Goal: Task Accomplishment & Management: Manage account settings

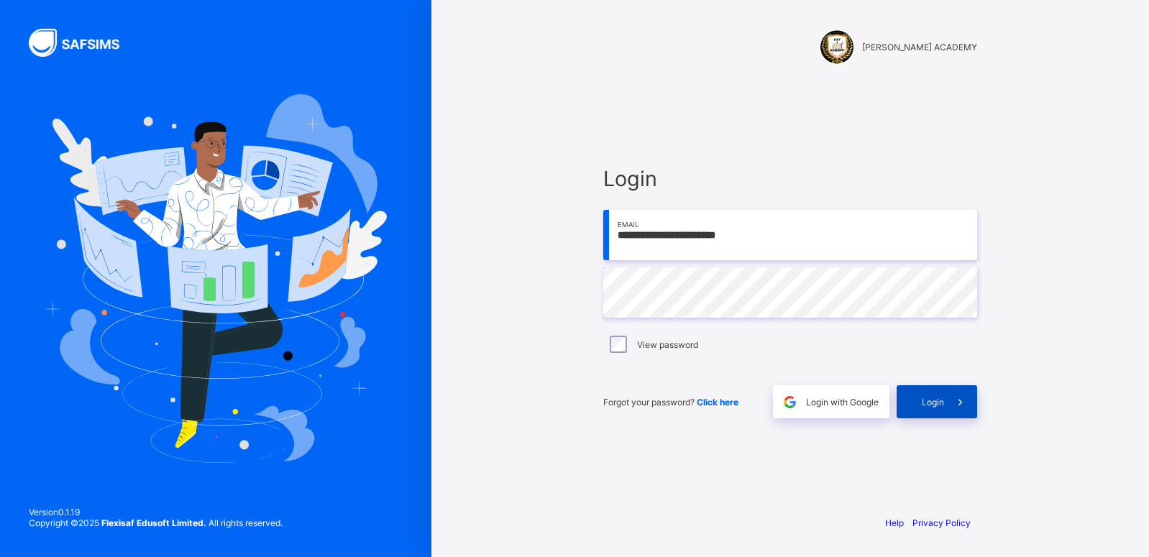
click at [932, 401] on span "Login" at bounding box center [933, 402] width 22 height 11
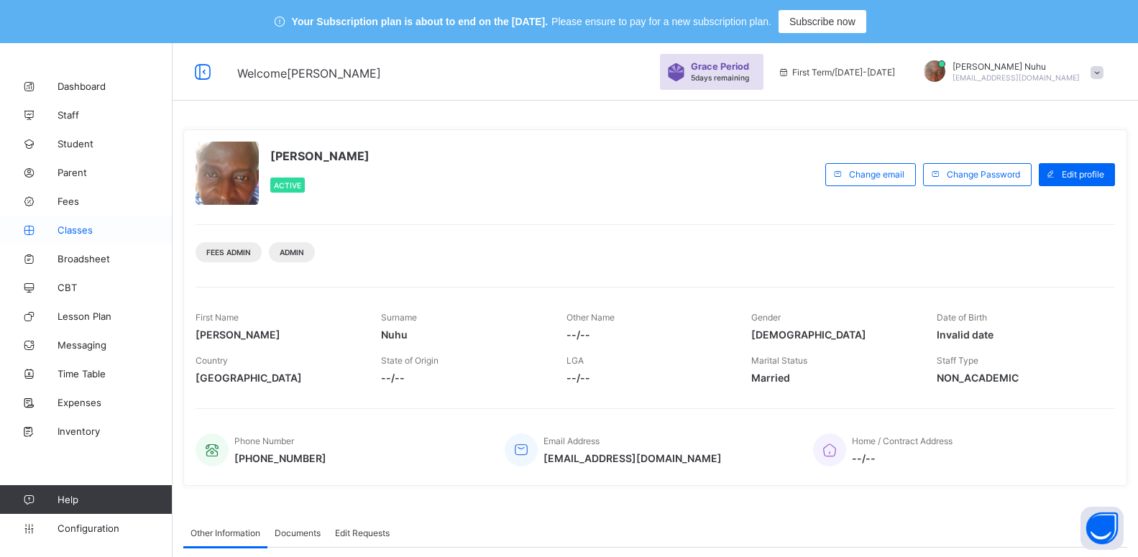
click at [68, 235] on span "Classes" at bounding box center [115, 230] width 115 height 12
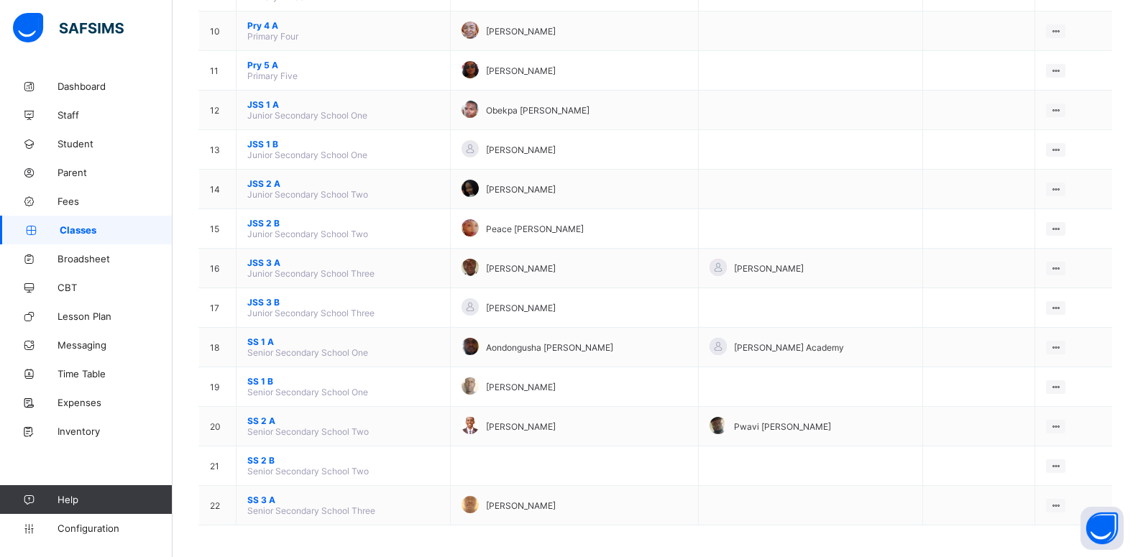
scroll to position [561, 0]
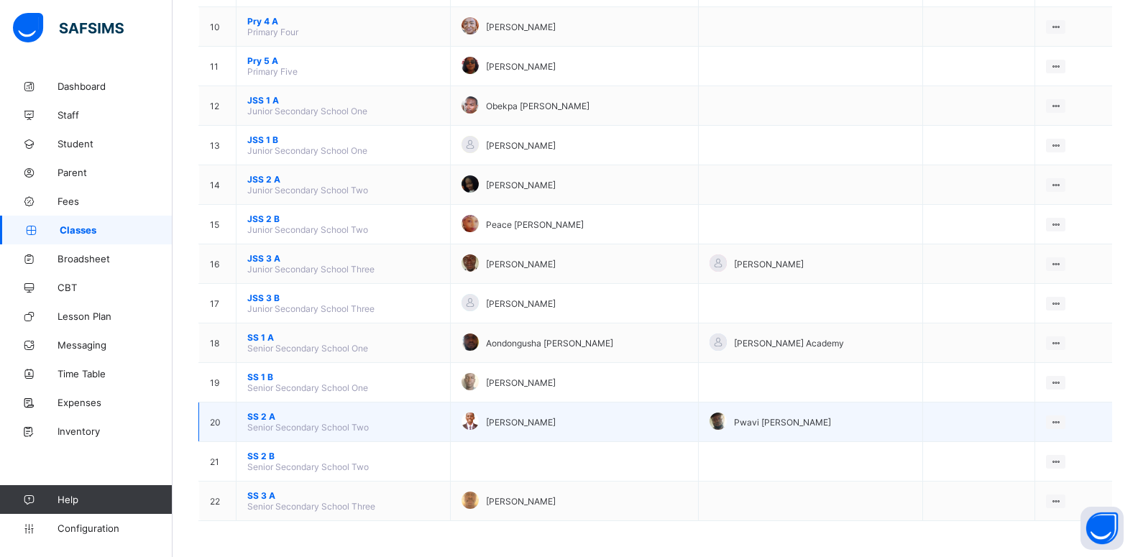
click at [258, 418] on span "SS 2 A" at bounding box center [343, 416] width 192 height 11
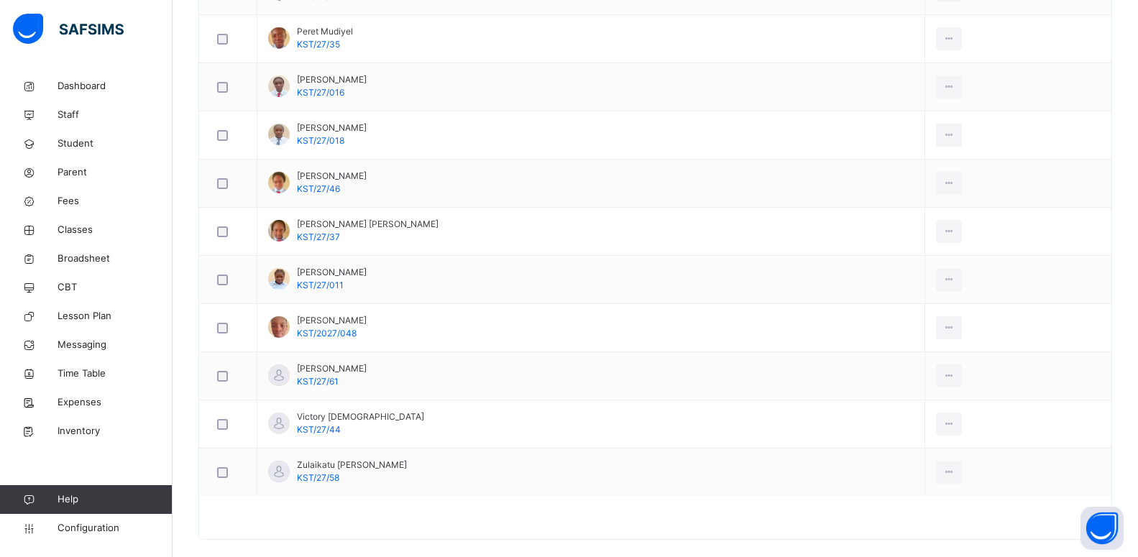
scroll to position [1385, 0]
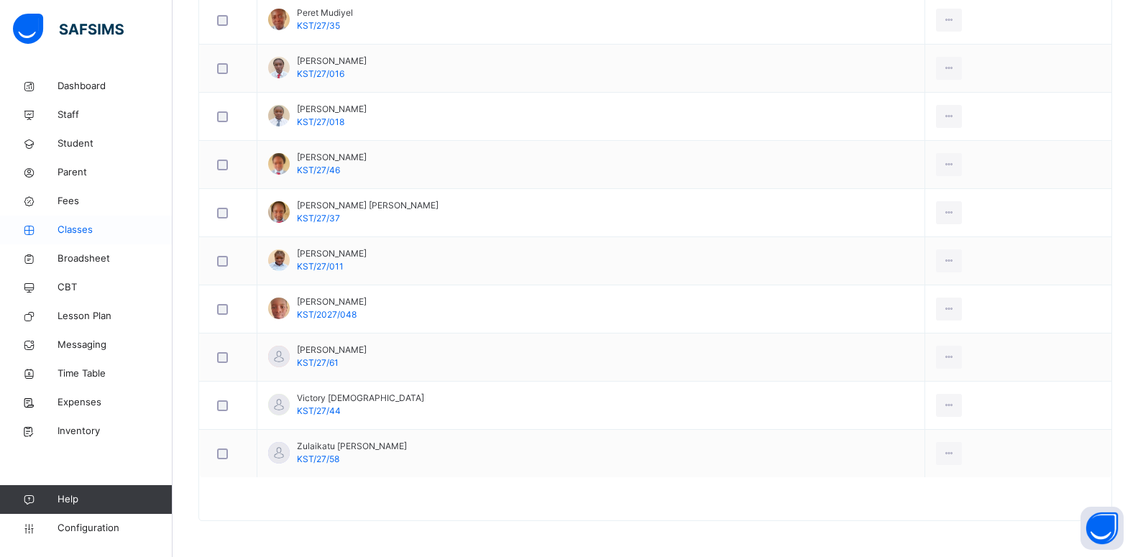
click at [70, 231] on span "Classes" at bounding box center [115, 230] width 115 height 14
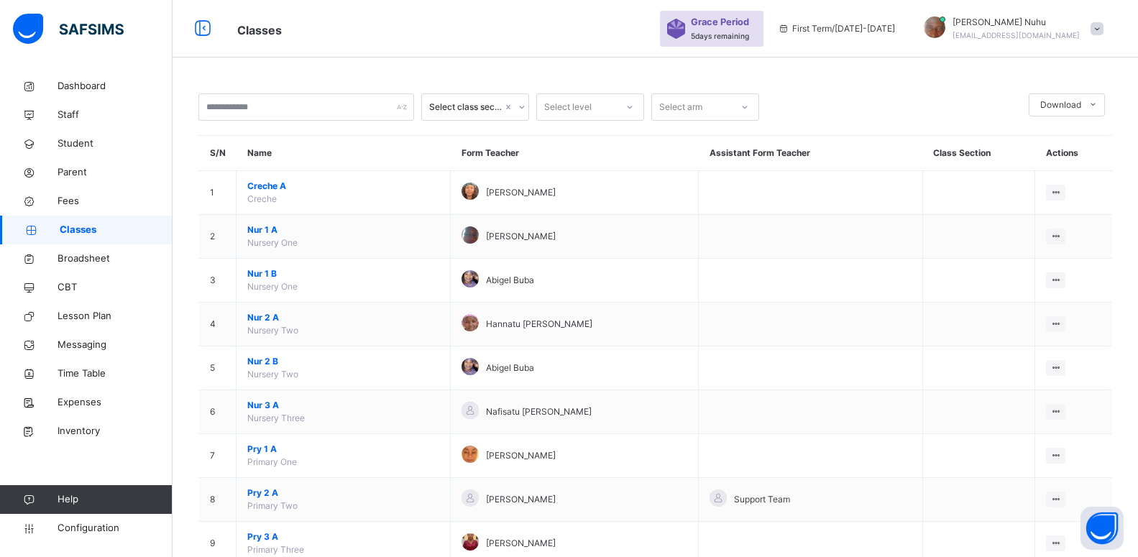
scroll to position [658, 0]
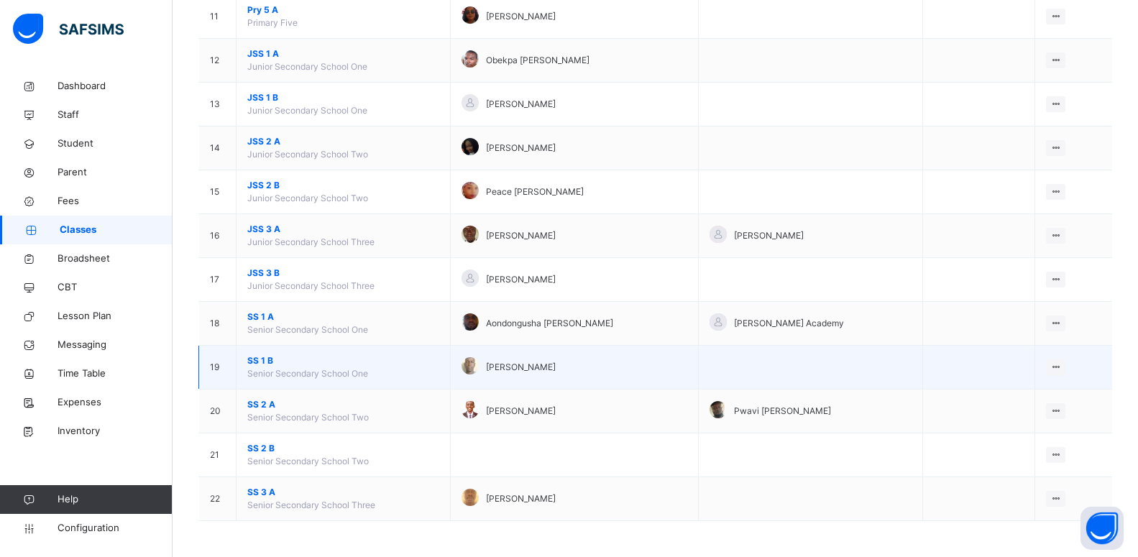
click at [258, 361] on span "SS 1 B" at bounding box center [343, 360] width 192 height 13
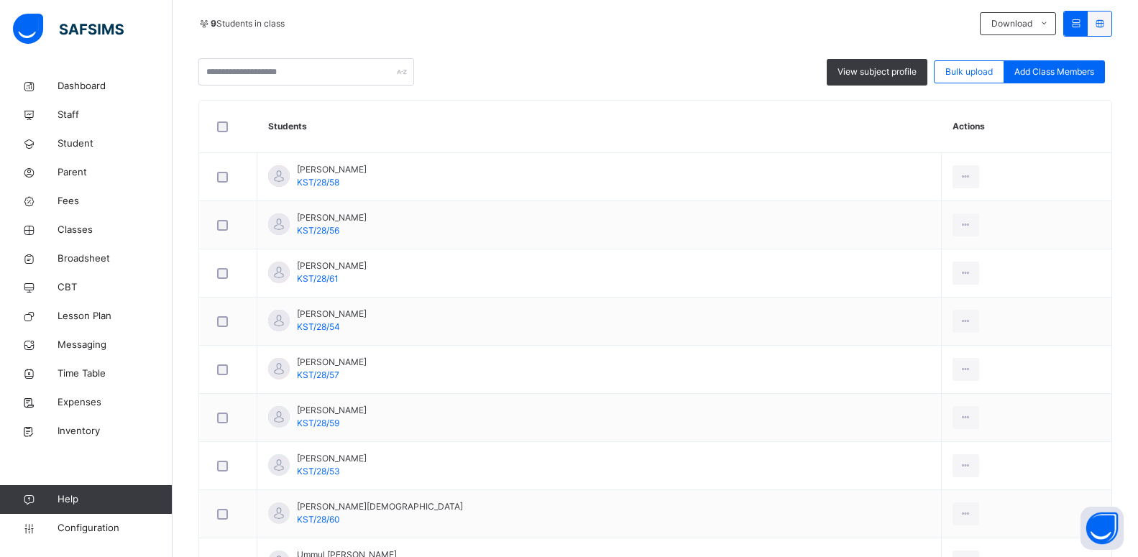
scroll to position [354, 0]
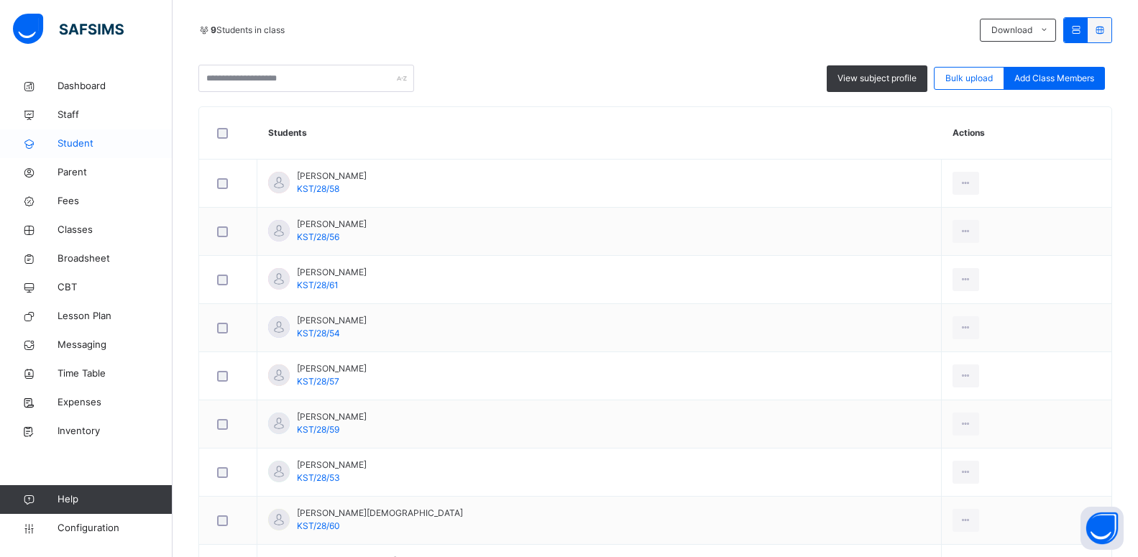
click at [88, 139] on span "Student" at bounding box center [115, 144] width 115 height 14
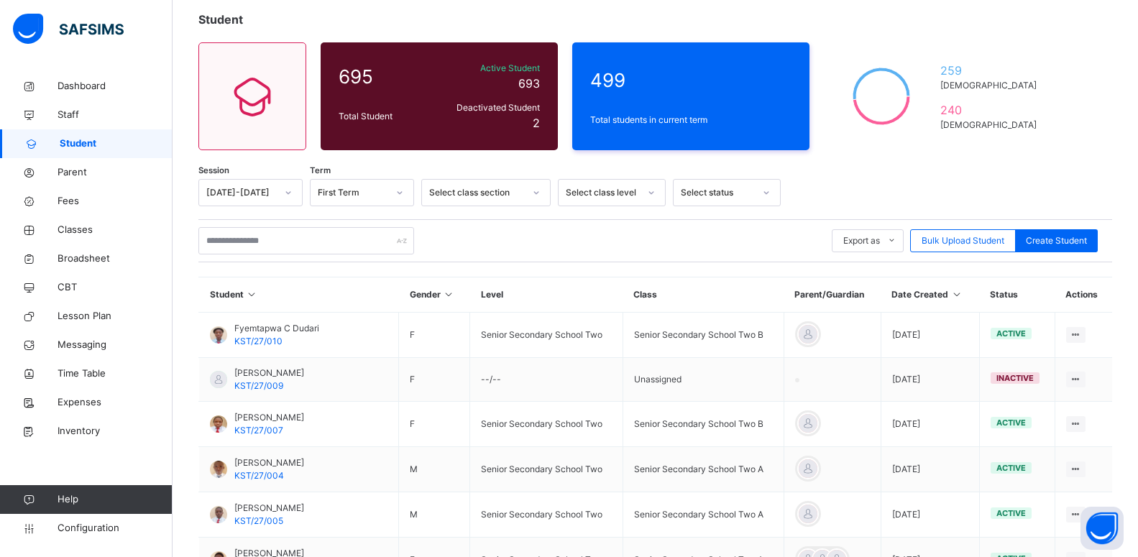
scroll to position [354, 0]
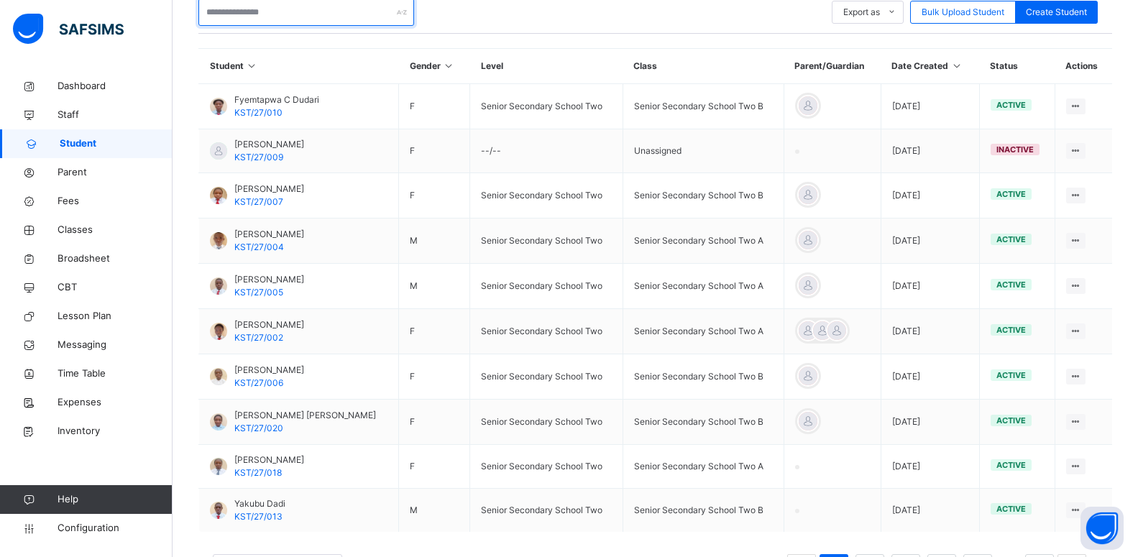
click at [262, 9] on input "text" at bounding box center [306, 12] width 216 height 27
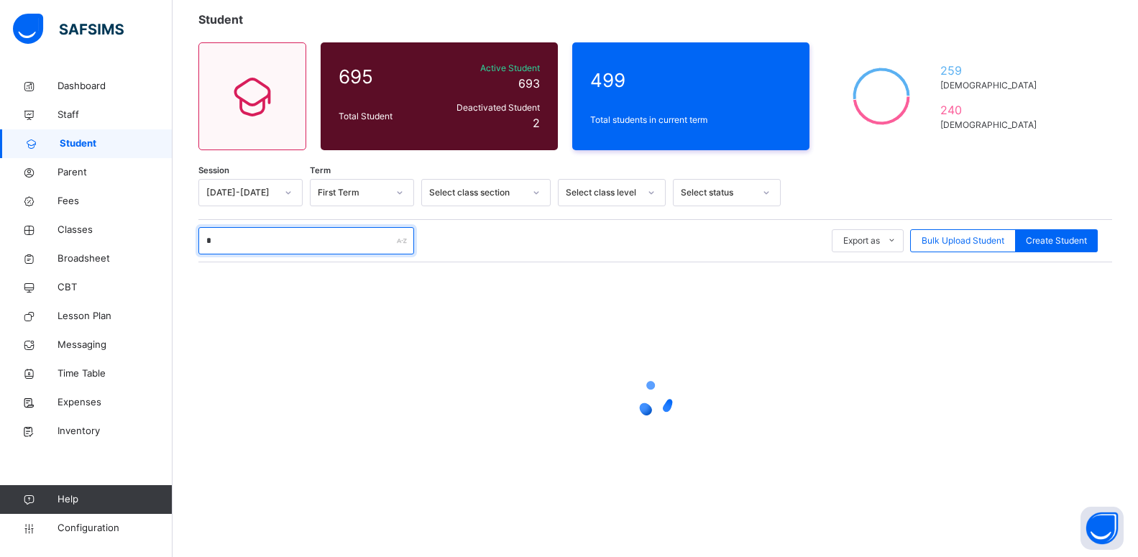
scroll to position [126, 0]
type input "****"
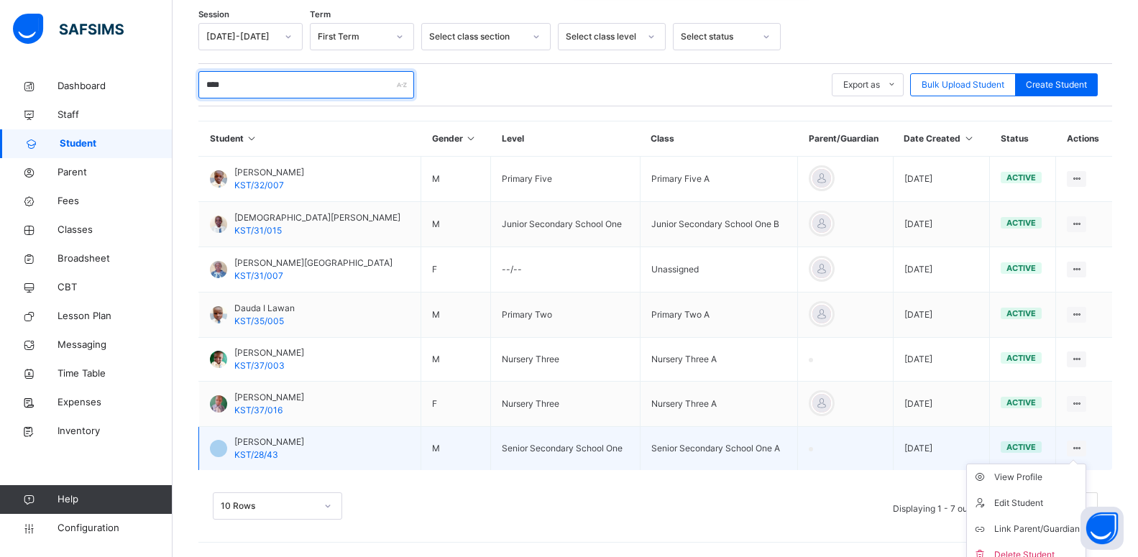
scroll to position [293, 0]
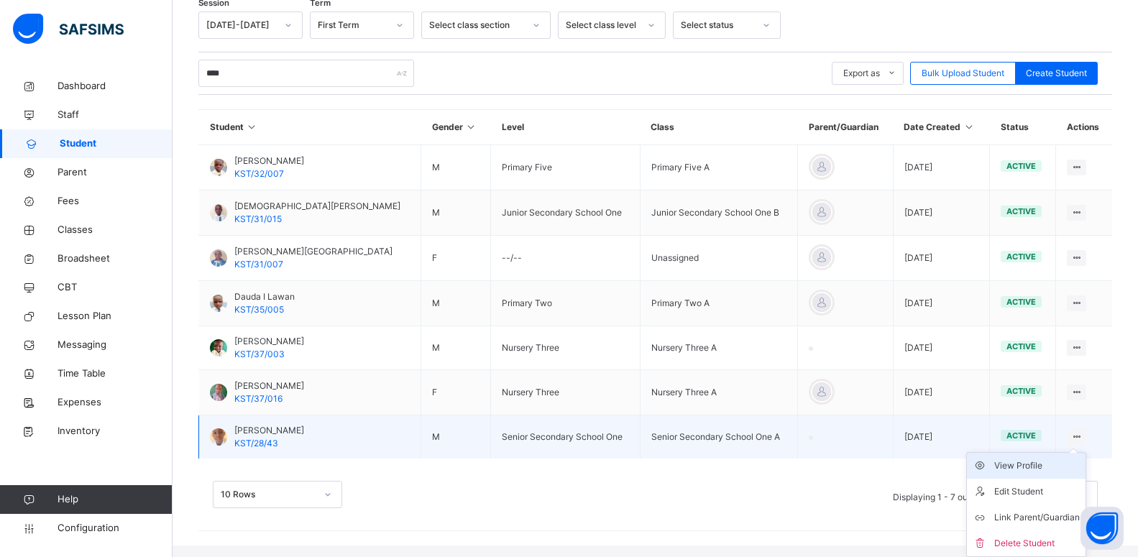
click at [1048, 469] on div "View Profile" at bounding box center [1037, 466] width 86 height 14
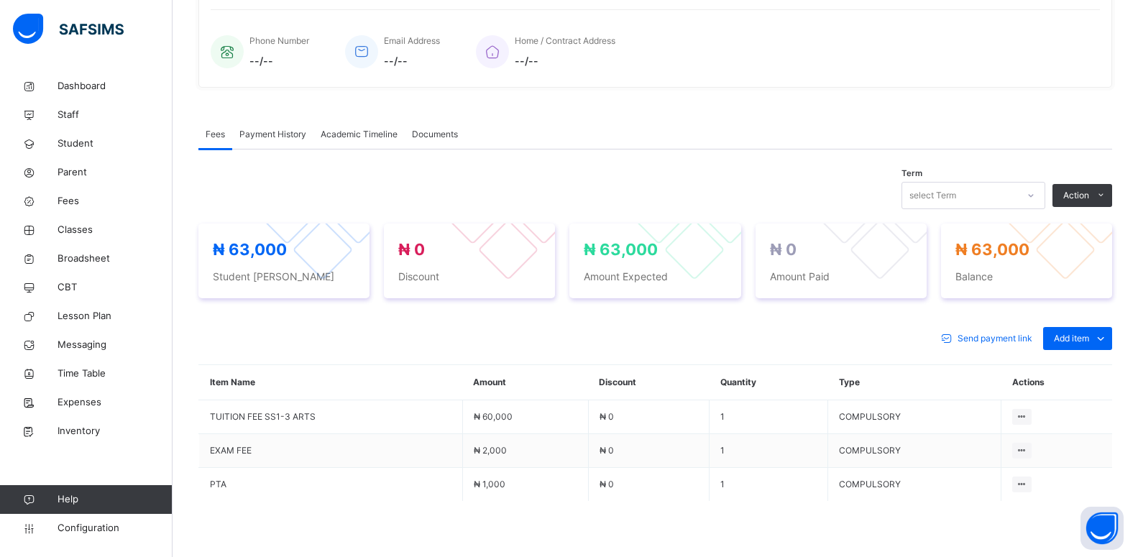
scroll to position [403, 0]
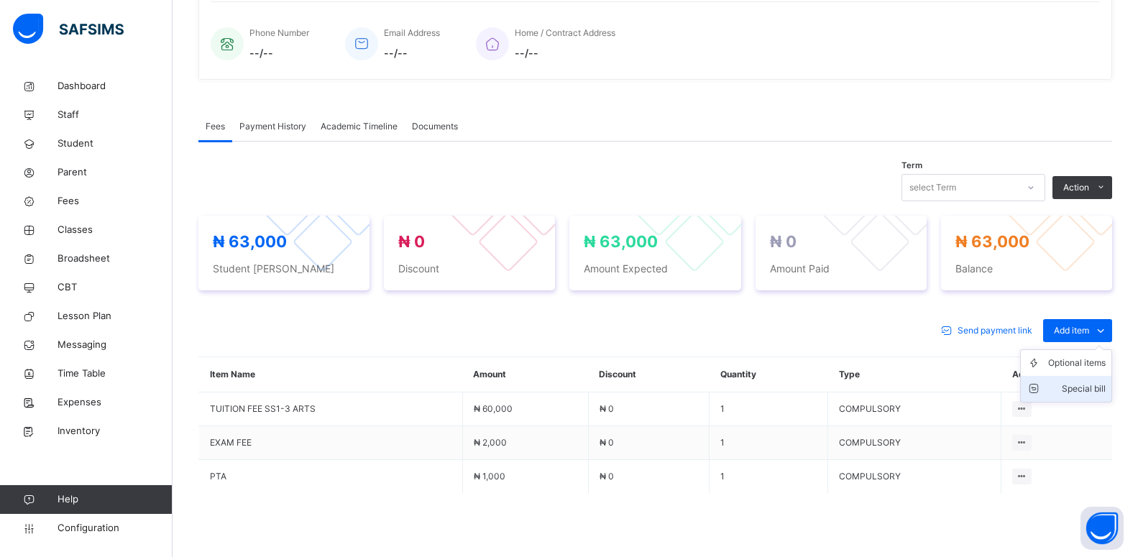
click at [1077, 388] on div "Special bill" at bounding box center [1077, 389] width 58 height 14
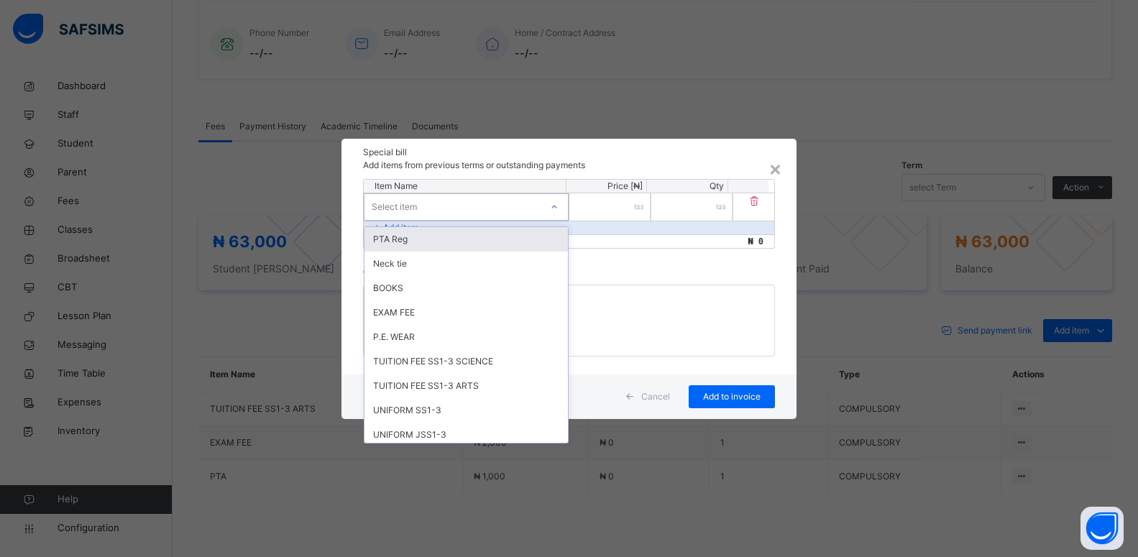
click at [452, 203] on div "Select item" at bounding box center [452, 207] width 176 height 22
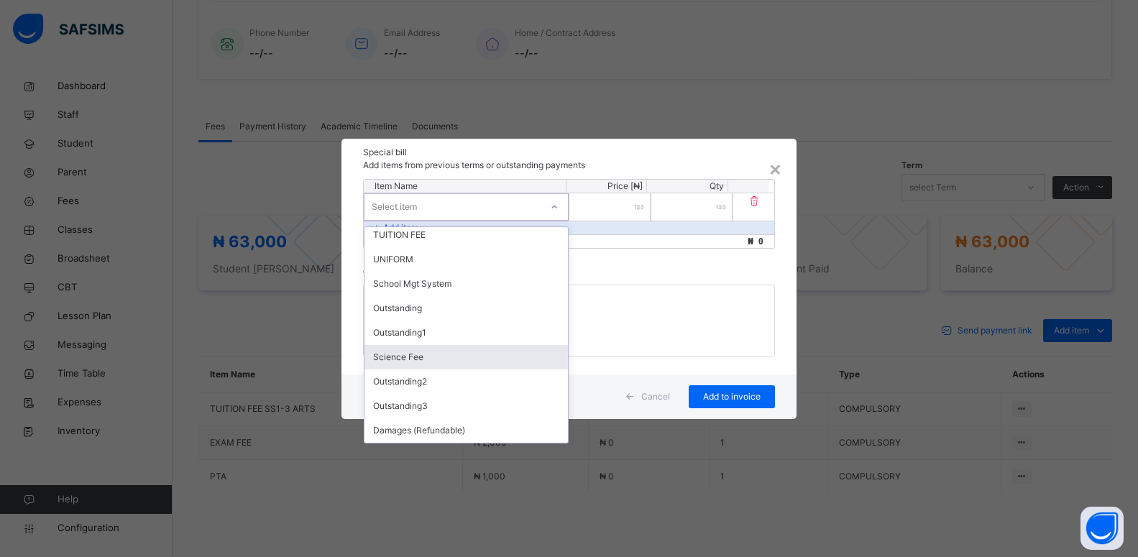
click at [393, 362] on div "Science Fee" at bounding box center [465, 357] width 203 height 24
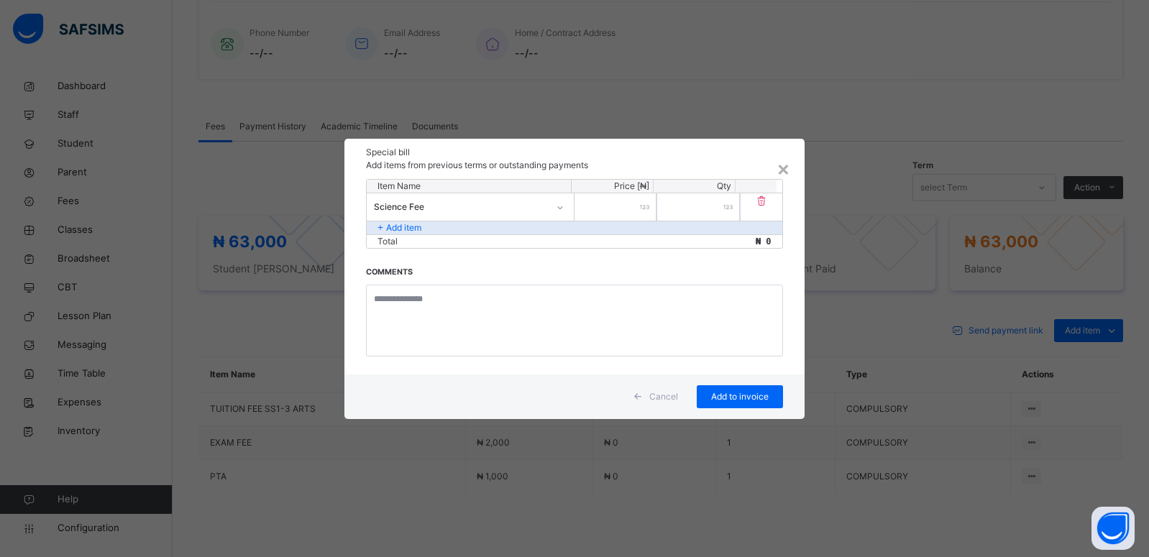
click at [587, 212] on input "number" at bounding box center [615, 206] width 82 height 27
type input "****"
click at [728, 395] on span "Add to invoice" at bounding box center [739, 396] width 65 height 13
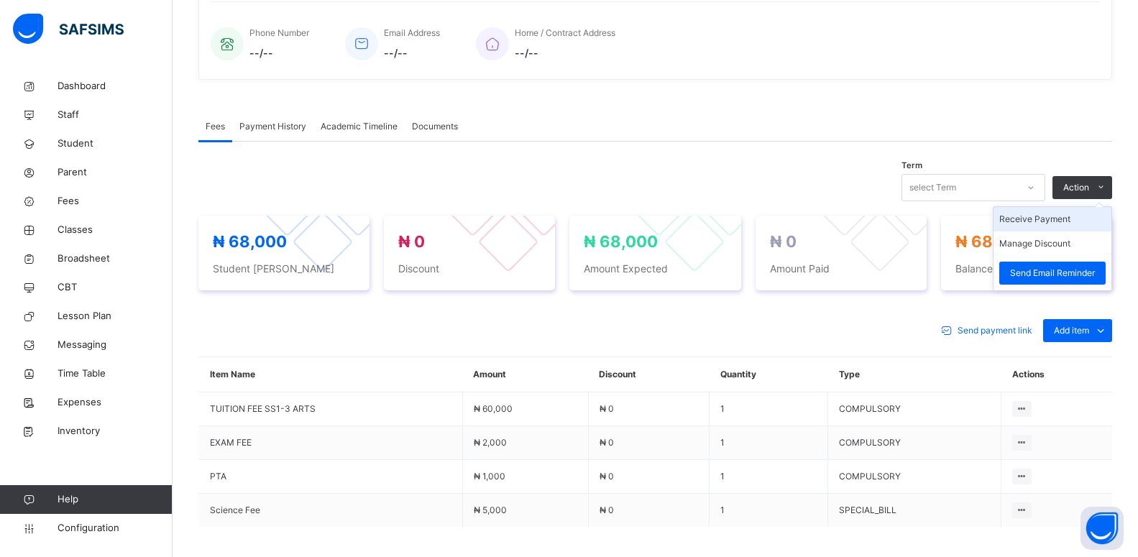
click at [1054, 223] on li "Receive Payment" at bounding box center [1053, 219] width 118 height 24
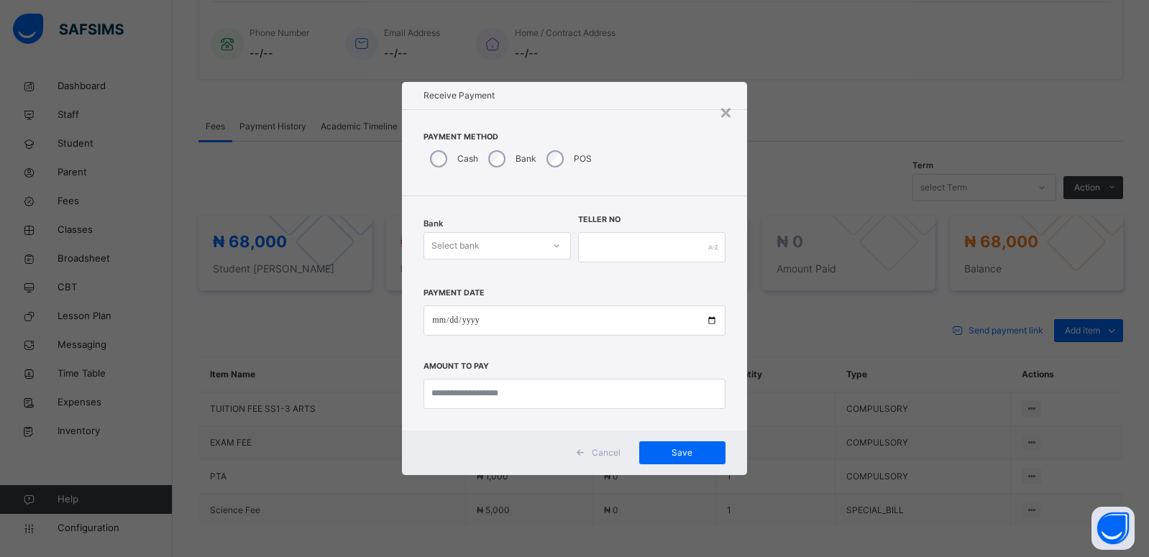
click at [472, 252] on div "Select bank" at bounding box center [455, 245] width 48 height 27
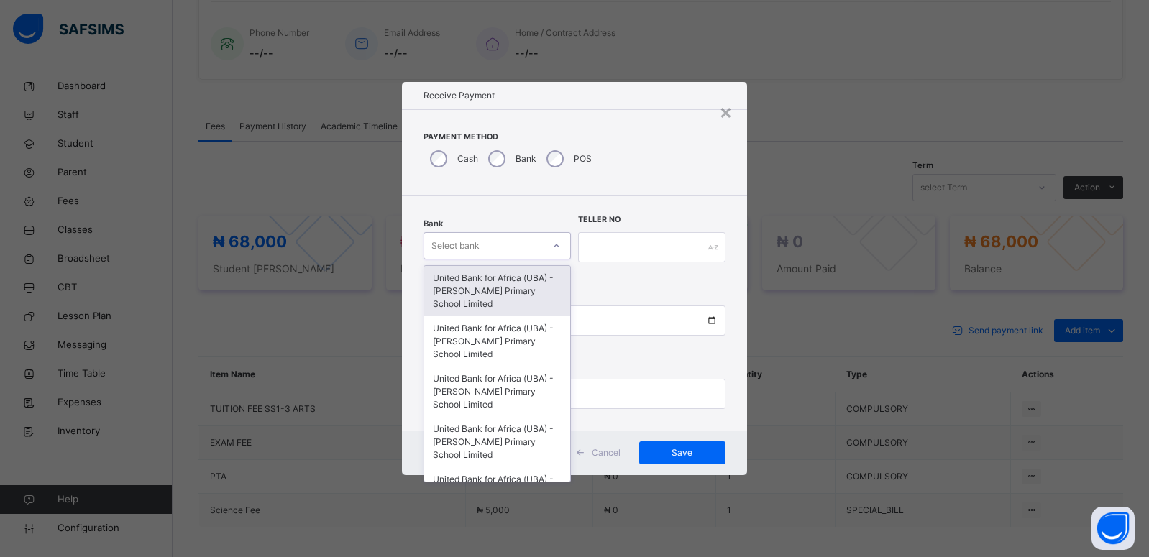
click at [468, 278] on div "United Bank for Africa (UBA) - [PERSON_NAME] Primary School Limited" at bounding box center [497, 291] width 146 height 50
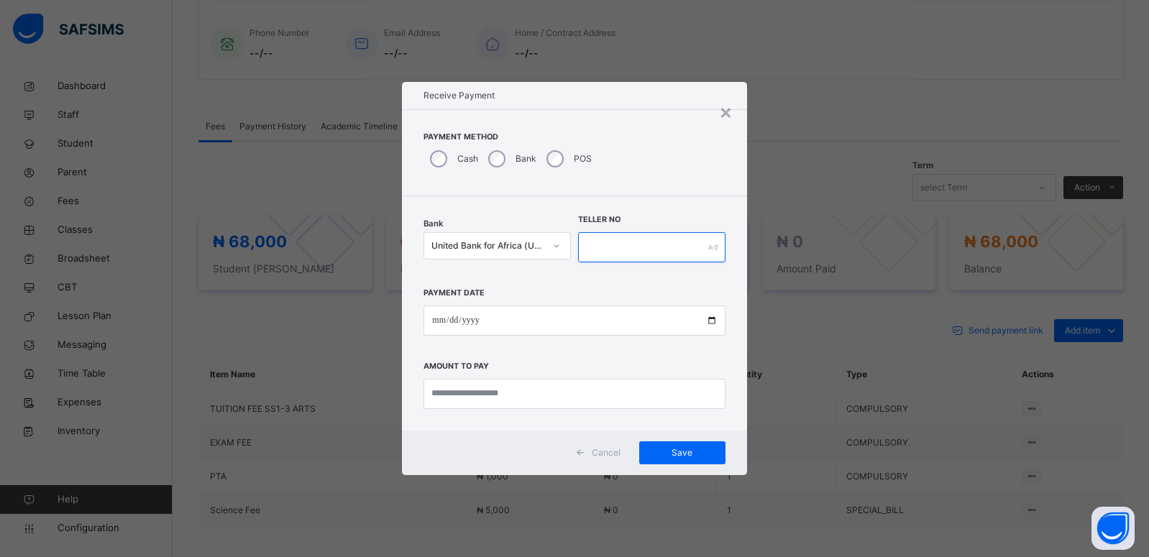
click at [616, 251] on input "text" at bounding box center [651, 247] width 147 height 30
type input "*********"
click at [714, 321] on input "date" at bounding box center [573, 321] width 301 height 30
type input "**********"
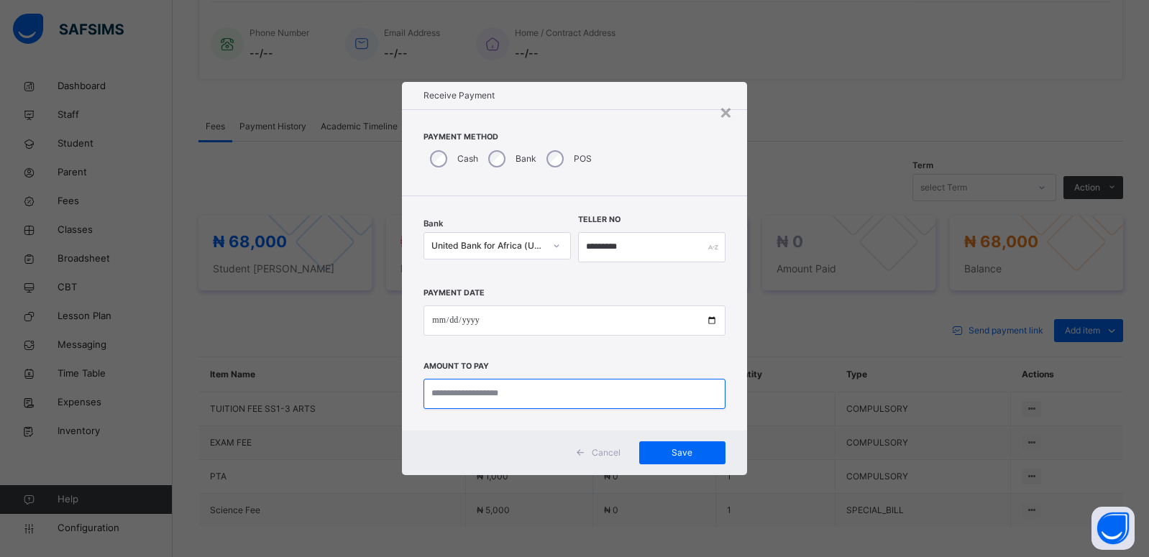
click at [444, 395] on input "currency" at bounding box center [573, 394] width 301 height 30
type input "********"
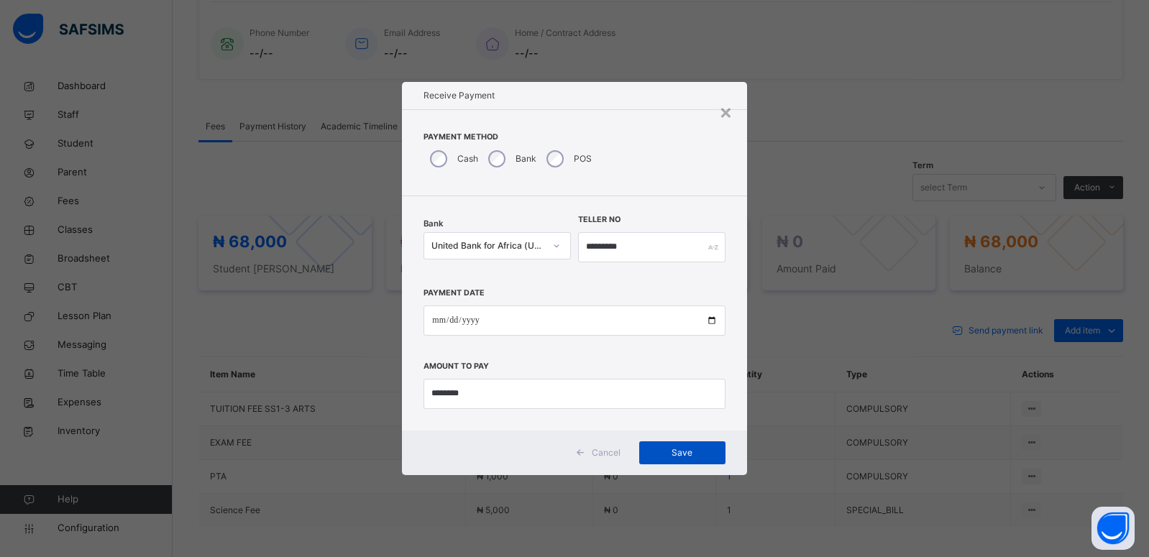
click at [681, 451] on span "Save" at bounding box center [682, 452] width 65 height 13
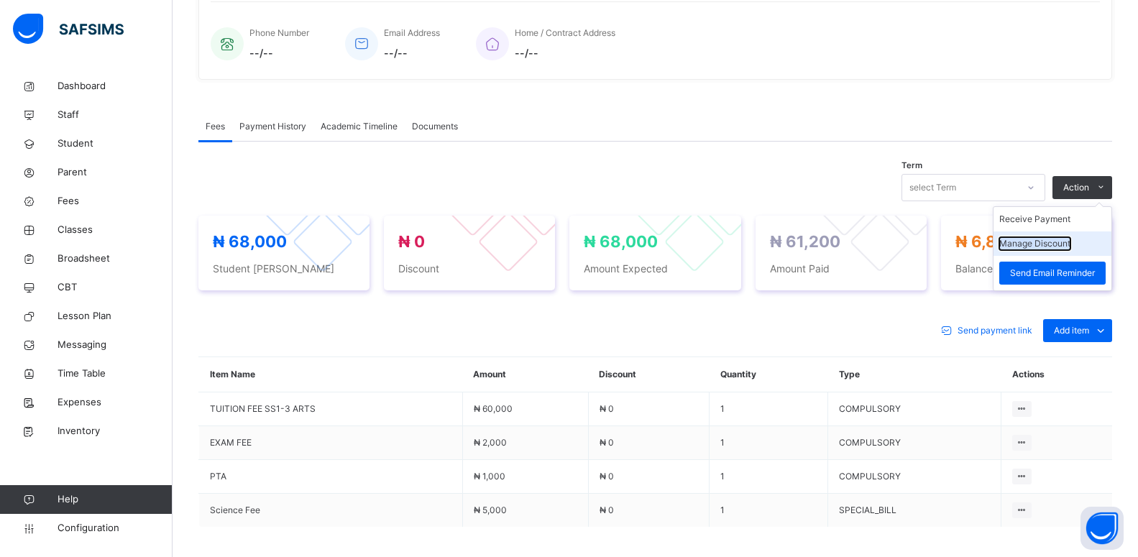
click at [1067, 244] on button "Manage Discount" at bounding box center [1034, 243] width 71 height 13
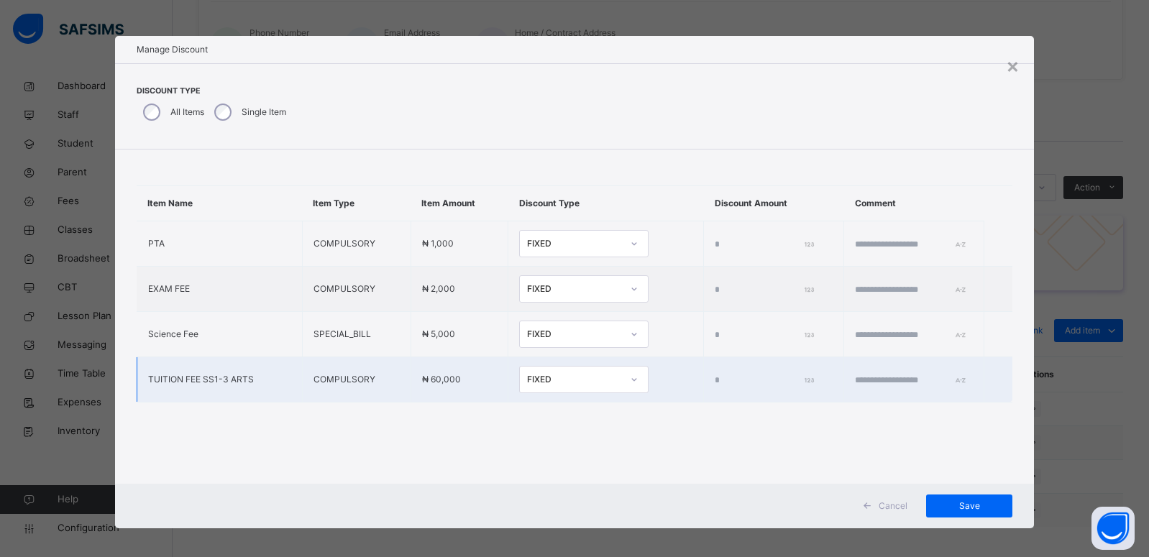
click at [715, 377] on input "*" at bounding box center [763, 380] width 96 height 13
type input "****"
click at [974, 505] on span "Save" at bounding box center [969, 506] width 65 height 13
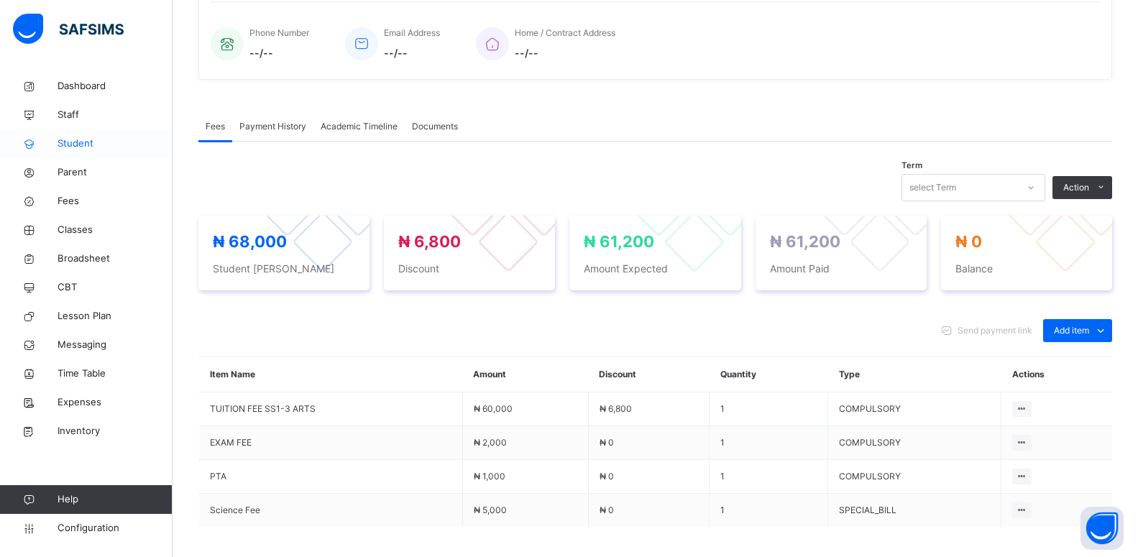
click at [75, 143] on span "Student" at bounding box center [115, 144] width 115 height 14
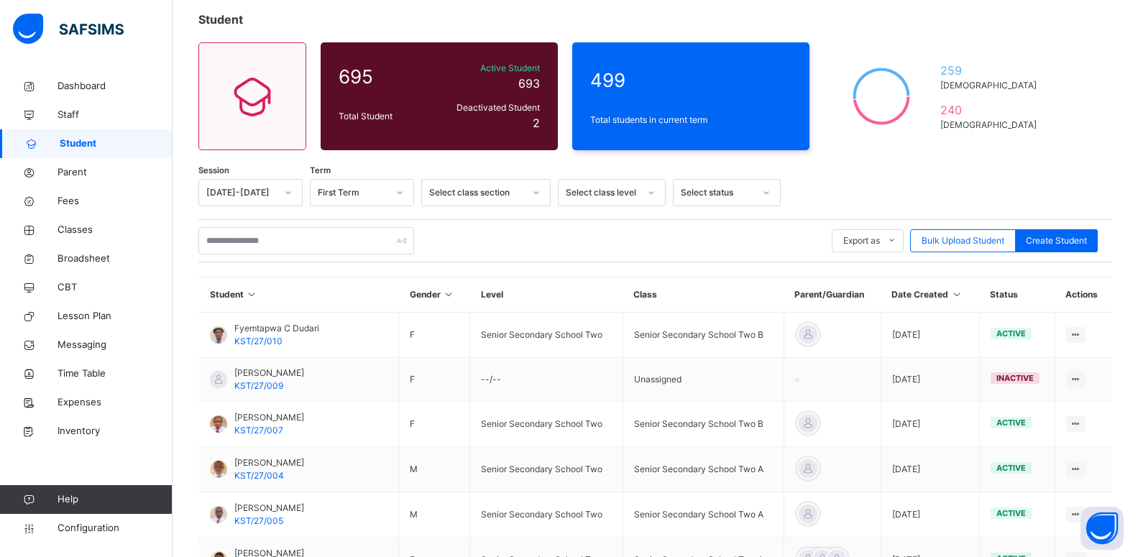
scroll to position [403, 0]
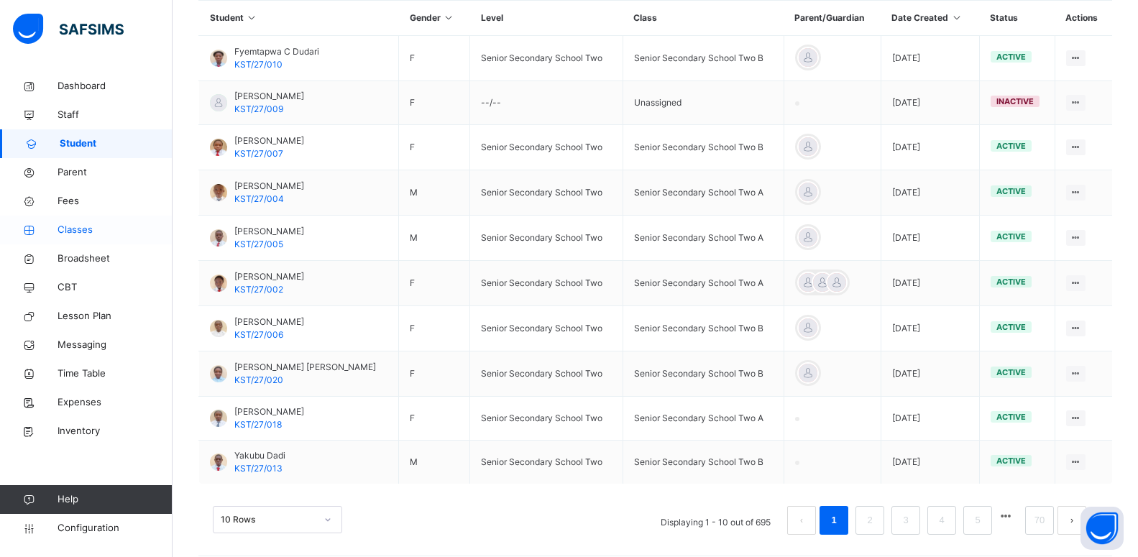
click at [80, 237] on span "Classes" at bounding box center [115, 230] width 115 height 14
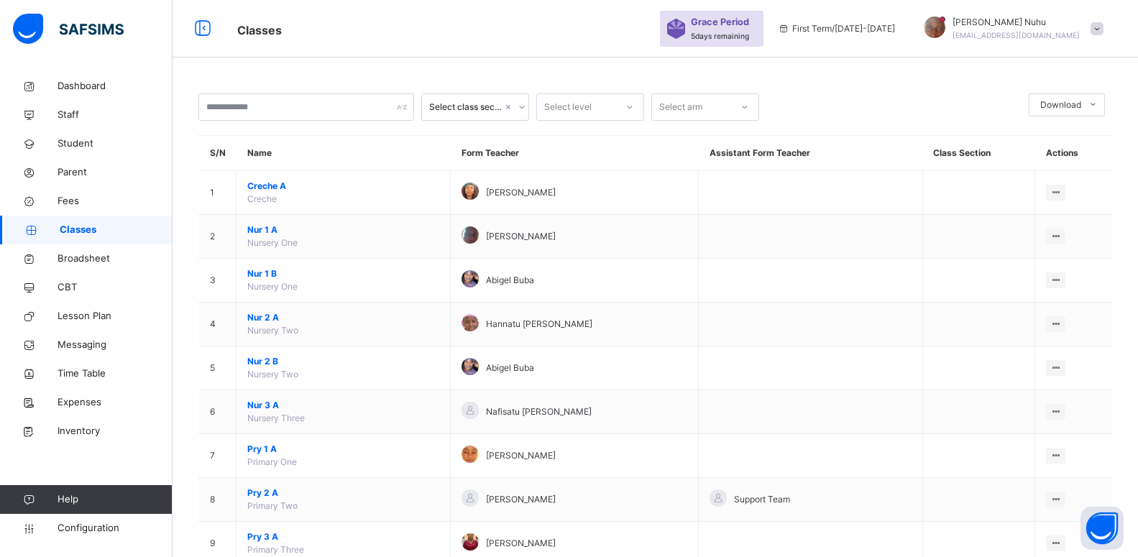
scroll to position [403, 0]
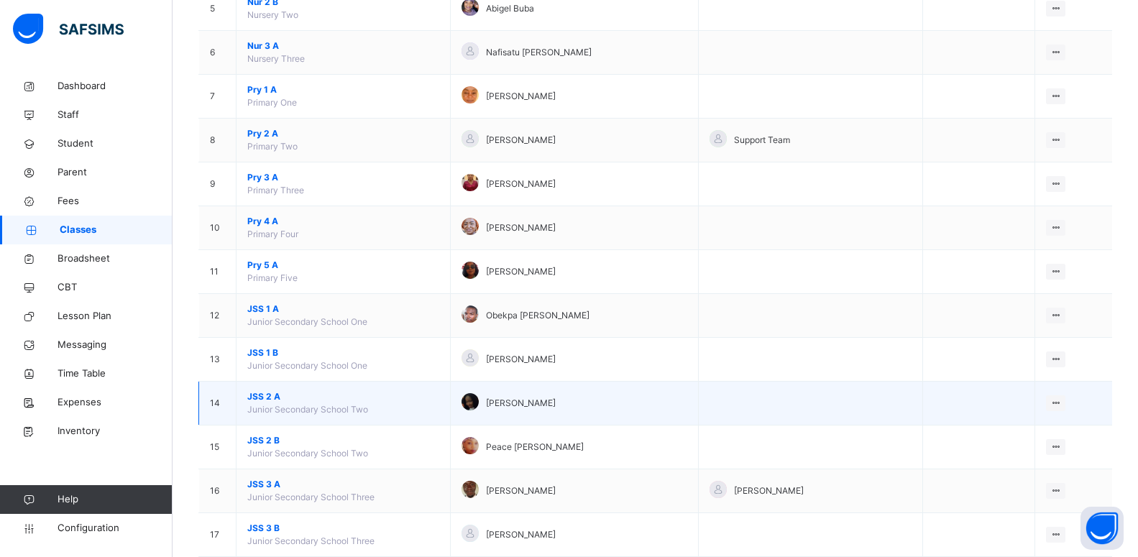
click at [265, 401] on span "JSS 2 A" at bounding box center [343, 396] width 192 height 13
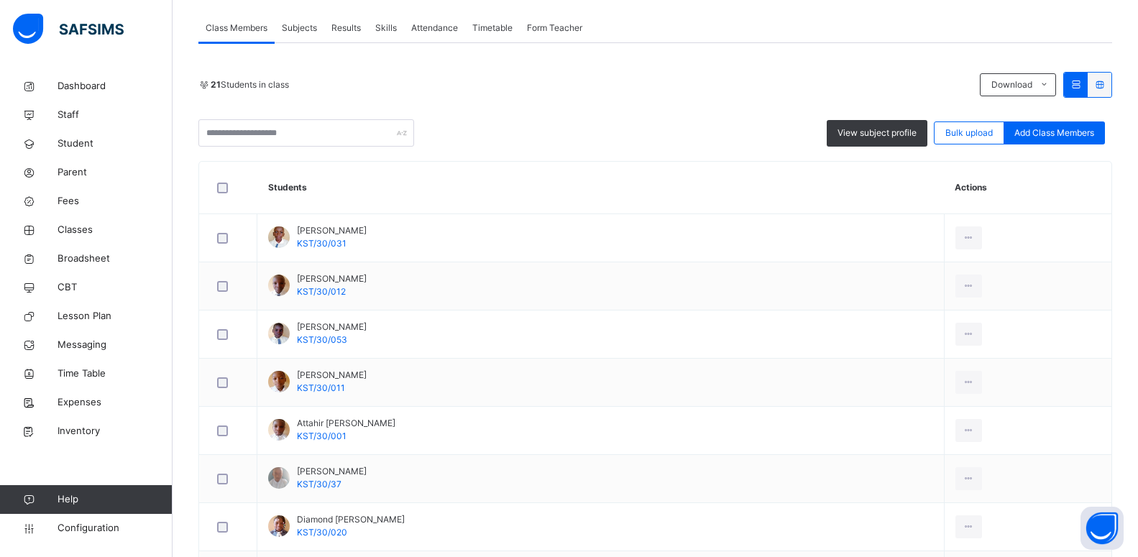
scroll to position [271, 0]
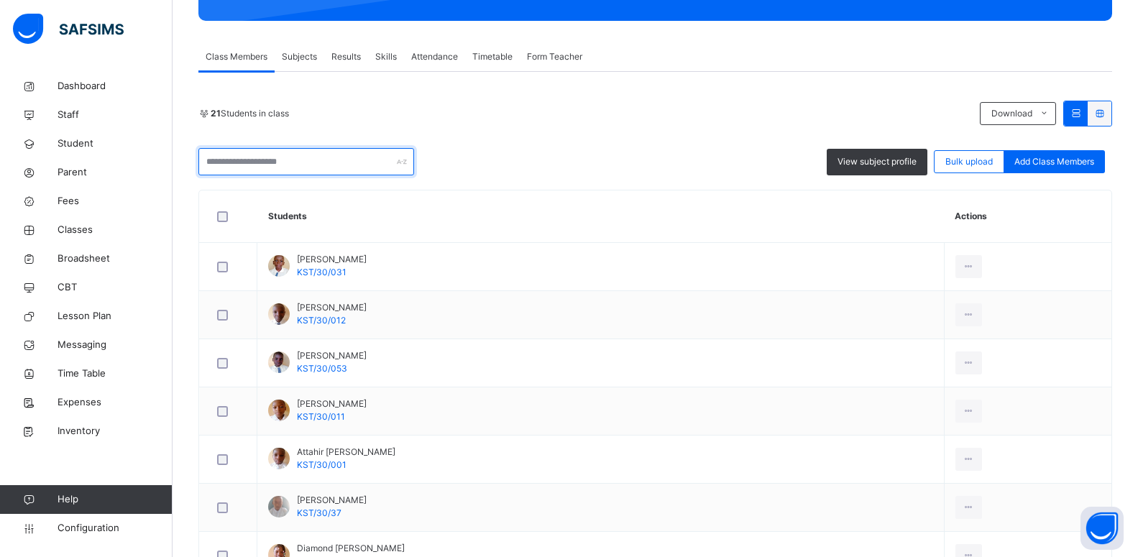
click at [244, 159] on input "text" at bounding box center [306, 161] width 216 height 27
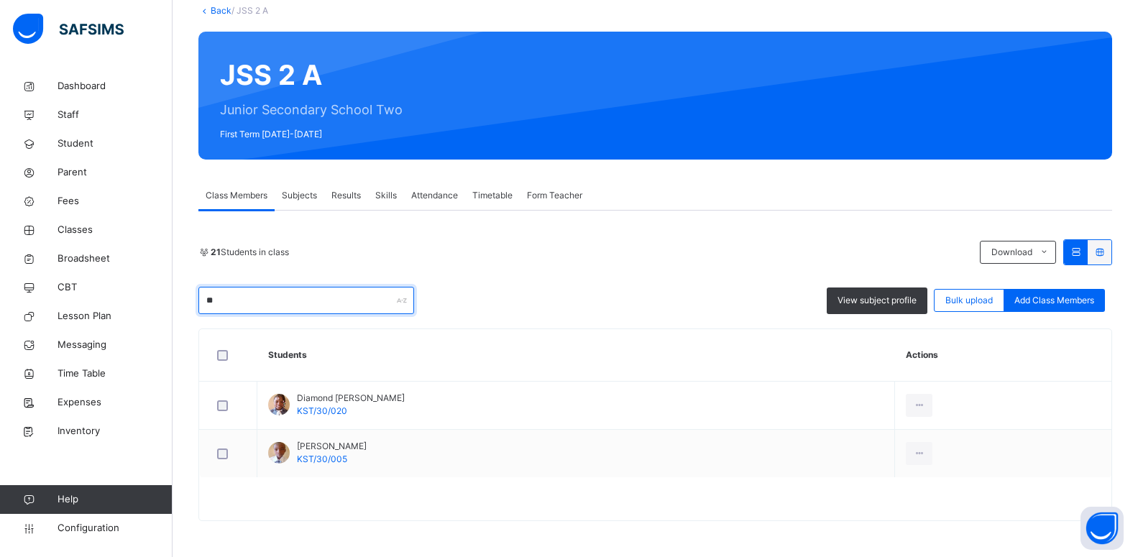
scroll to position [132, 0]
type input "*"
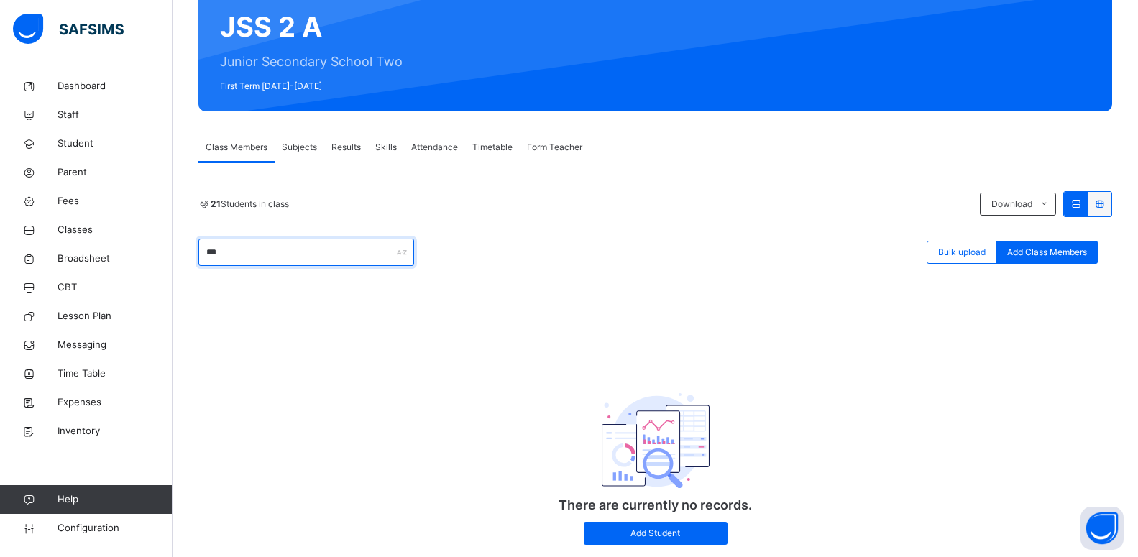
scroll to position [219, 0]
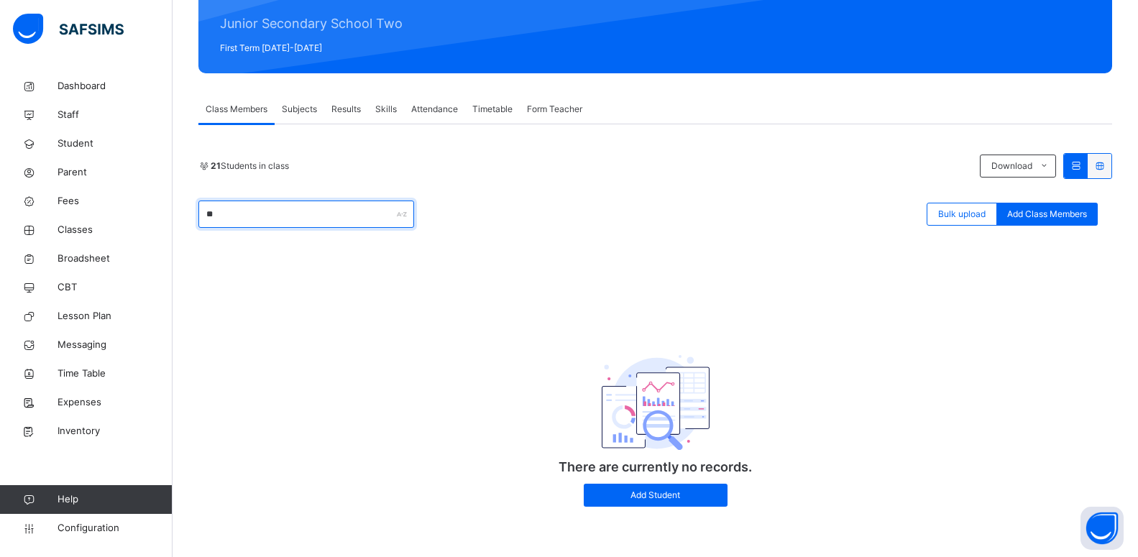
type input "*"
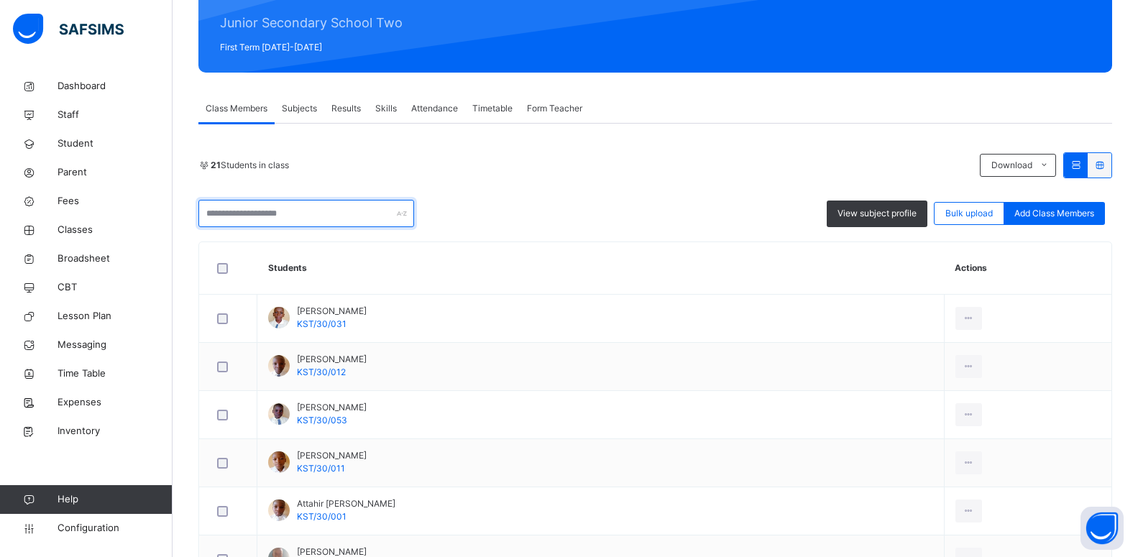
scroll to position [271, 0]
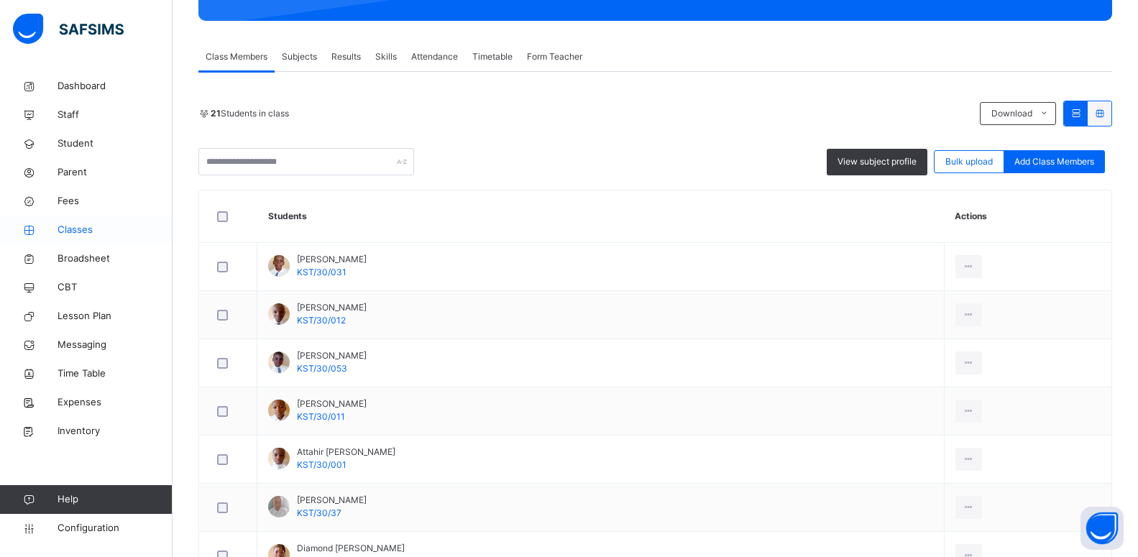
click at [80, 236] on span "Classes" at bounding box center [115, 230] width 115 height 14
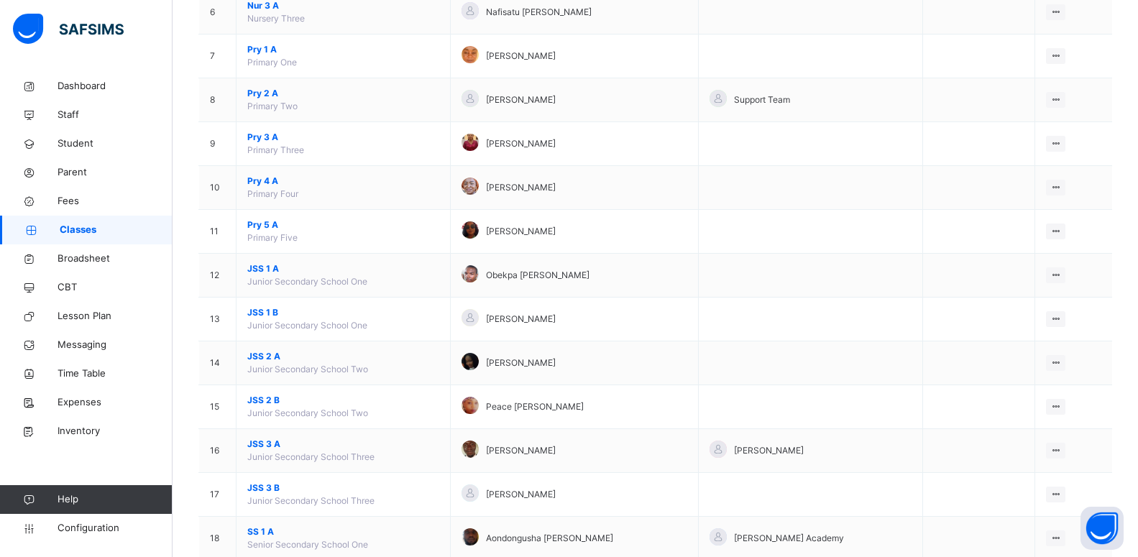
scroll to position [444, 0]
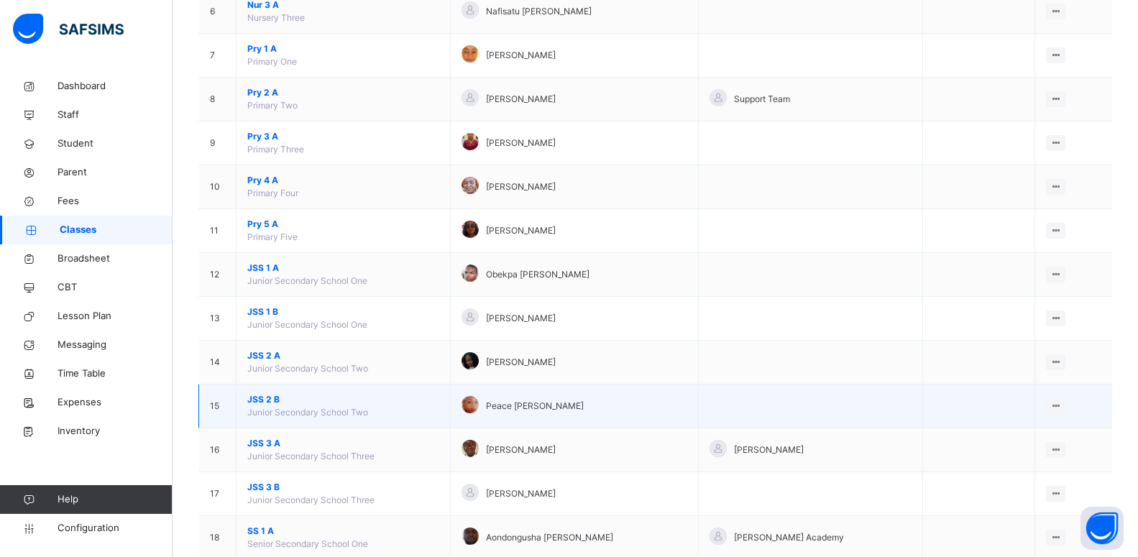
click at [256, 403] on span "JSS 2 B" at bounding box center [343, 399] width 192 height 13
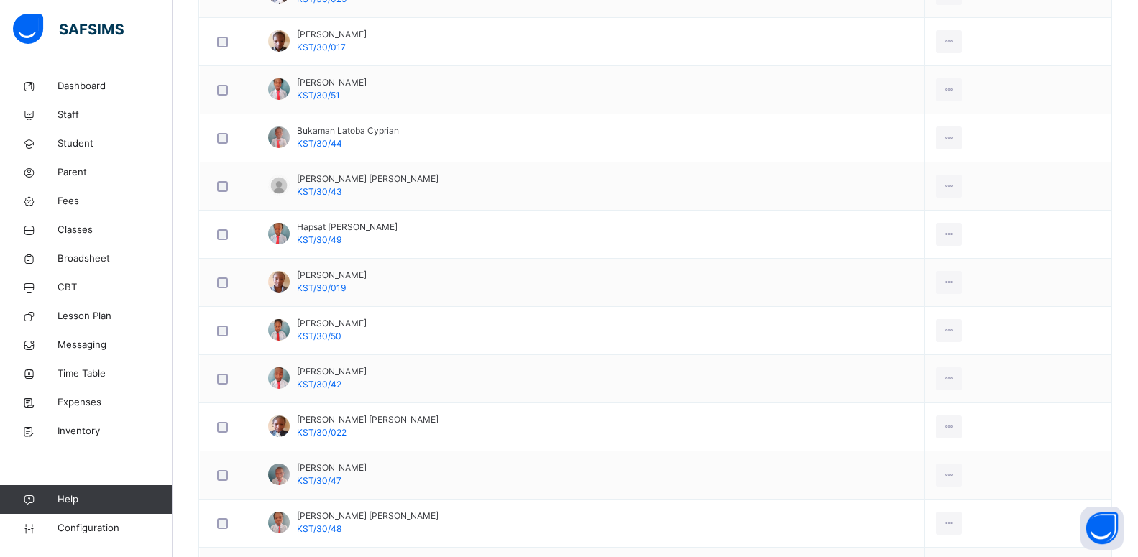
scroll to position [789, 0]
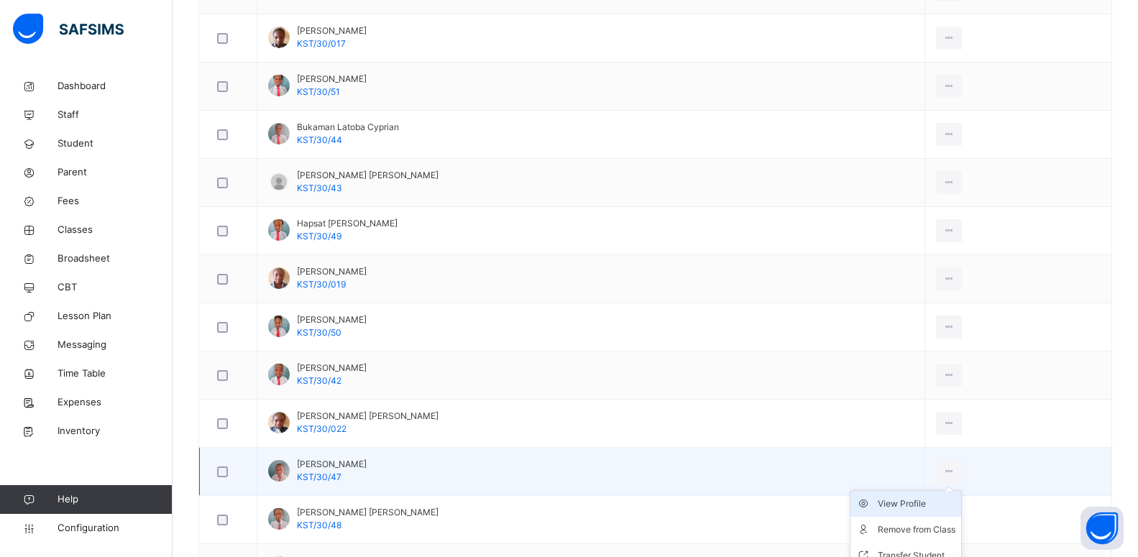
click at [896, 510] on div "View Profile" at bounding box center [917, 504] width 78 height 14
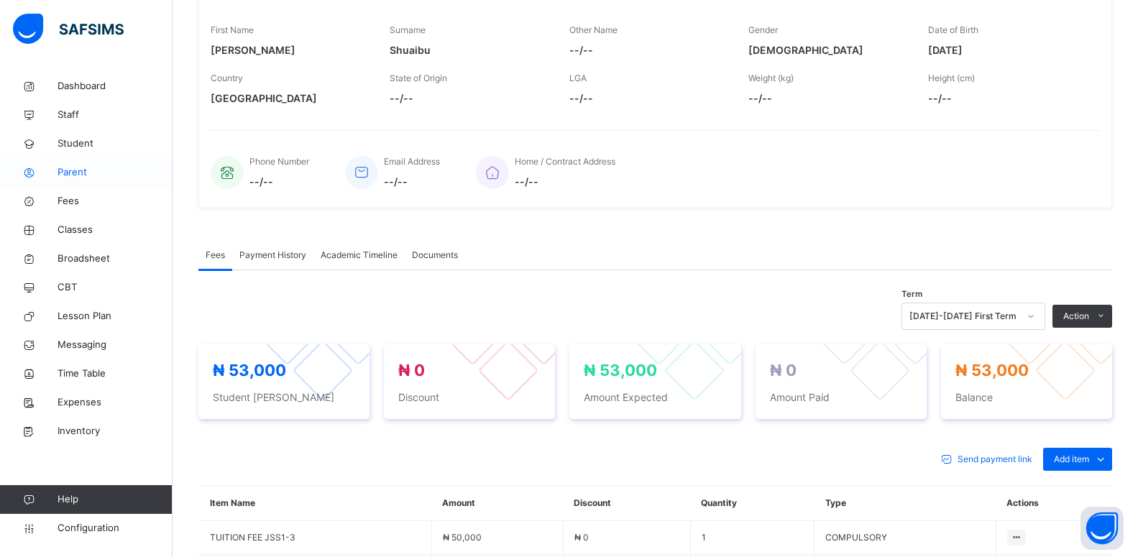
scroll to position [490, 0]
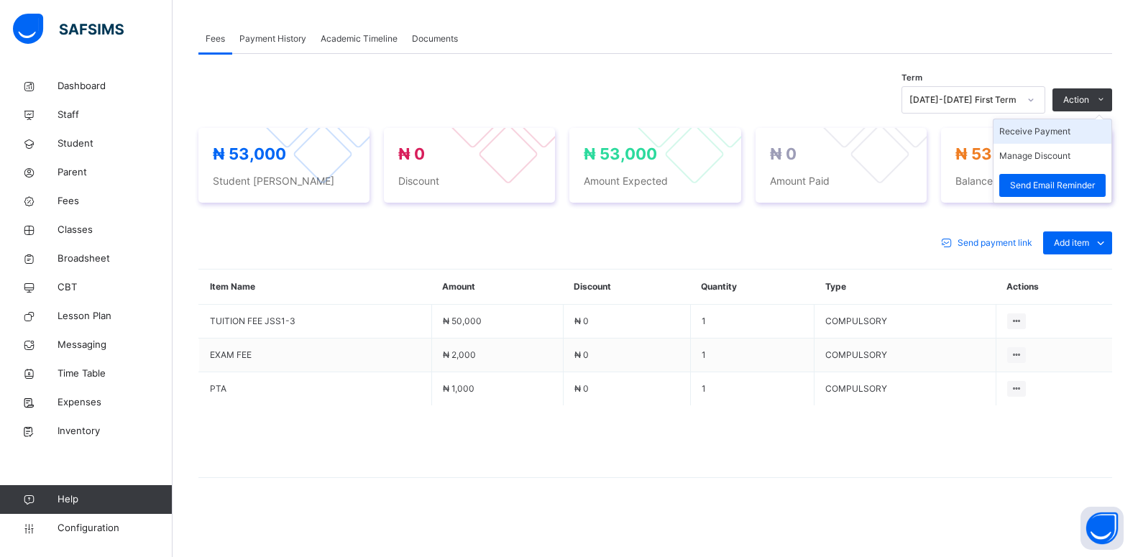
click at [1055, 135] on li "Receive Payment" at bounding box center [1053, 131] width 118 height 24
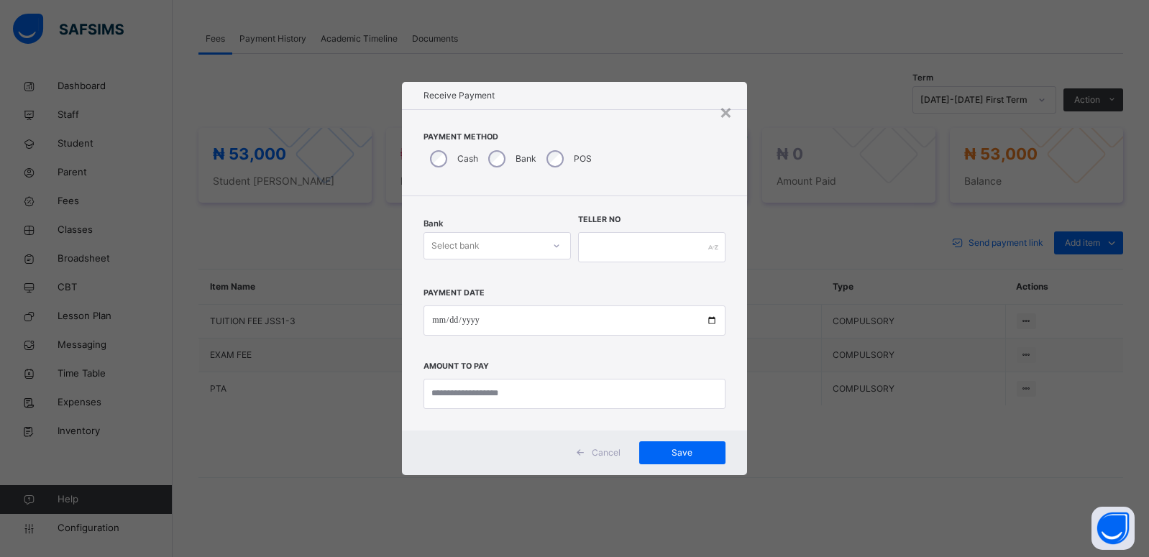
click at [477, 248] on div "Select bank" at bounding box center [455, 245] width 48 height 27
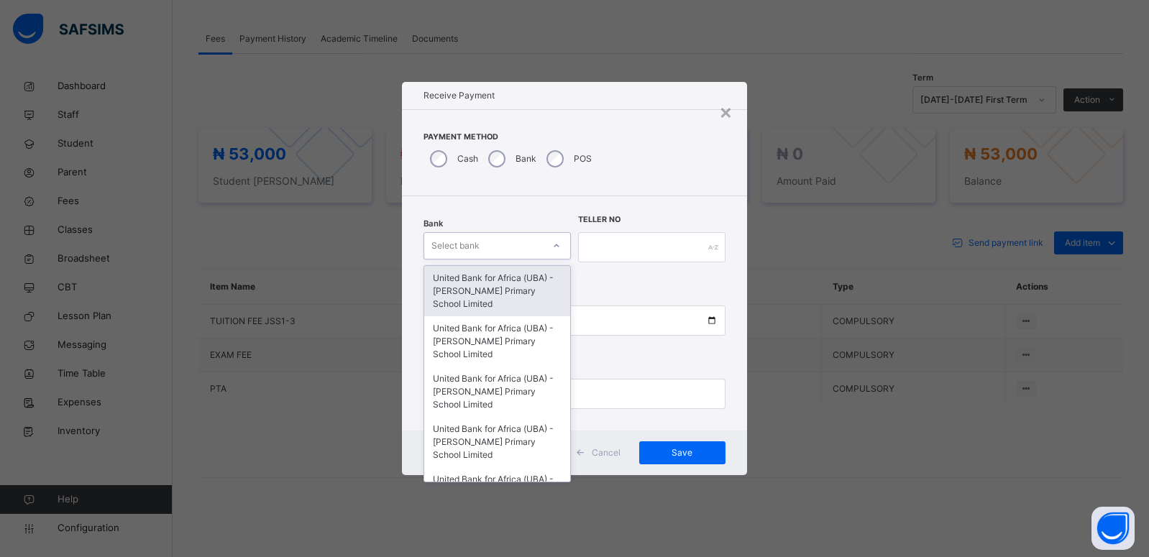
click at [477, 290] on div "United Bank for Africa (UBA) - [PERSON_NAME] Primary School Limited" at bounding box center [497, 291] width 146 height 50
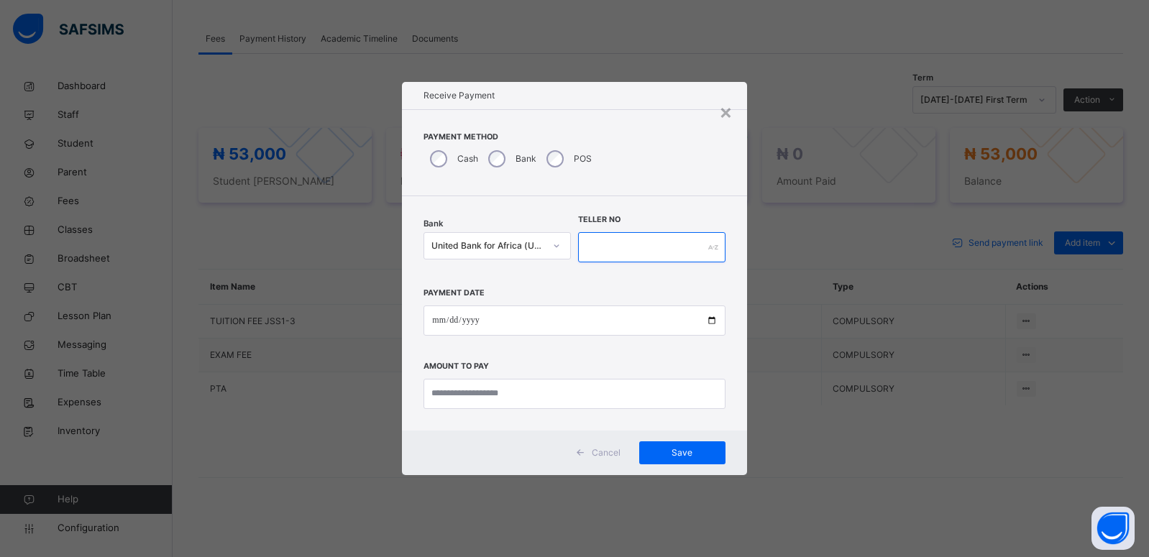
click at [603, 247] on input "text" at bounding box center [651, 247] width 147 height 30
type input "*********"
click at [710, 318] on input "date" at bounding box center [573, 321] width 301 height 30
type input "**********"
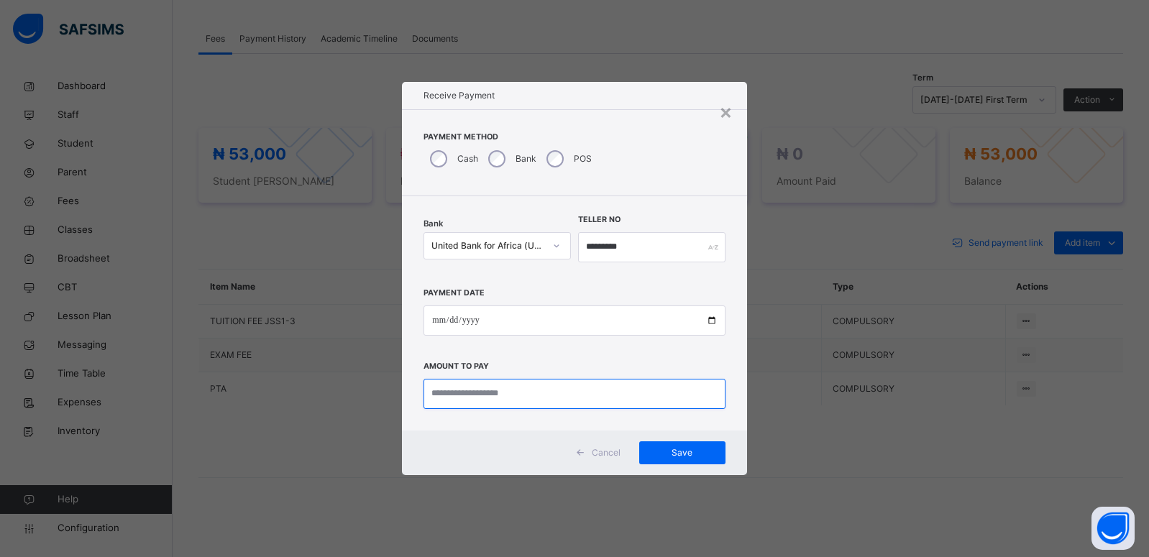
click at [464, 390] on input "currency" at bounding box center [573, 394] width 301 height 30
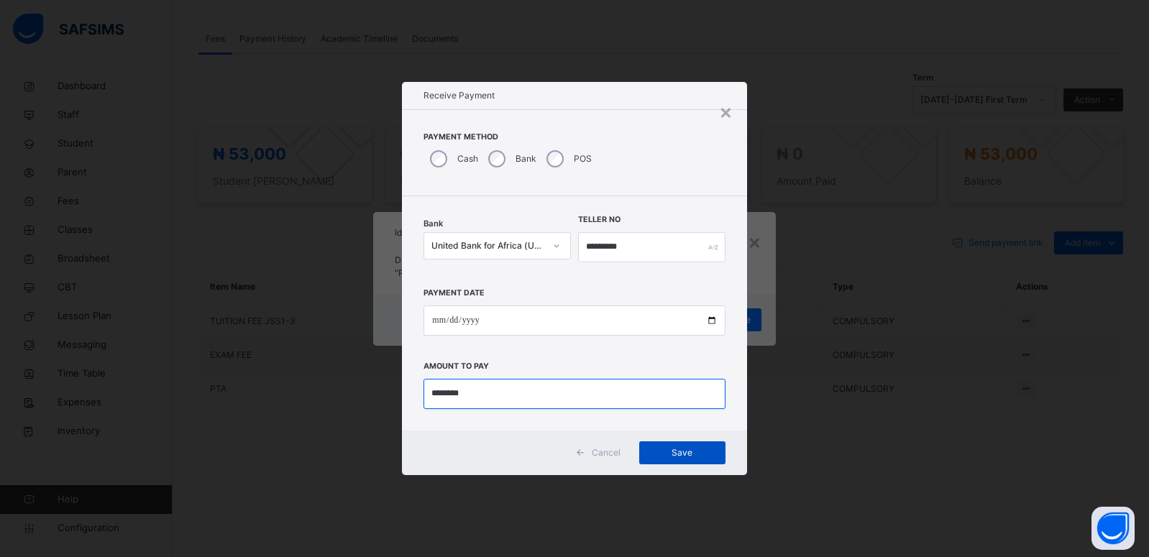
type input "********"
click at [674, 447] on span "Save" at bounding box center [682, 452] width 65 height 13
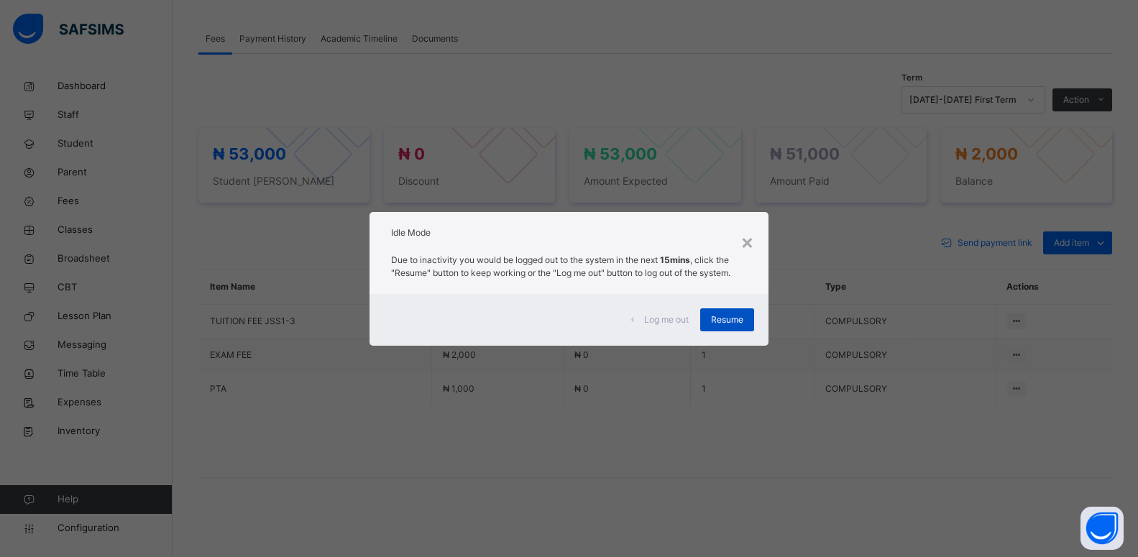
click at [720, 316] on span "Resume" at bounding box center [727, 319] width 32 height 13
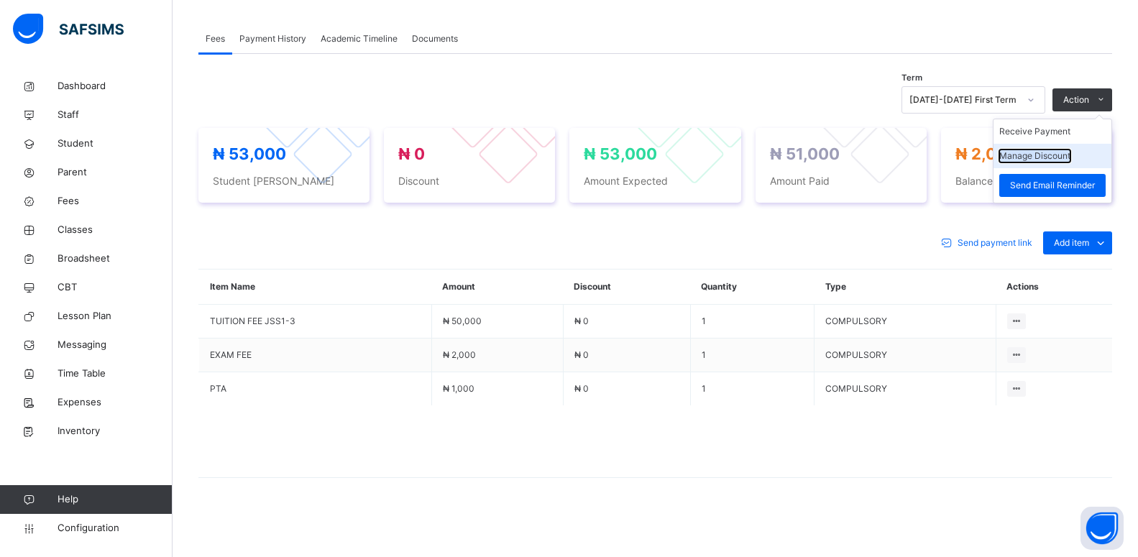
click at [1064, 153] on button "Manage Discount" at bounding box center [1034, 156] width 71 height 13
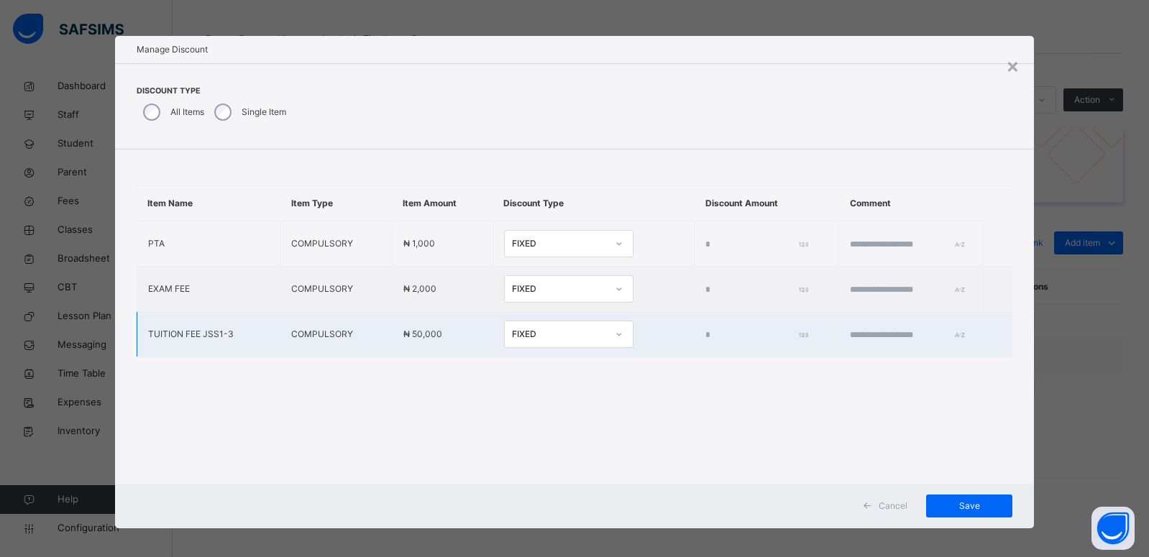
click at [694, 336] on td "*" at bounding box center [766, 334] width 144 height 45
click at [705, 333] on input "*" at bounding box center [754, 335] width 99 height 13
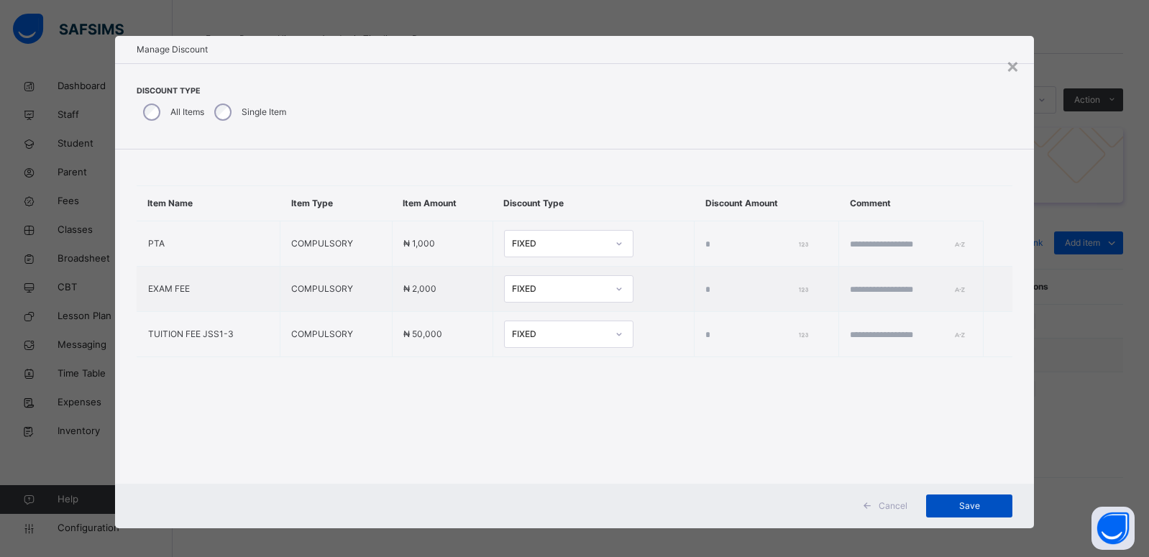
type input "****"
click at [965, 503] on span "Save" at bounding box center [969, 506] width 65 height 13
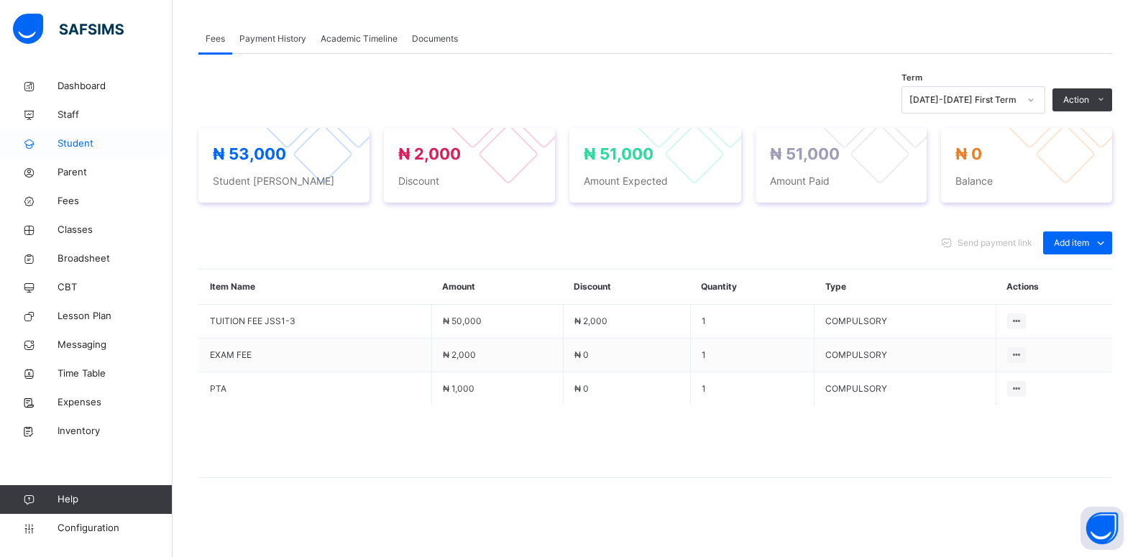
click at [78, 144] on span "Student" at bounding box center [115, 144] width 115 height 14
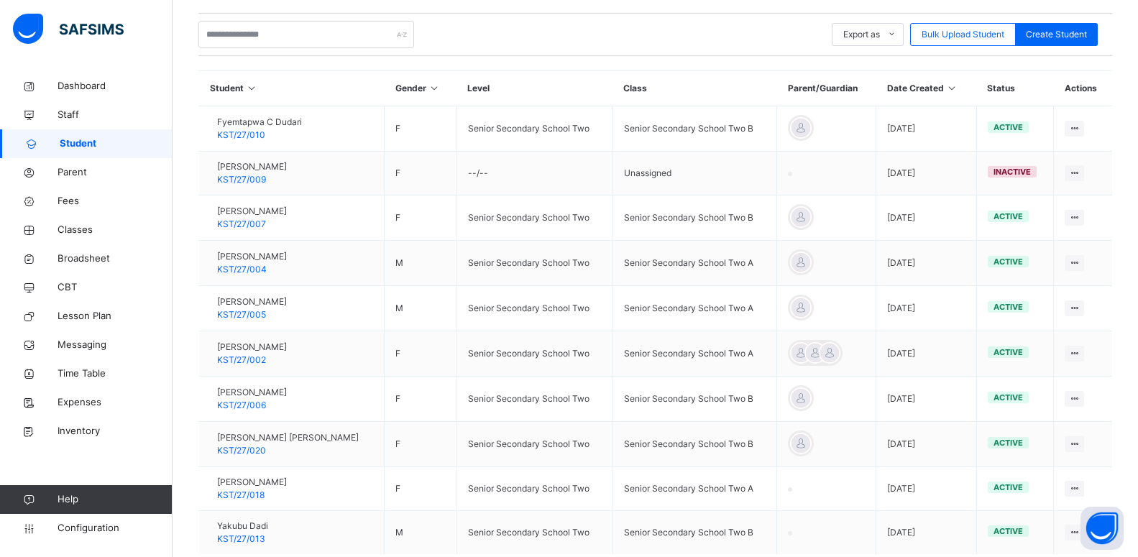
scroll to position [330, 0]
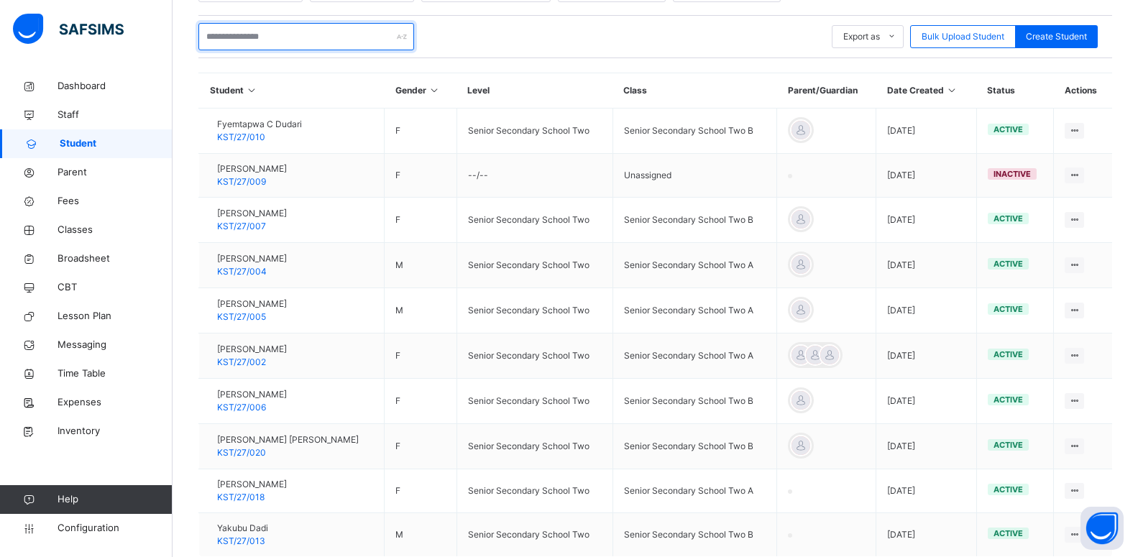
click at [290, 34] on input "text" at bounding box center [306, 36] width 216 height 27
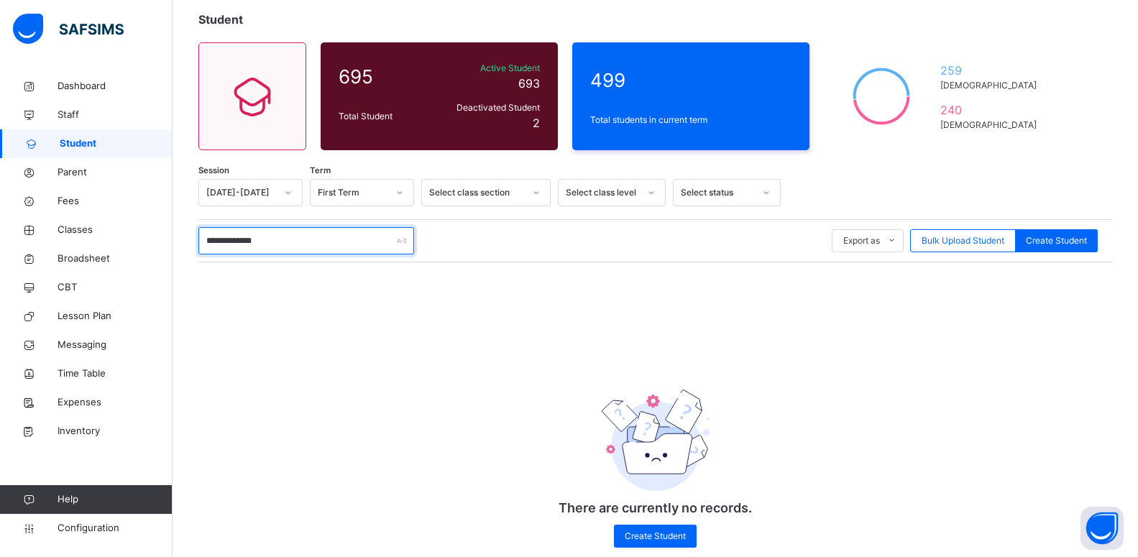
scroll to position [154, 0]
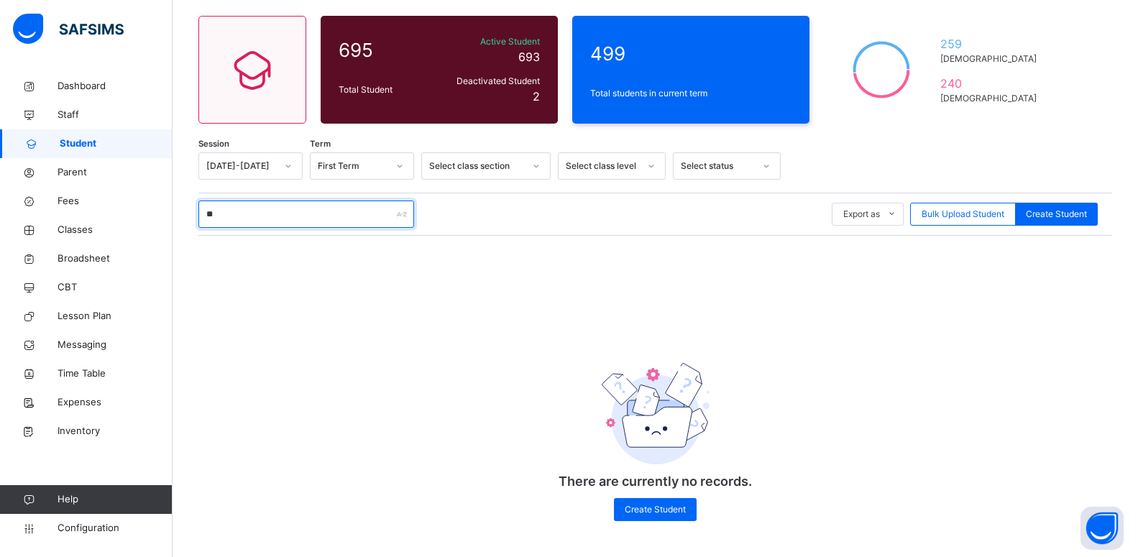
type input "*"
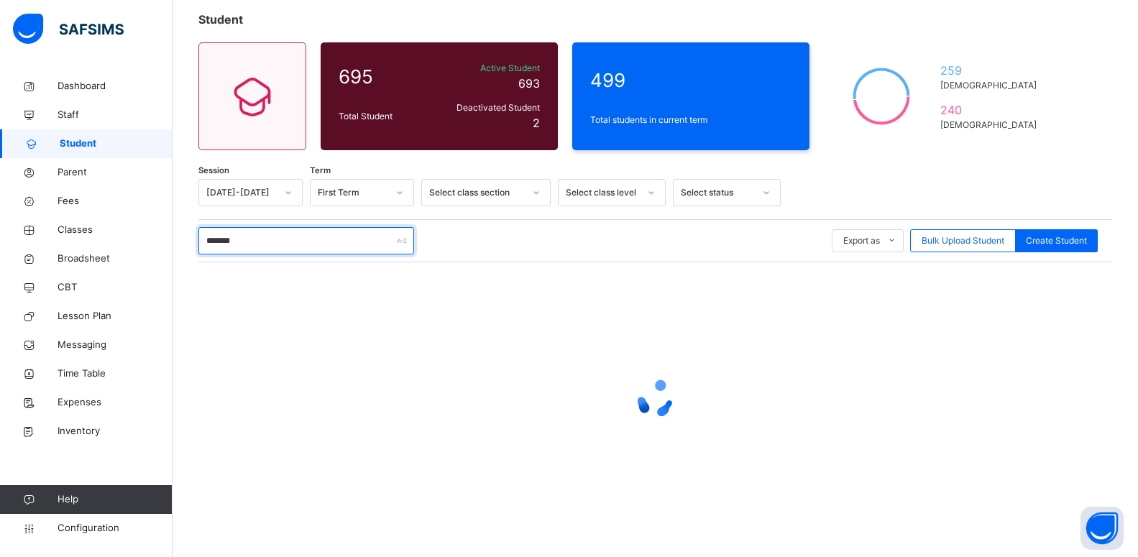
scroll to position [330, 0]
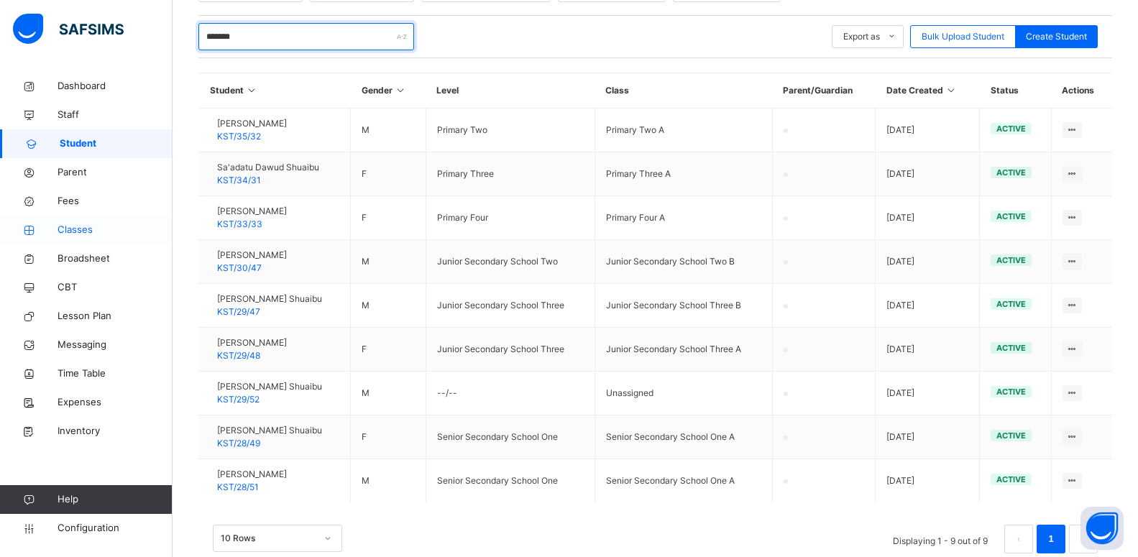
type input "*******"
click at [68, 234] on span "Classes" at bounding box center [115, 230] width 115 height 14
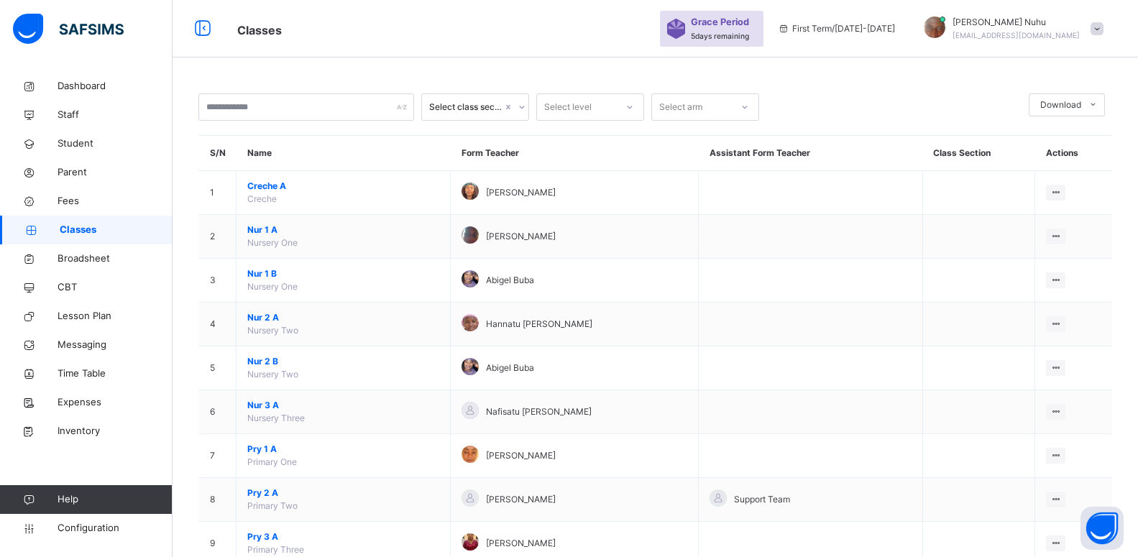
scroll to position [330, 0]
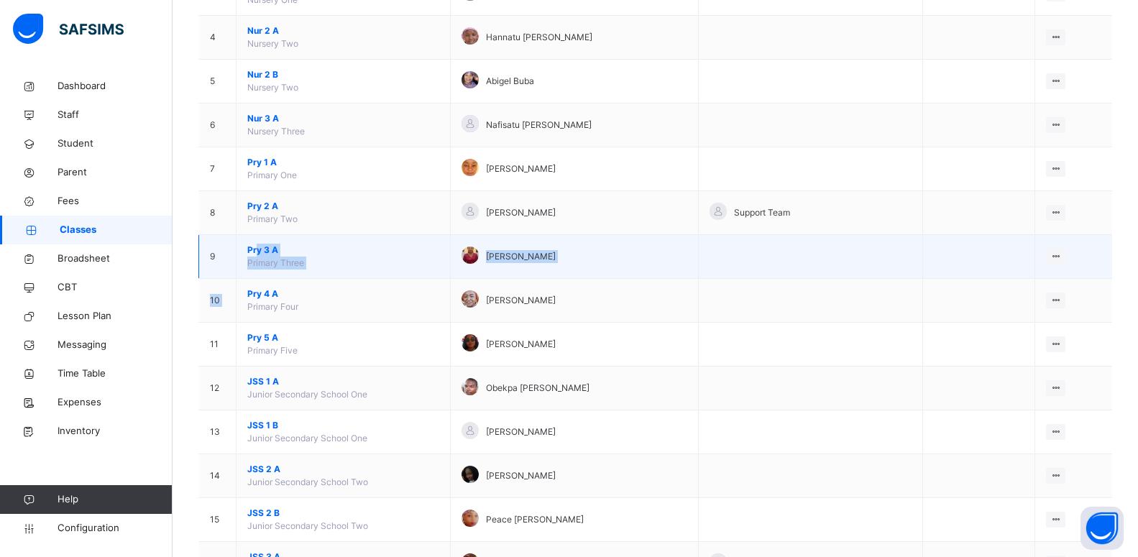
drag, startPoint x: 247, startPoint y: 286, endPoint x: 255, endPoint y: 255, distance: 31.9
click at [255, 255] on tbody "1 Creche A Creche Catherine Christopher View Class Assign form Teacher 2 Nur 1 …" at bounding box center [656, 366] width 914 height 965
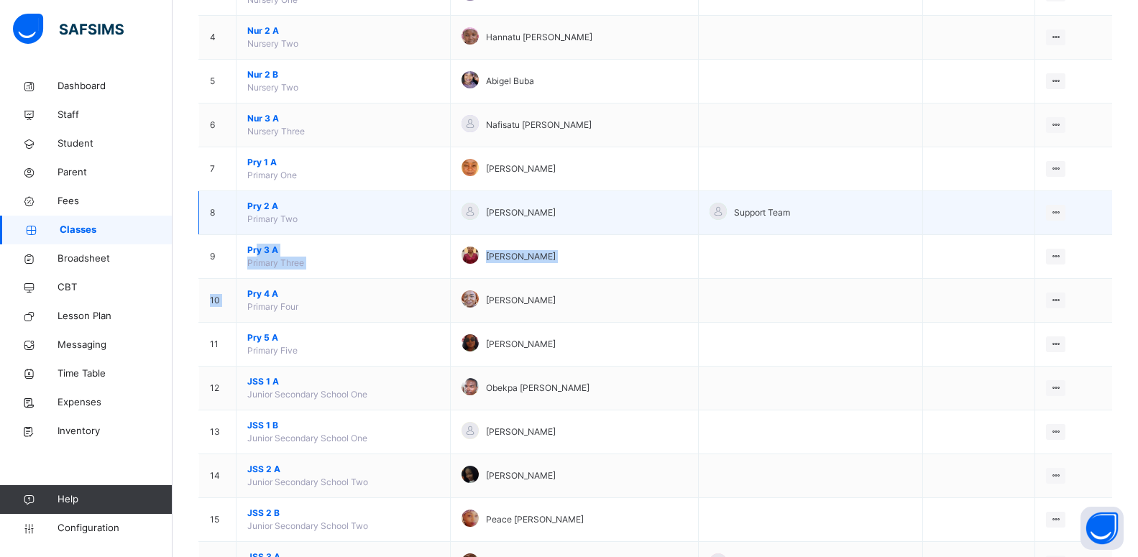
click at [273, 202] on span "Pry 2 A" at bounding box center [343, 206] width 192 height 13
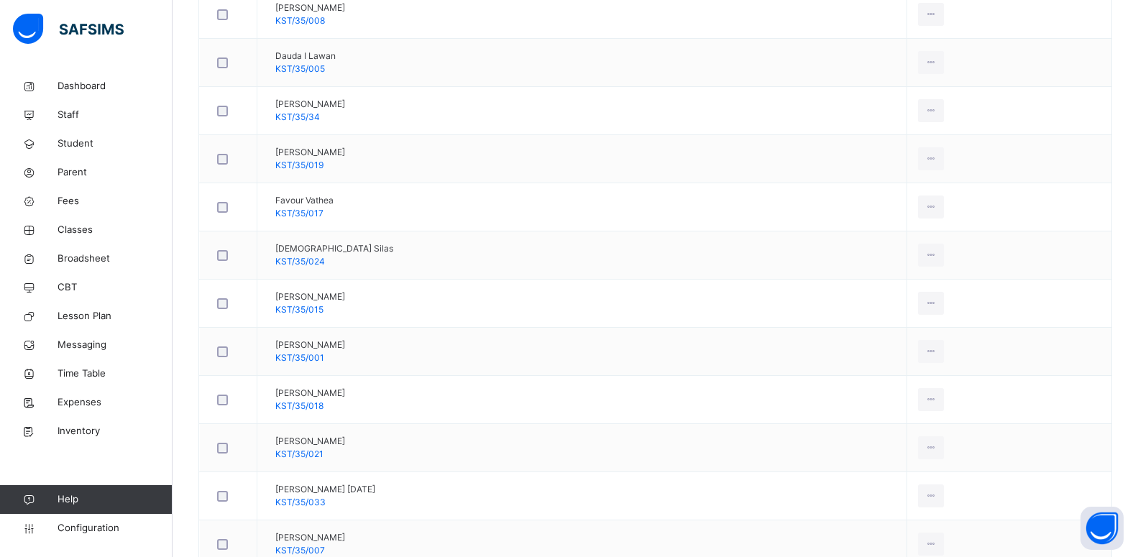
scroll to position [719, 0]
click at [75, 233] on span "Classes" at bounding box center [115, 230] width 115 height 14
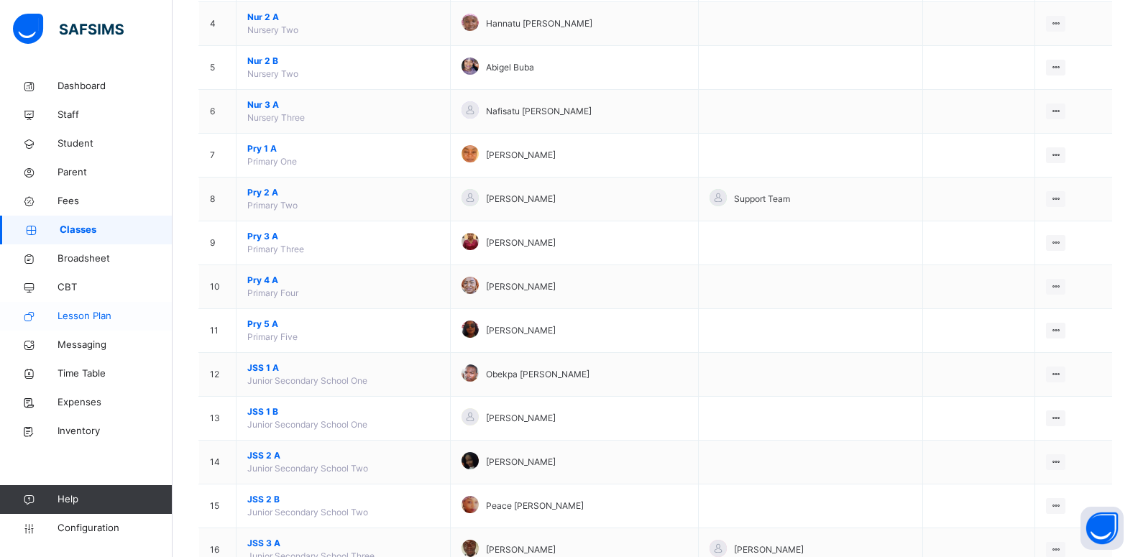
scroll to position [341, 0]
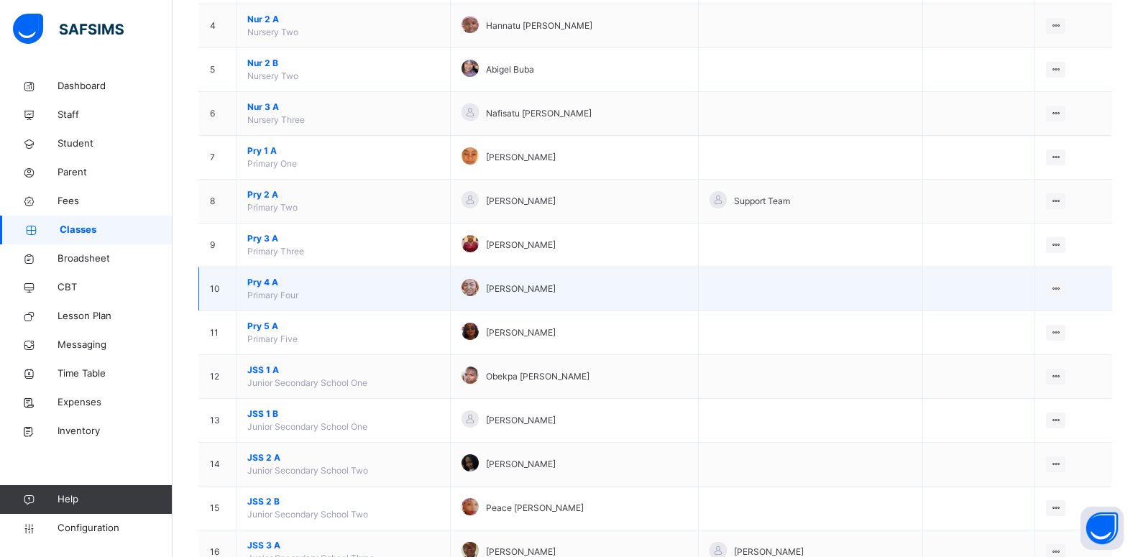
click at [258, 282] on span "Pry 4 A" at bounding box center [343, 282] width 192 height 13
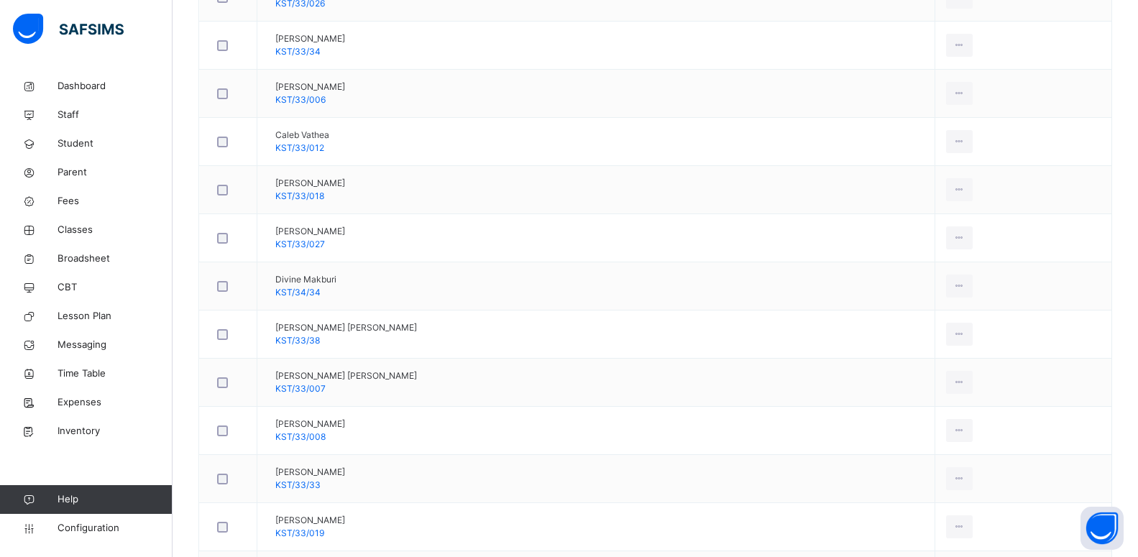
scroll to position [1003, 0]
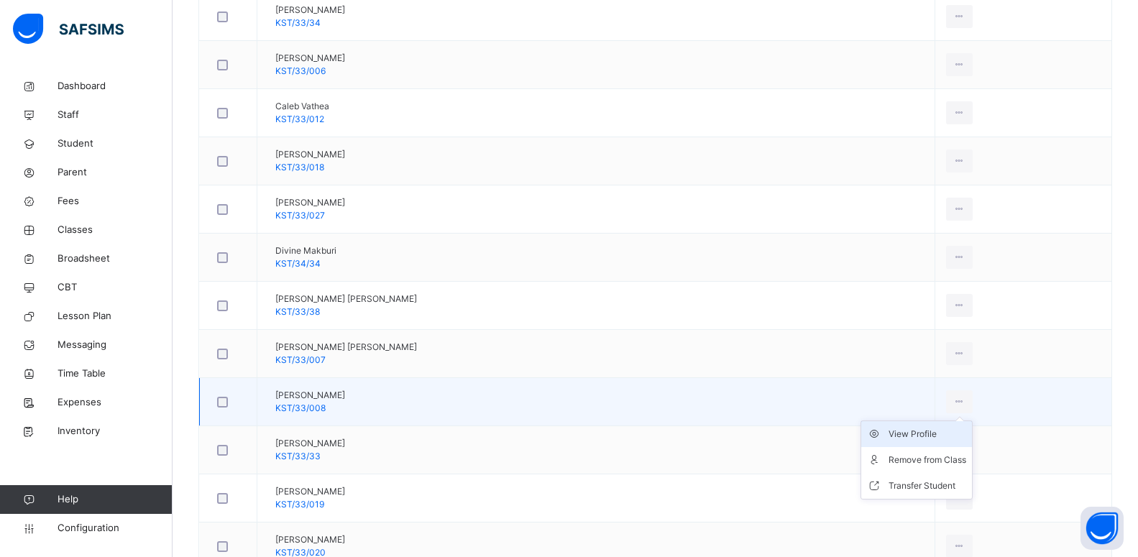
click at [893, 437] on div "View Profile" at bounding box center [928, 434] width 78 height 14
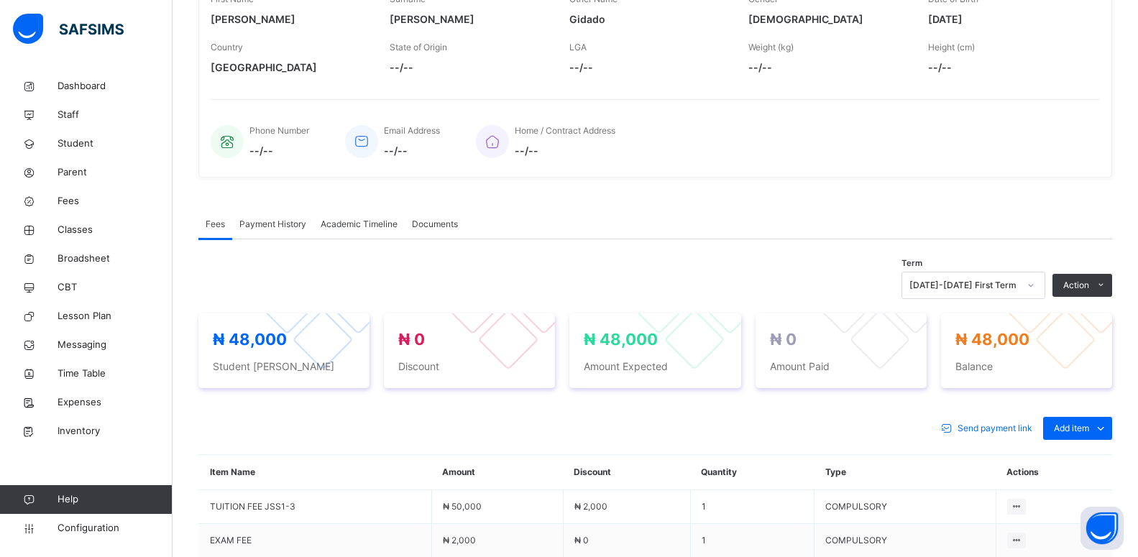
scroll to position [490, 0]
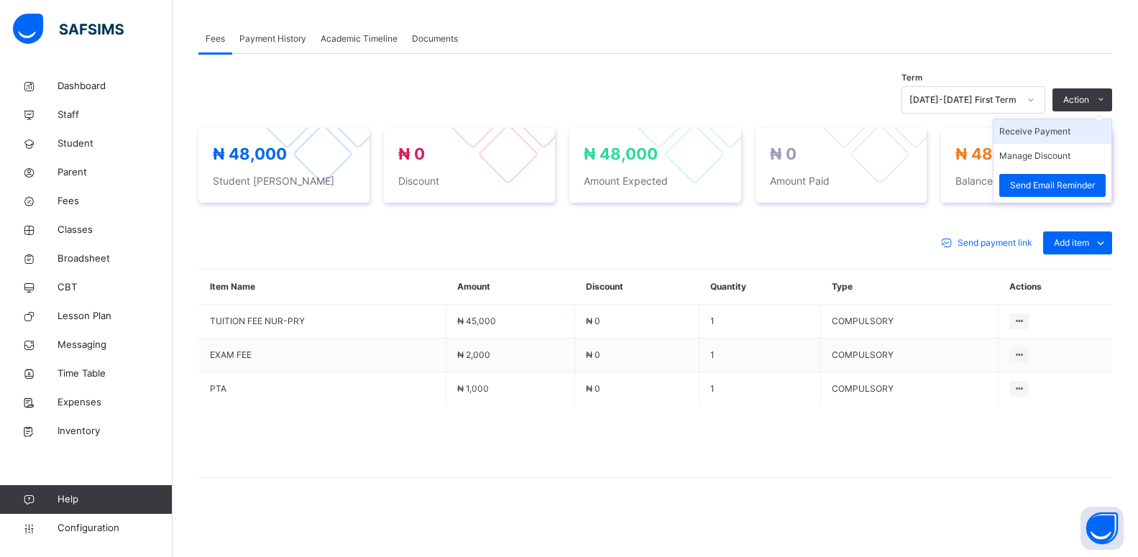
click at [1056, 131] on li "Receive Payment" at bounding box center [1053, 131] width 118 height 24
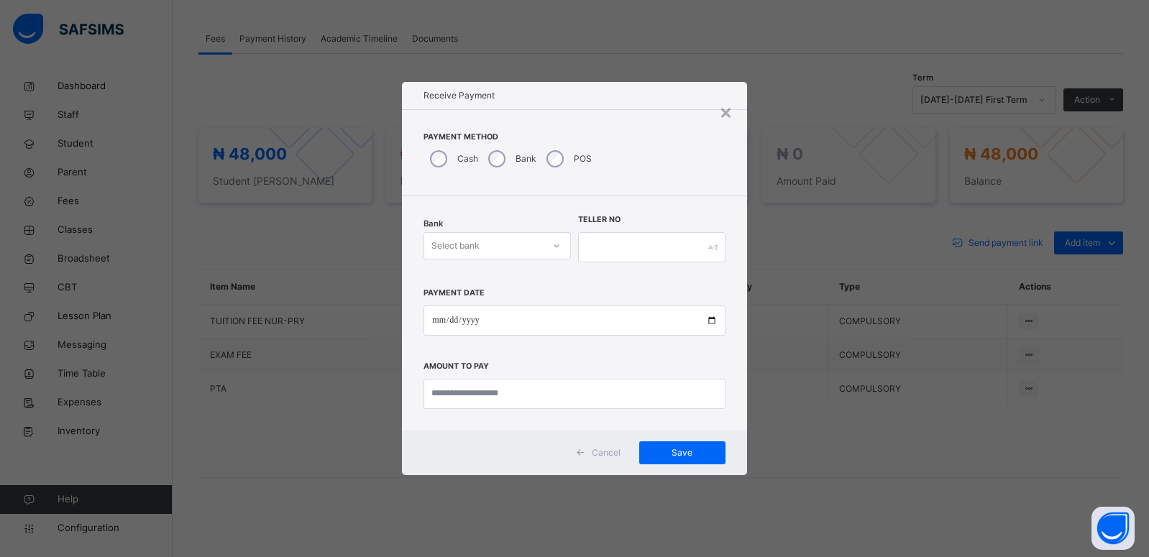
click at [484, 241] on div "Select bank" at bounding box center [483, 245] width 119 height 22
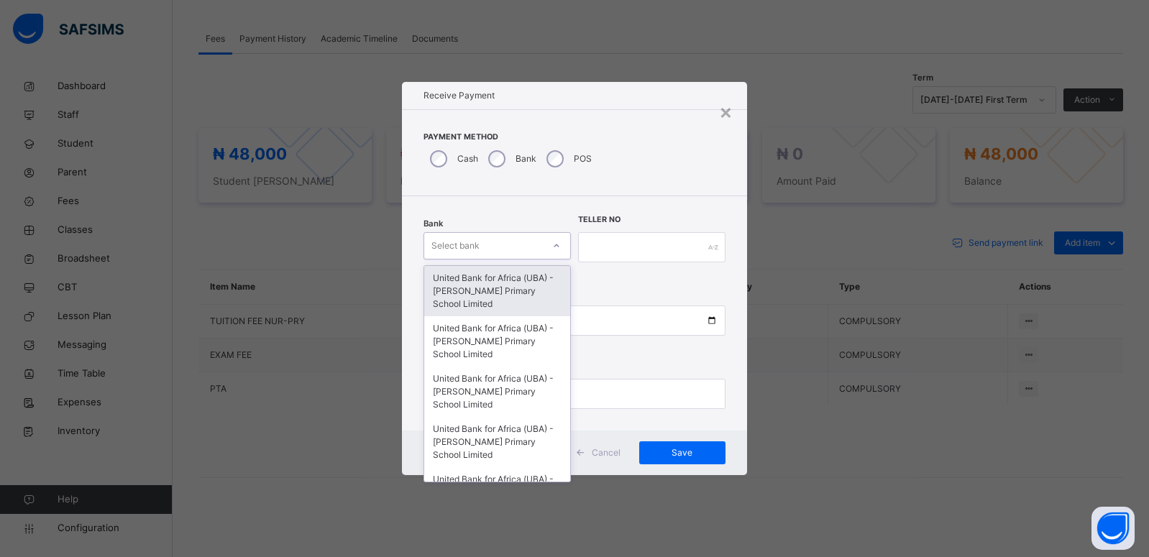
click at [475, 290] on div "United Bank for Africa (UBA) - [PERSON_NAME] Primary School Limited" at bounding box center [497, 291] width 146 height 50
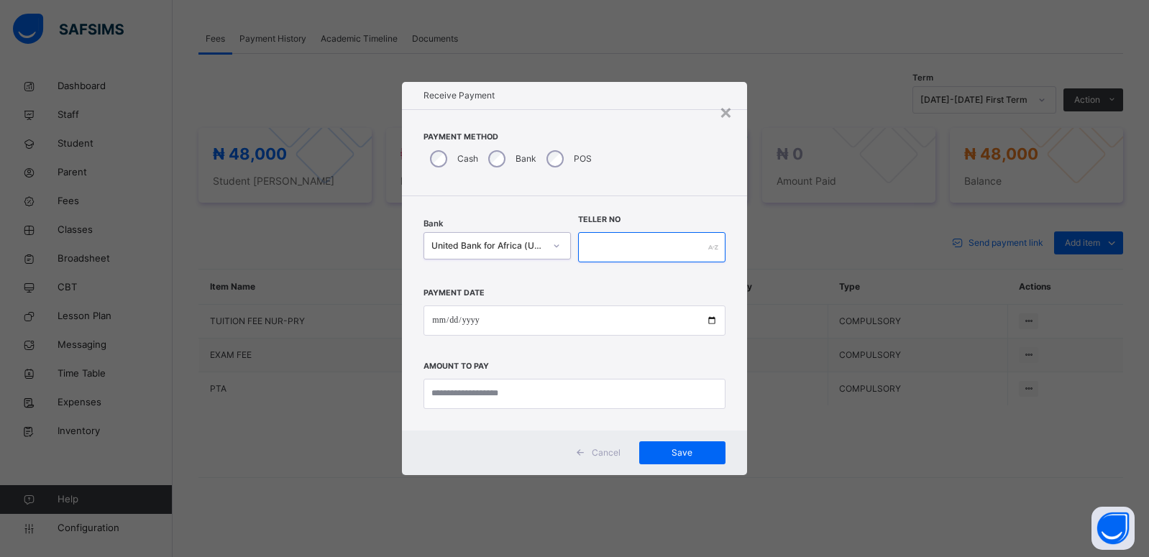
click at [603, 248] on input "text" at bounding box center [651, 247] width 147 height 30
type input "*********"
click at [711, 326] on input "date" at bounding box center [573, 321] width 301 height 30
type input "**********"
click at [538, 417] on div "**********" at bounding box center [574, 313] width 344 height 234
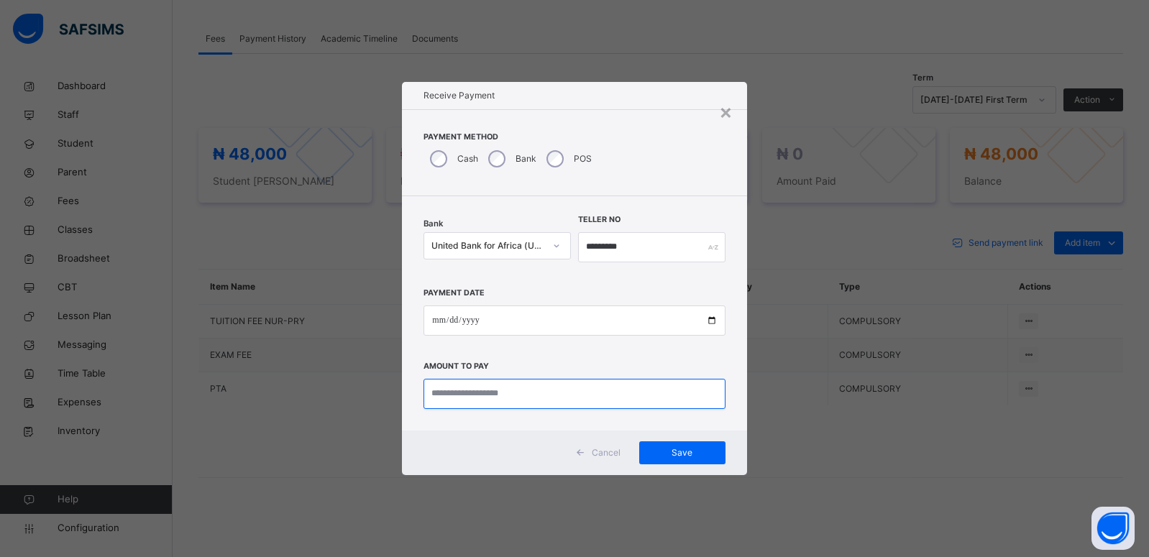
click at [494, 395] on input "currency" at bounding box center [573, 394] width 301 height 30
type input "********"
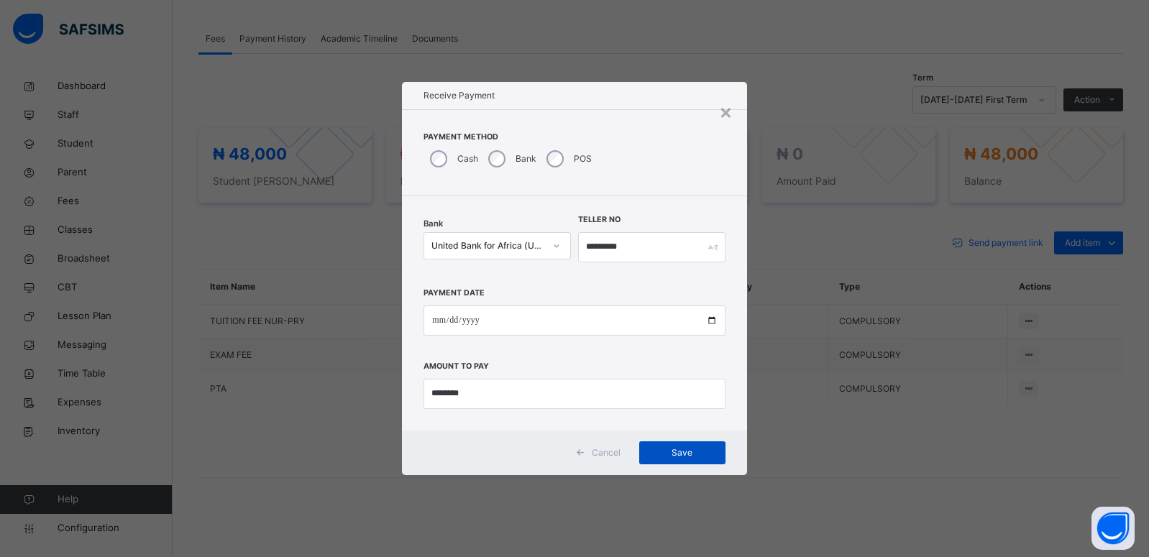
click at [681, 456] on span "Save" at bounding box center [682, 452] width 65 height 13
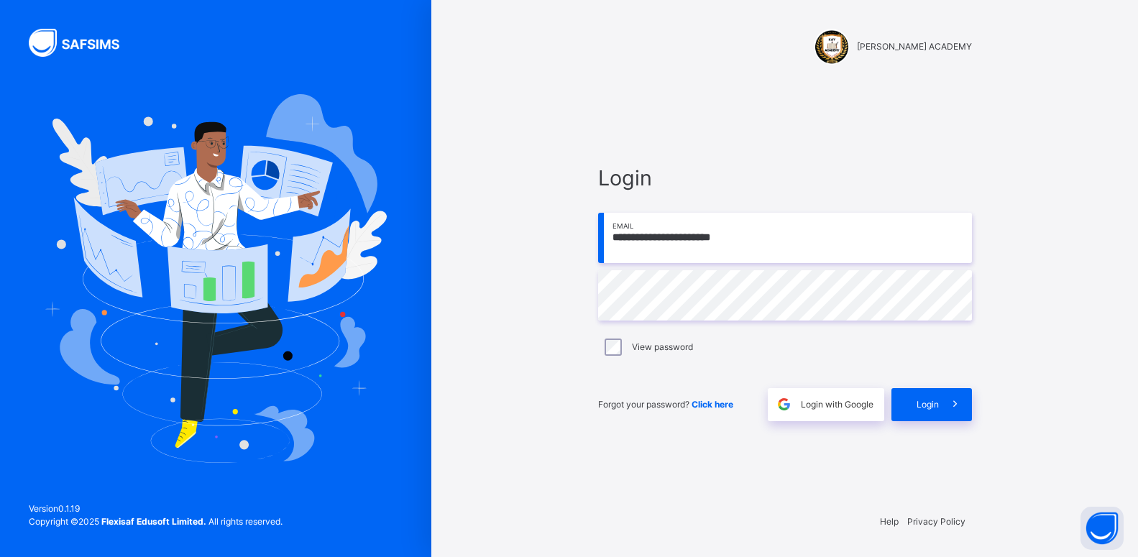
click at [681, 456] on div "**********" at bounding box center [785, 292] width 403 height 418
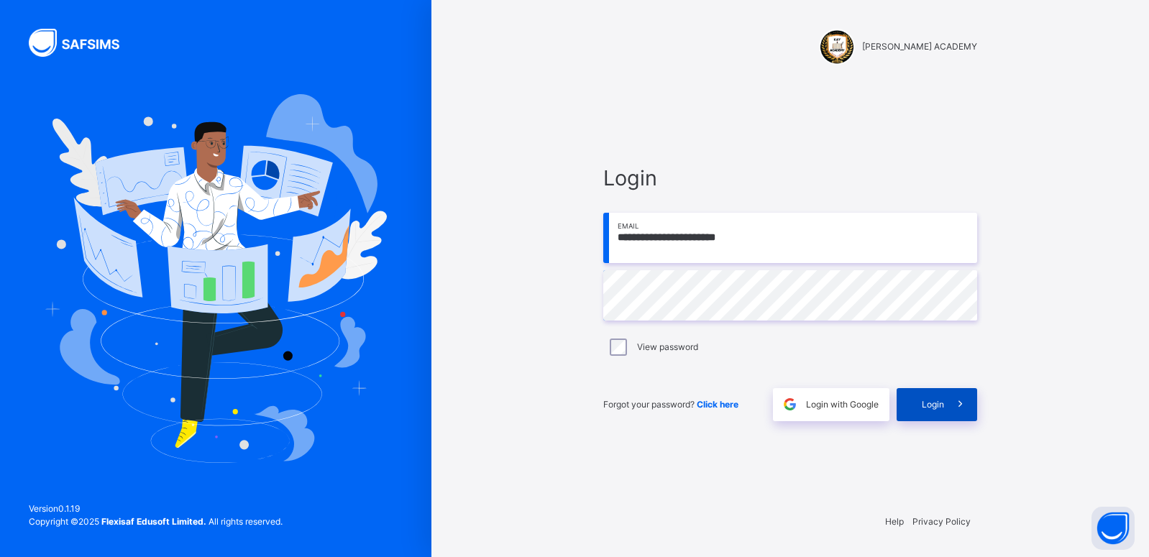
click at [933, 400] on span "Login" at bounding box center [933, 404] width 22 height 13
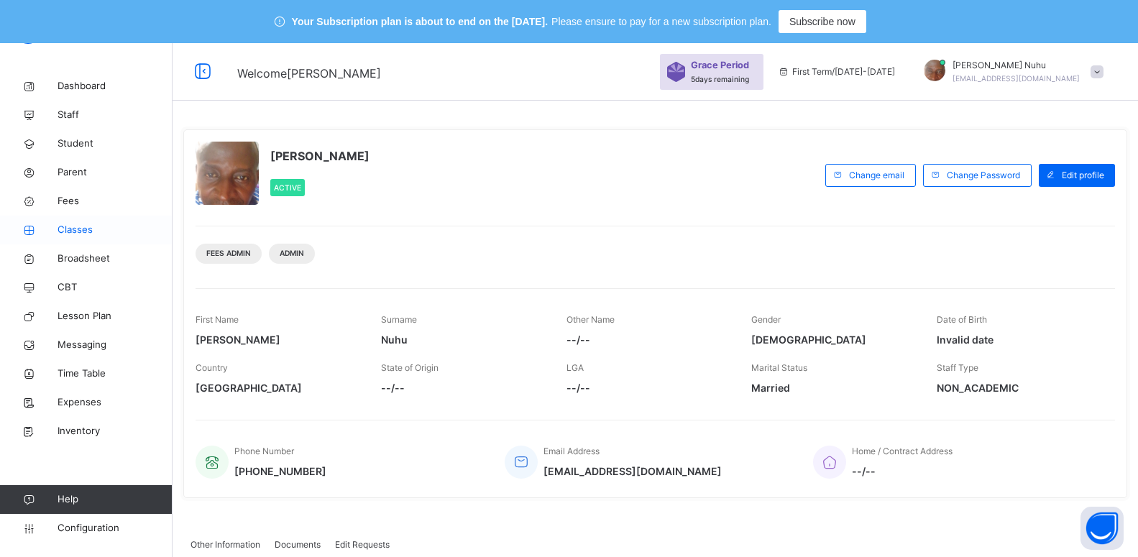
click at [68, 226] on span "Classes" at bounding box center [115, 230] width 115 height 14
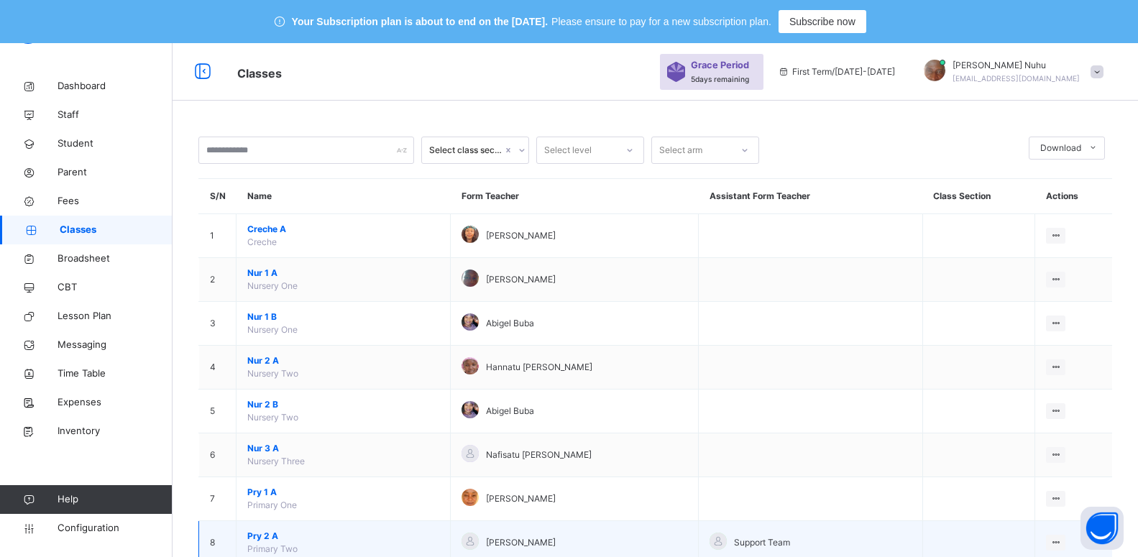
click at [261, 536] on span "Pry 2 A" at bounding box center [343, 536] width 192 height 13
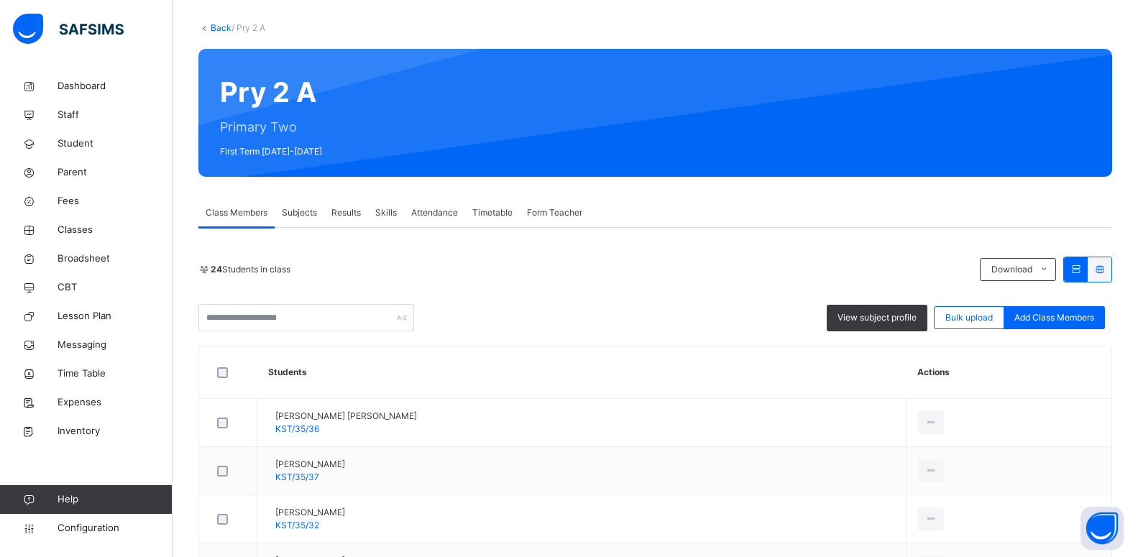
scroll to position [144, 0]
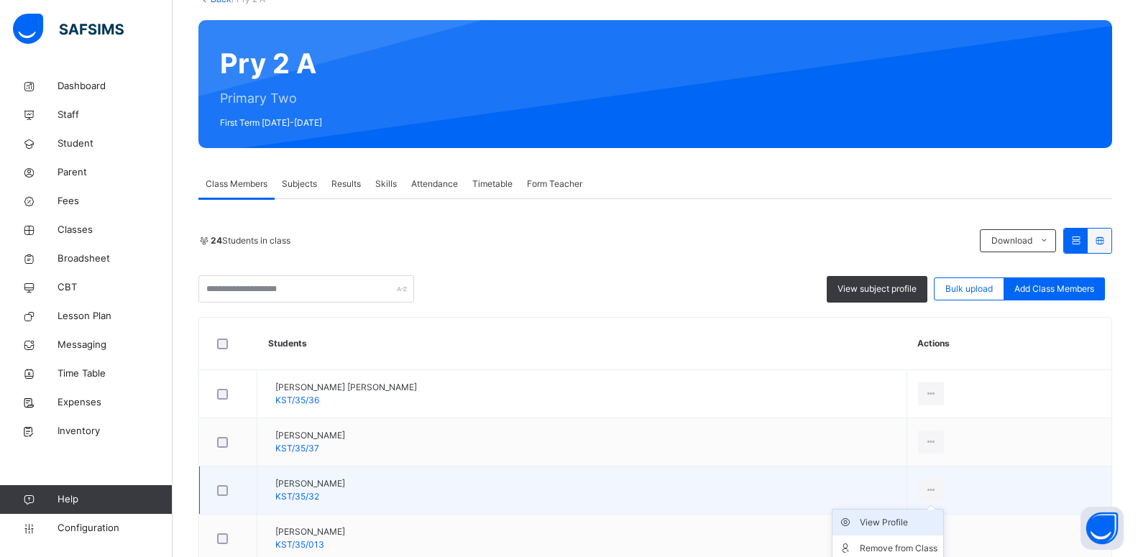
click at [889, 520] on div "View Profile" at bounding box center [899, 522] width 78 height 14
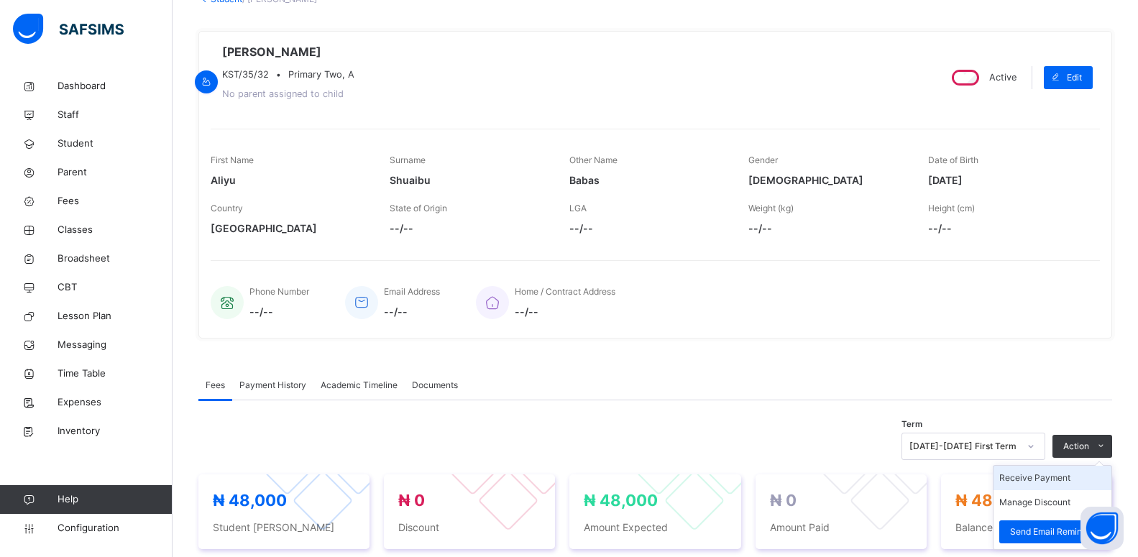
click at [1058, 482] on li "Receive Payment" at bounding box center [1053, 478] width 118 height 24
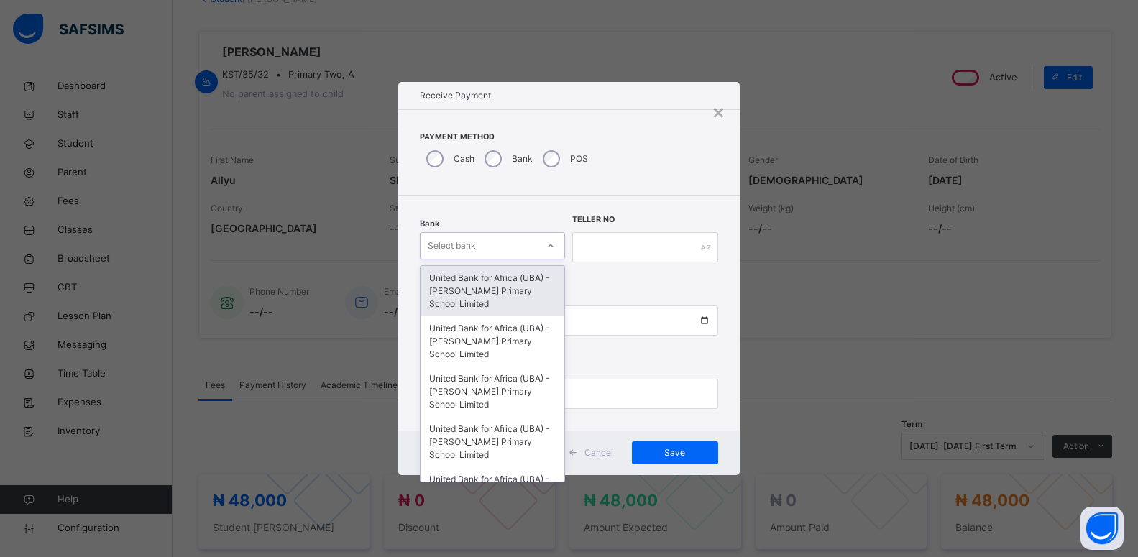
click at [462, 251] on div "Select bank" at bounding box center [452, 245] width 48 height 27
click at [460, 277] on div "United Bank for Africa (UBA) - [PERSON_NAME] Primary School Limited" at bounding box center [493, 291] width 144 height 50
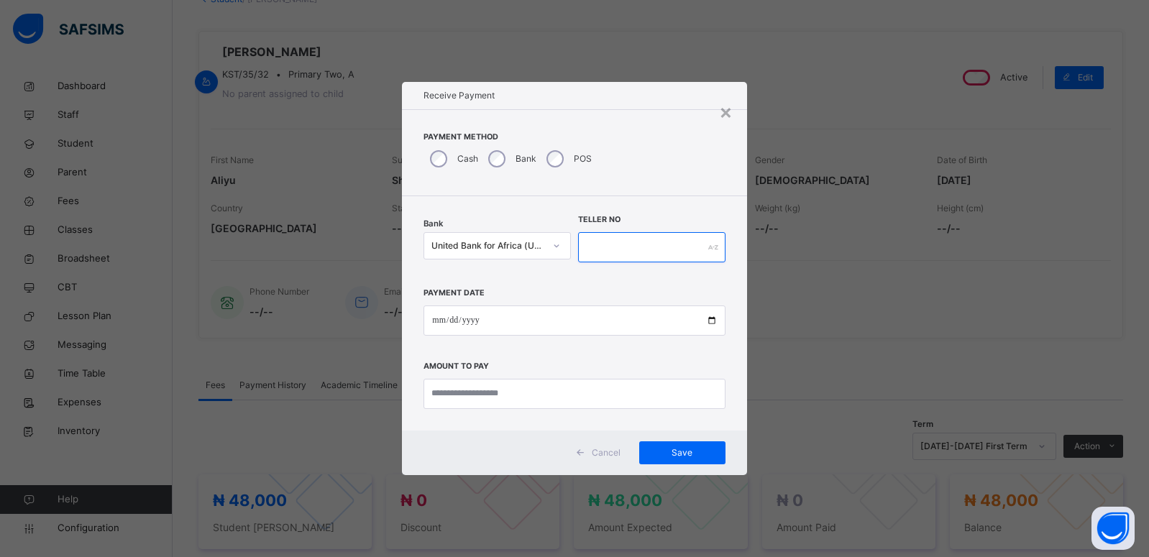
click at [602, 247] on input "text" at bounding box center [651, 247] width 147 height 30
type input "**********"
click at [711, 318] on input "date" at bounding box center [573, 321] width 301 height 30
type input "**********"
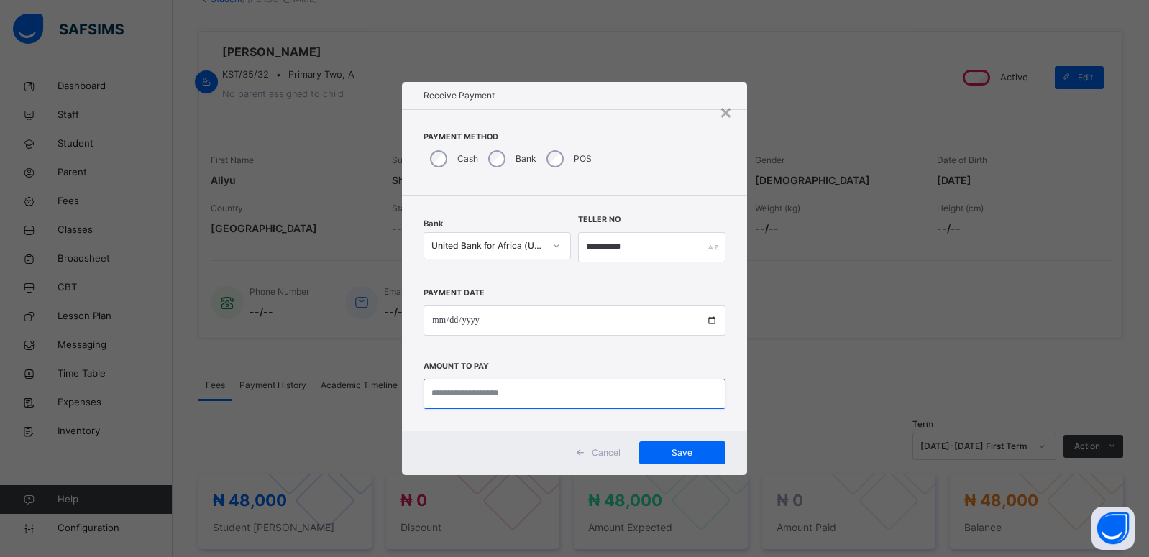
click at [459, 391] on input "currency" at bounding box center [573, 394] width 301 height 30
type input "********"
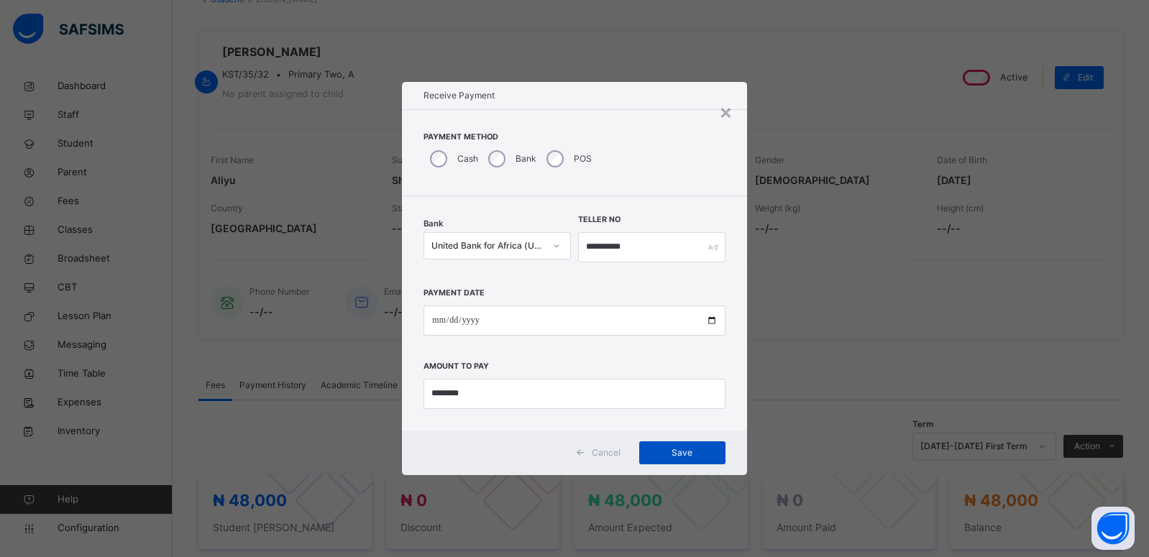
click at [689, 449] on span "Save" at bounding box center [682, 452] width 65 height 13
click at [633, 248] on input "**********" at bounding box center [644, 247] width 145 height 30
click at [679, 457] on span "Save" at bounding box center [682, 452] width 65 height 13
click at [612, 247] on input "**********" at bounding box center [644, 247] width 145 height 30
type input "**********"
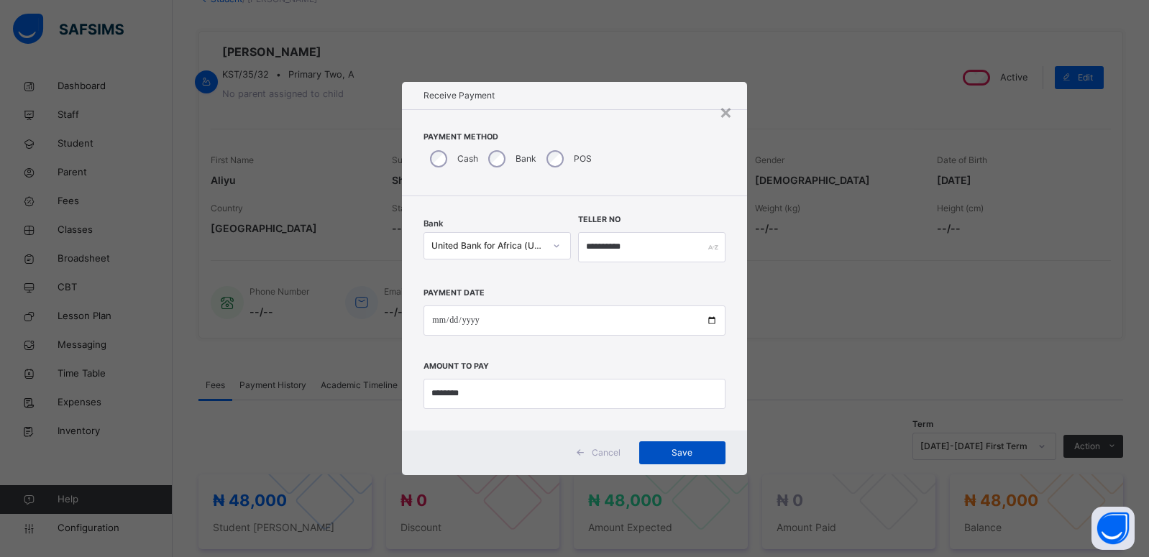
click at [677, 453] on span "Save" at bounding box center [682, 452] width 65 height 13
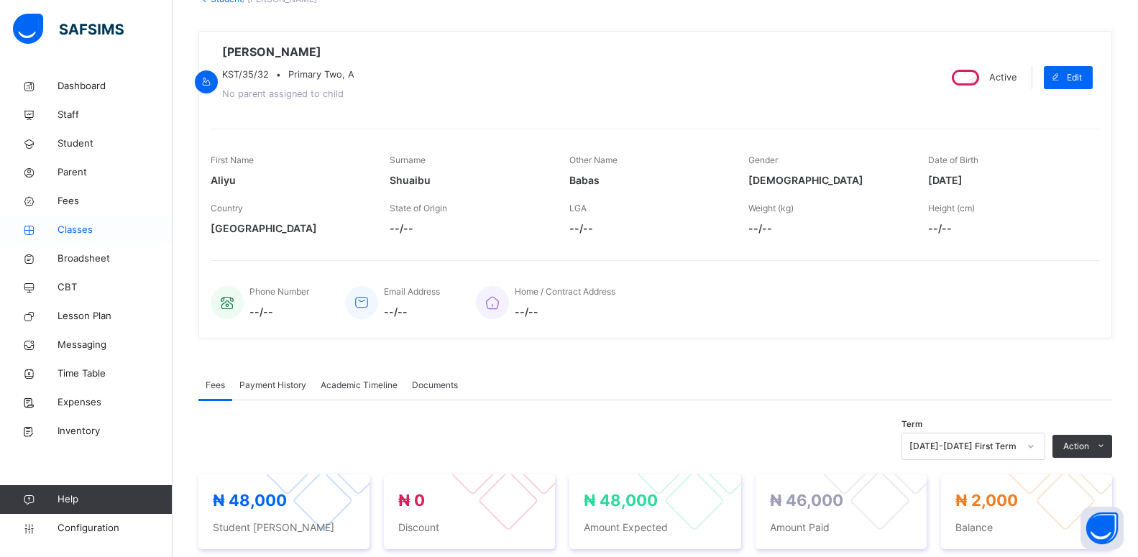
click at [67, 226] on span "Classes" at bounding box center [115, 230] width 115 height 14
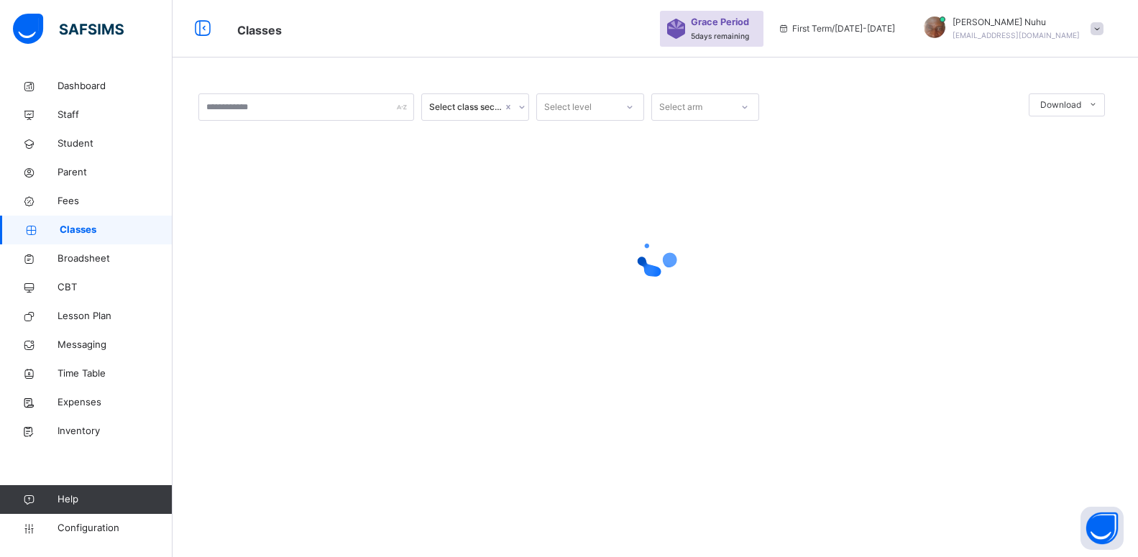
scroll to position [43, 0]
click at [288, 338] on div at bounding box center [655, 257] width 914 height 273
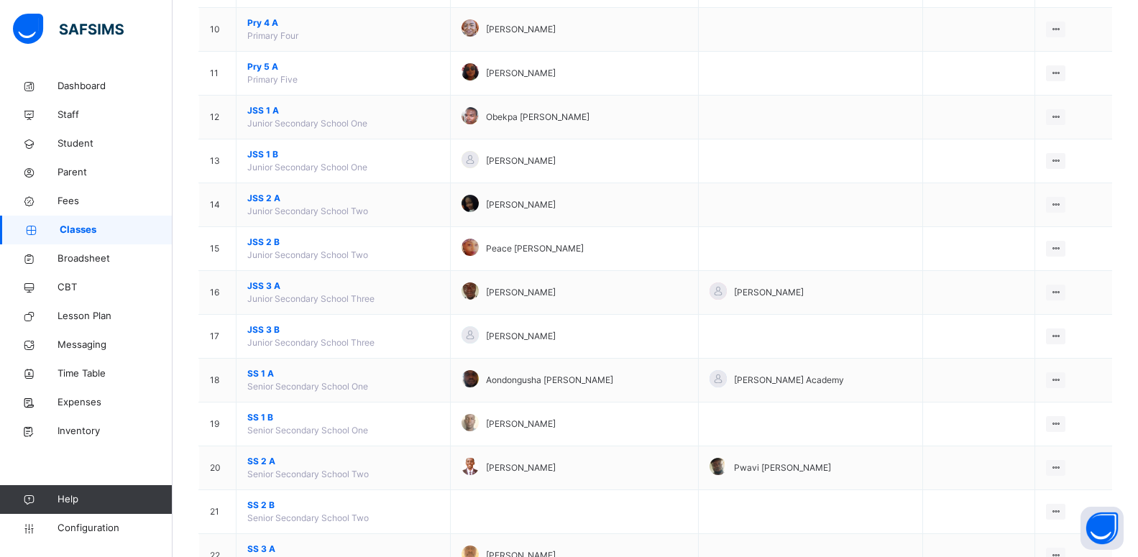
scroll to position [618, 0]
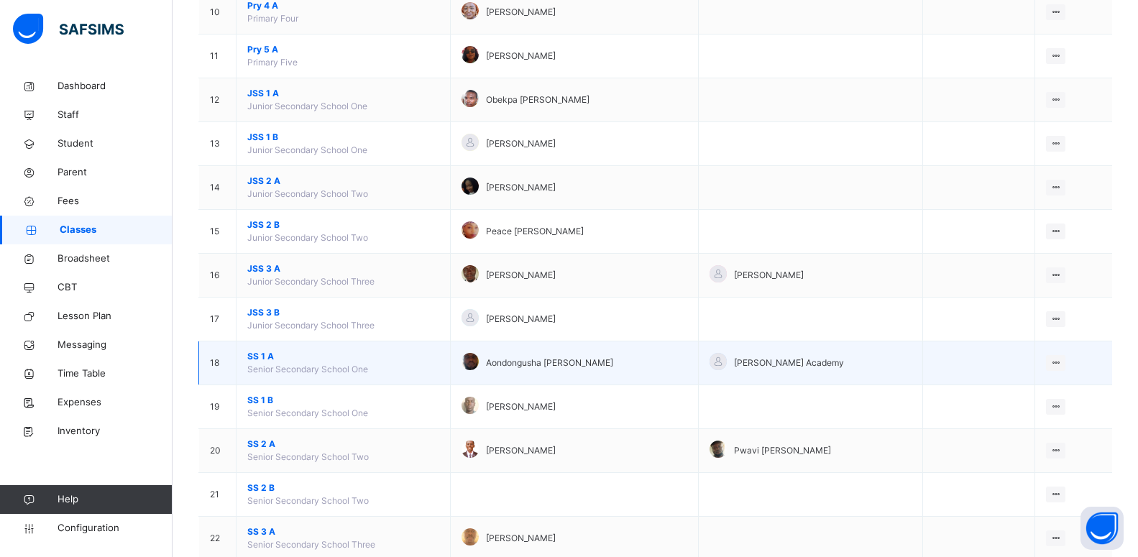
click at [254, 359] on span "SS 1 A" at bounding box center [343, 356] width 192 height 13
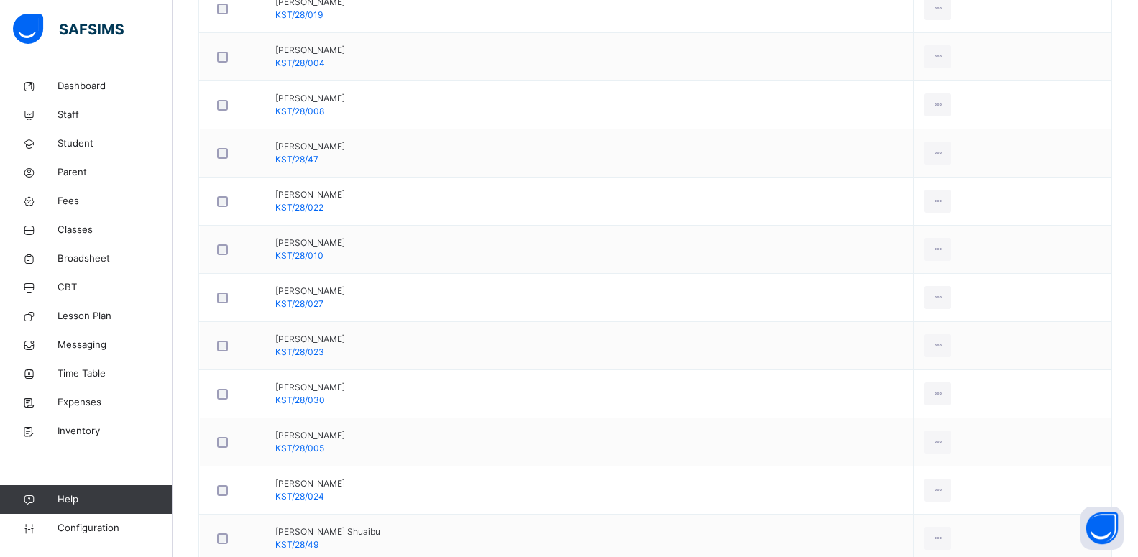
scroll to position [1136, 0]
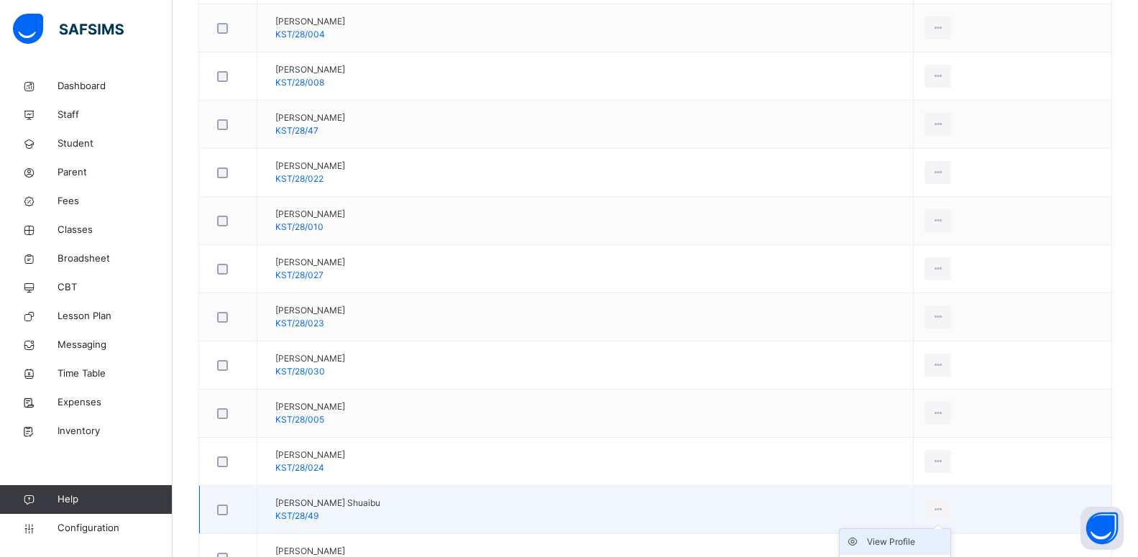
click at [921, 543] on div "View Profile" at bounding box center [906, 542] width 78 height 14
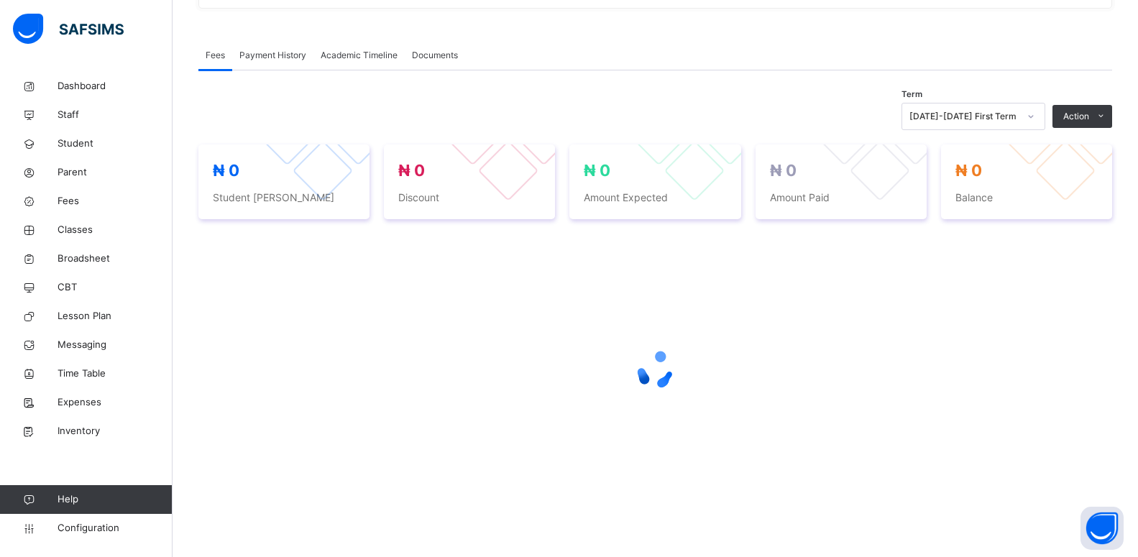
scroll to position [490, 0]
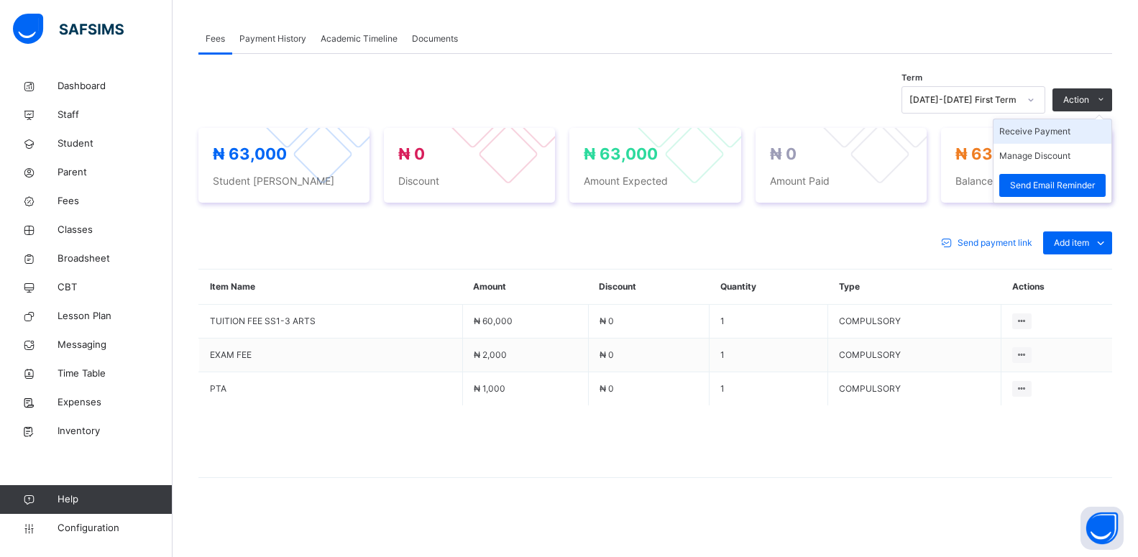
click at [1082, 134] on li "Receive Payment" at bounding box center [1053, 131] width 118 height 24
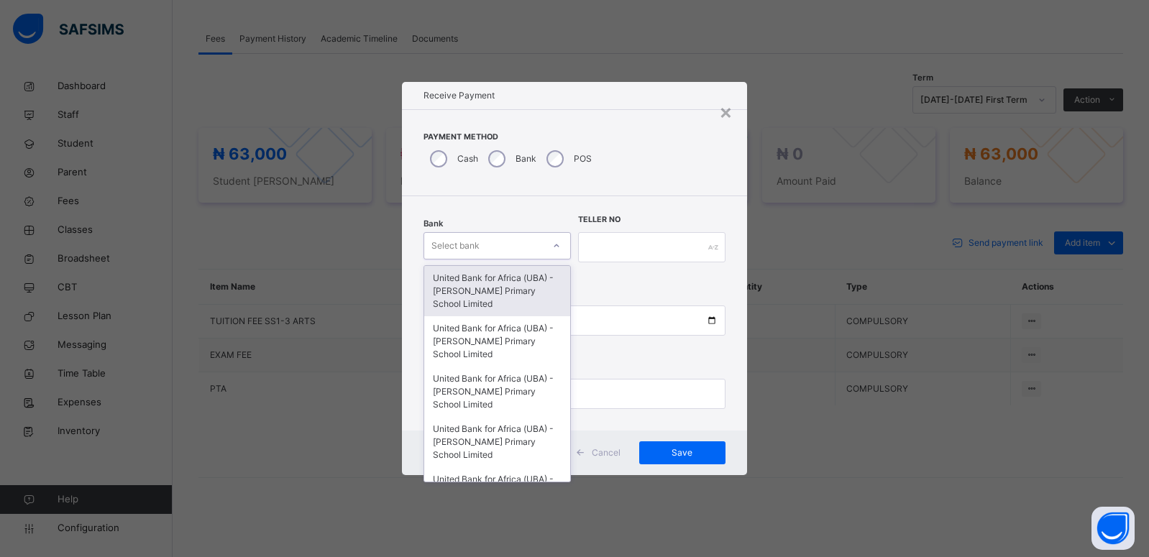
click at [478, 244] on div "Select bank" at bounding box center [455, 245] width 48 height 27
click at [474, 295] on div "United Bank for Africa (UBA) - [PERSON_NAME] Primary School Limited" at bounding box center [497, 291] width 146 height 50
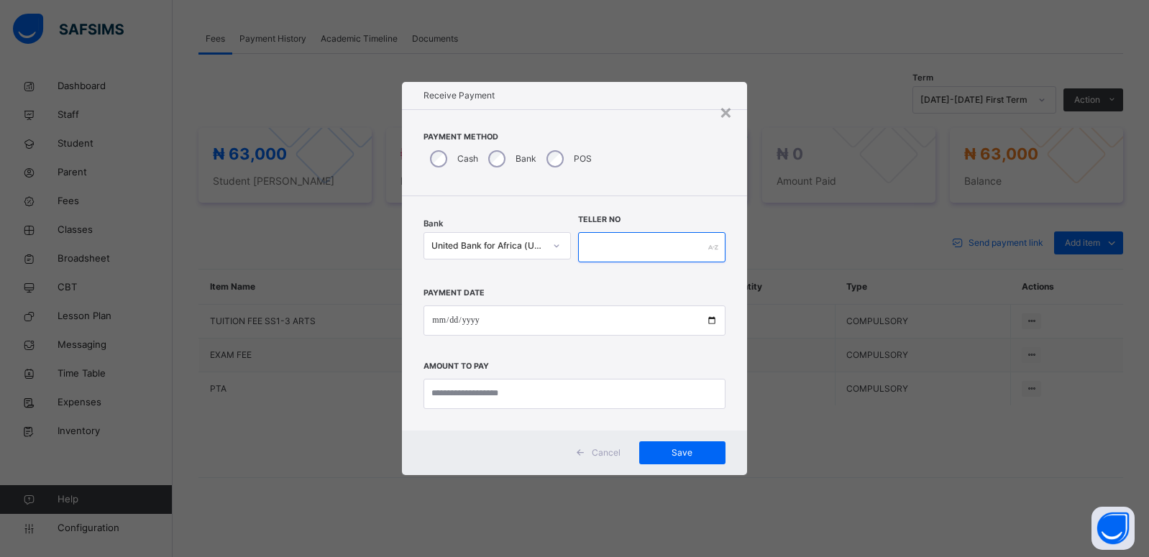
click at [602, 248] on input "text" at bounding box center [651, 247] width 147 height 30
type input "*********"
click at [712, 321] on input "date" at bounding box center [573, 321] width 301 height 30
type input "**********"
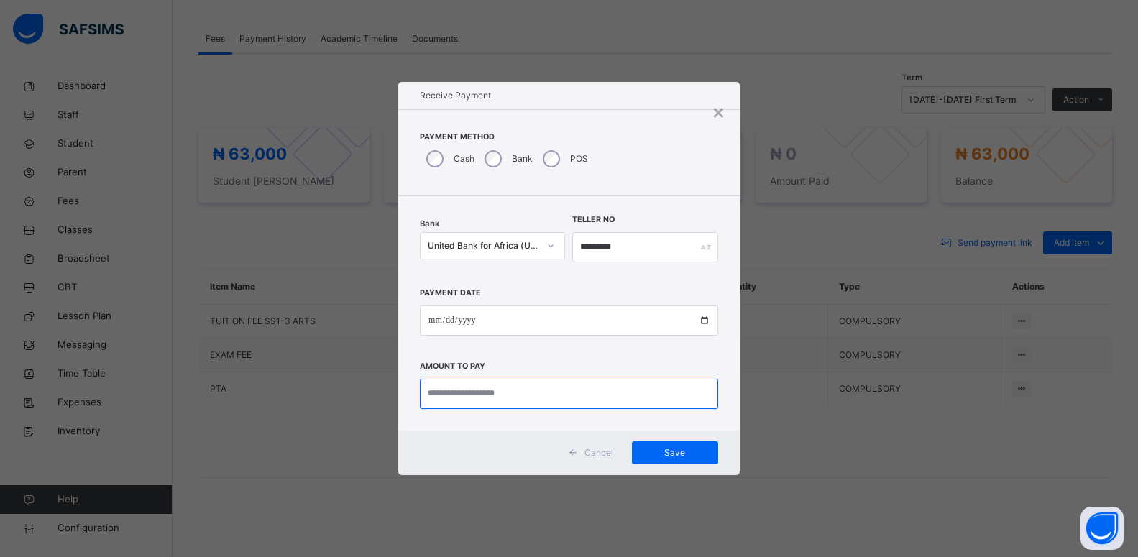
click at [444, 390] on input "currency" at bounding box center [569, 394] width 298 height 30
type input "********"
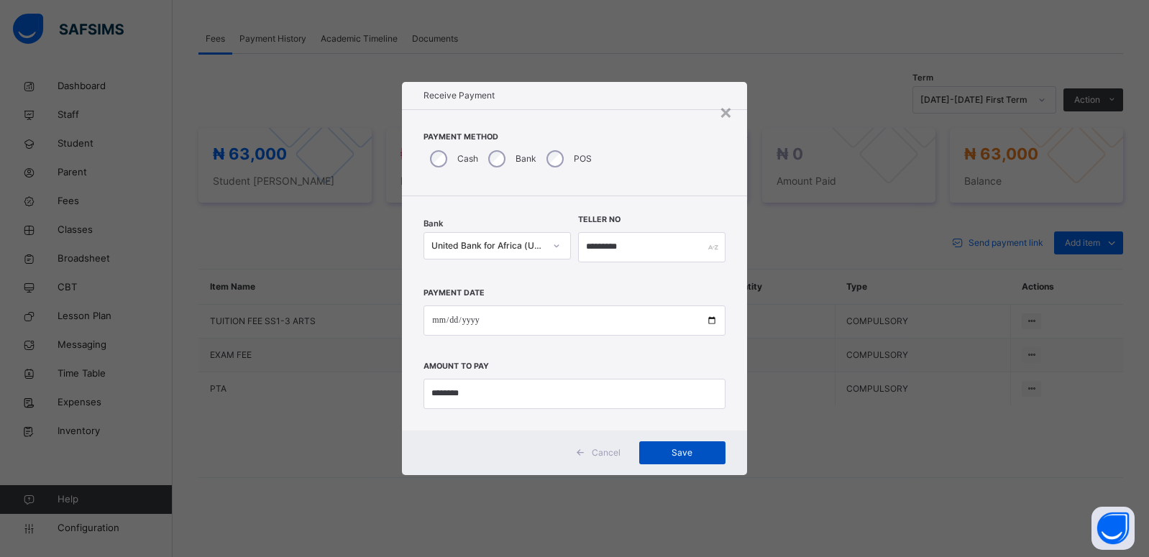
click at [684, 449] on span "Save" at bounding box center [682, 452] width 65 height 13
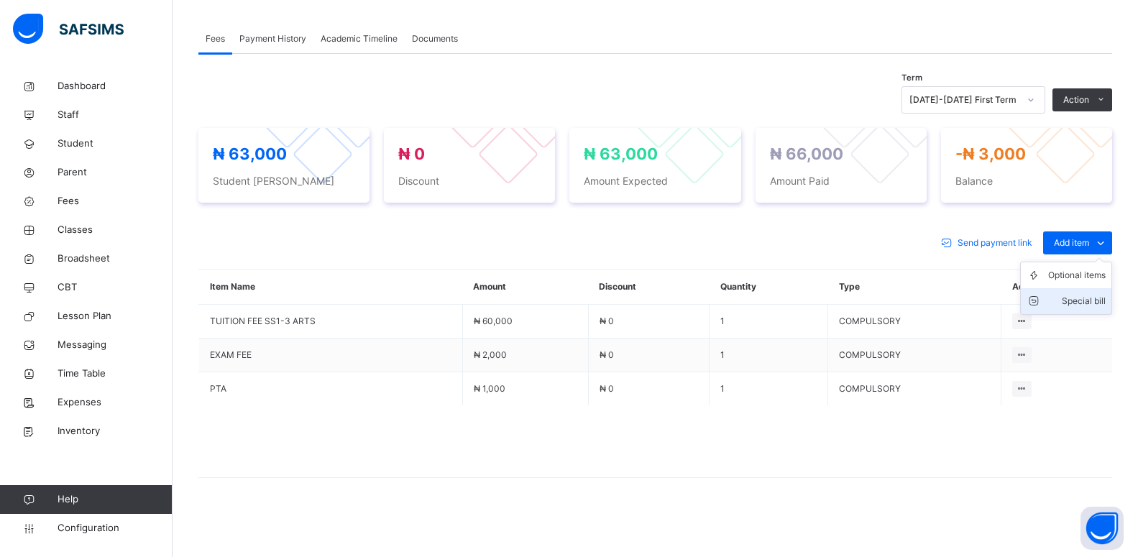
click at [1077, 301] on div "Special bill" at bounding box center [1077, 301] width 58 height 14
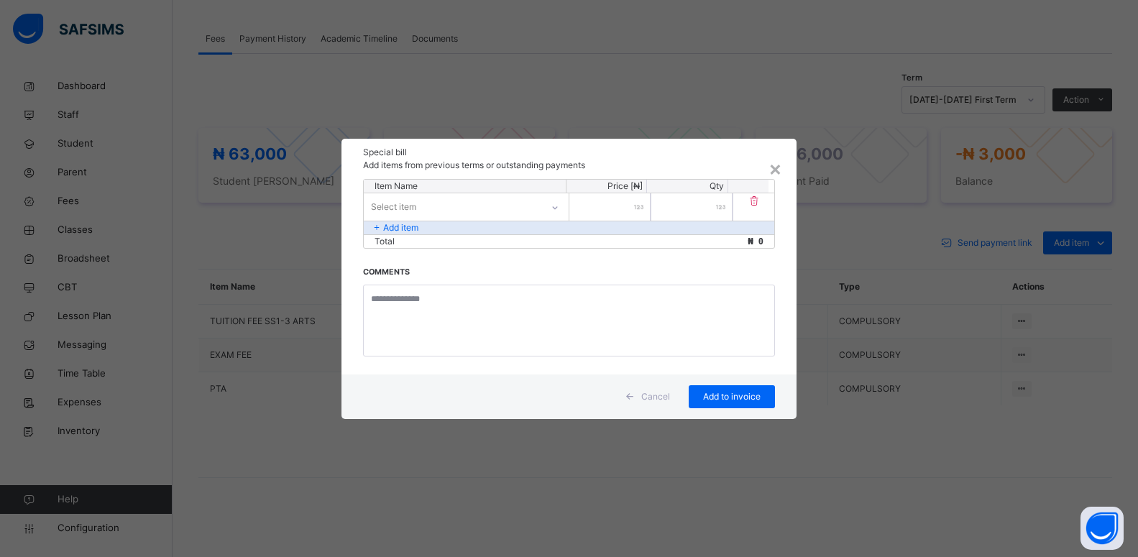
click at [428, 205] on div "Select item" at bounding box center [453, 207] width 178 height 22
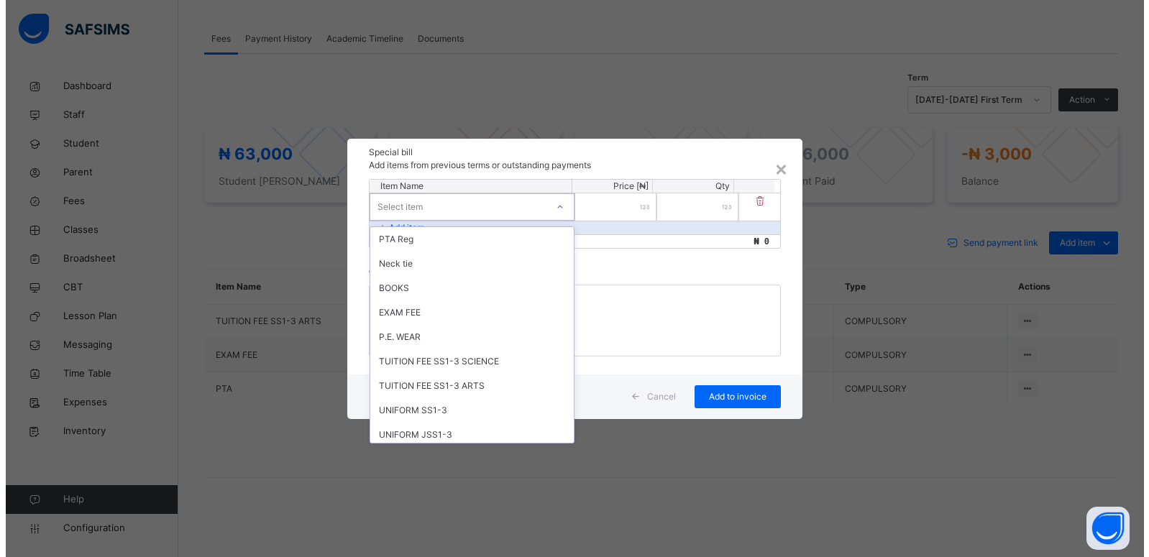
scroll to position [542, 0]
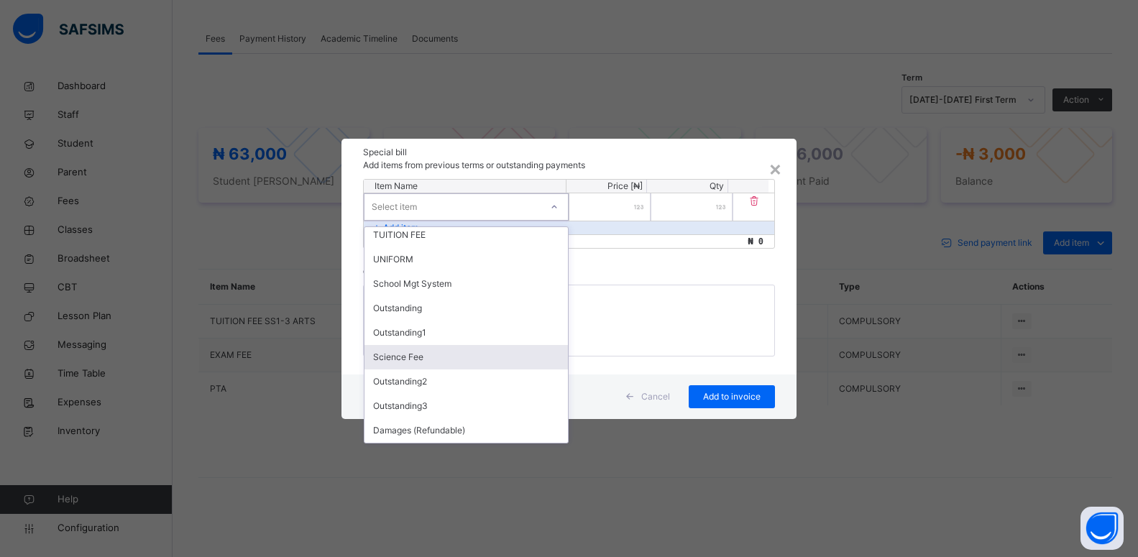
click at [382, 359] on div "Science Fee" at bounding box center [465, 357] width 203 height 24
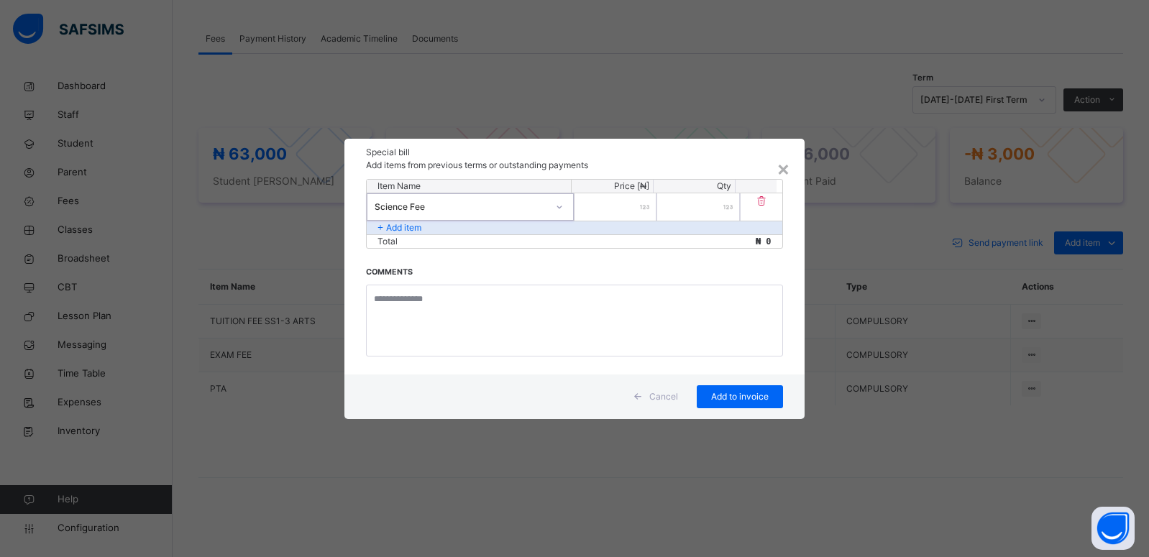
click at [608, 201] on input "number" at bounding box center [615, 206] width 82 height 27
type input "****"
click at [725, 400] on span "Add to invoice" at bounding box center [739, 396] width 65 height 13
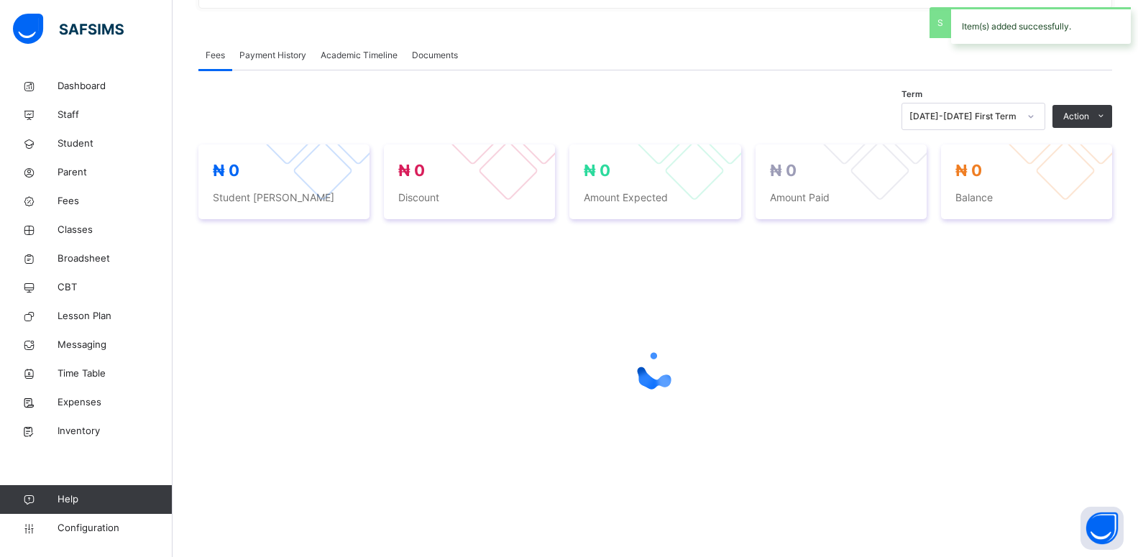
scroll to position [490, 0]
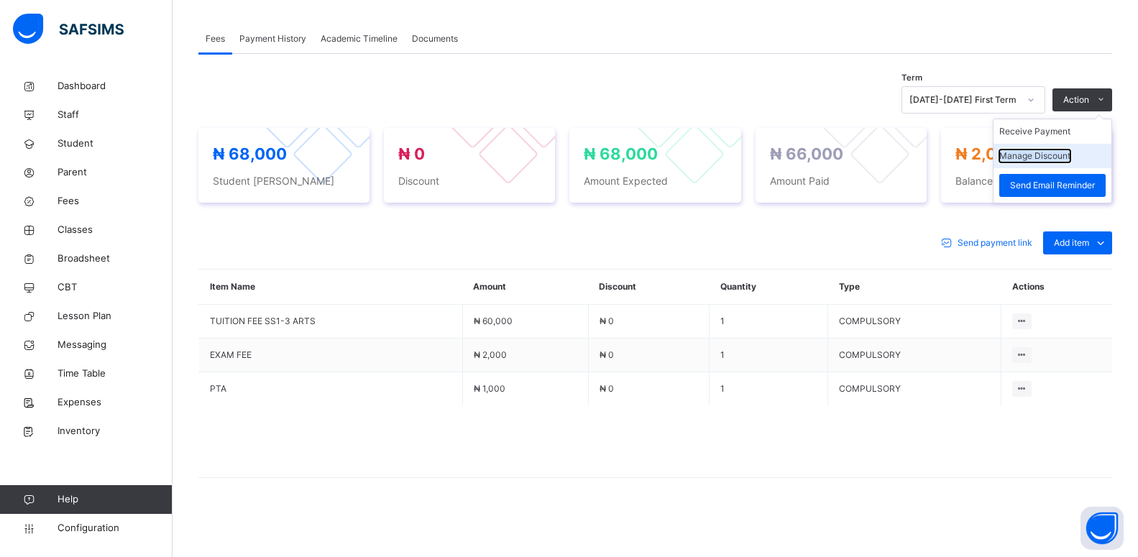
click at [1063, 160] on button "Manage Discount" at bounding box center [1034, 156] width 71 height 13
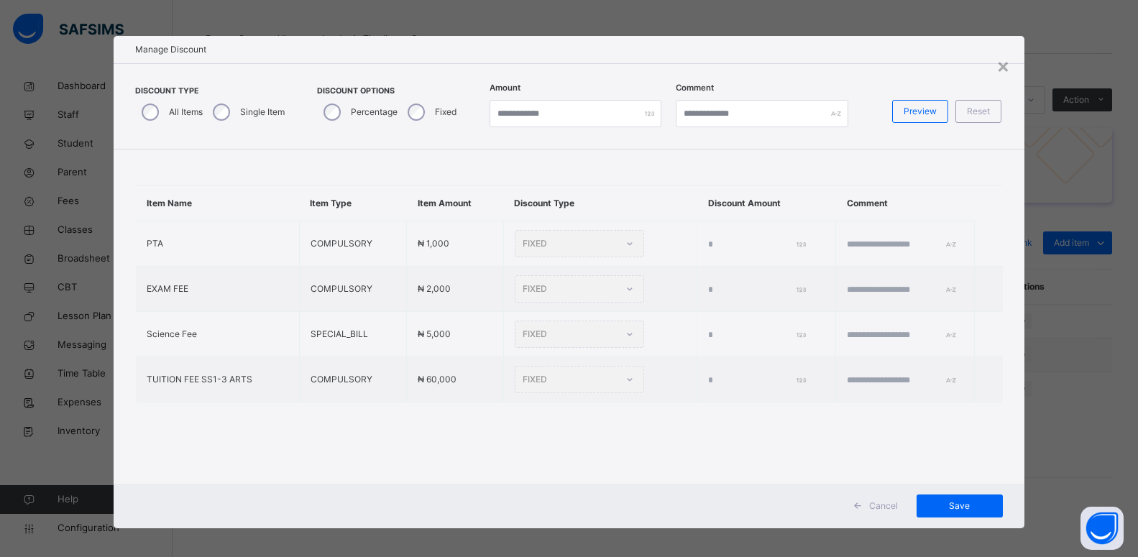
type input "*"
click at [209, 111] on div "Single Item" at bounding box center [249, 112] width 82 height 30
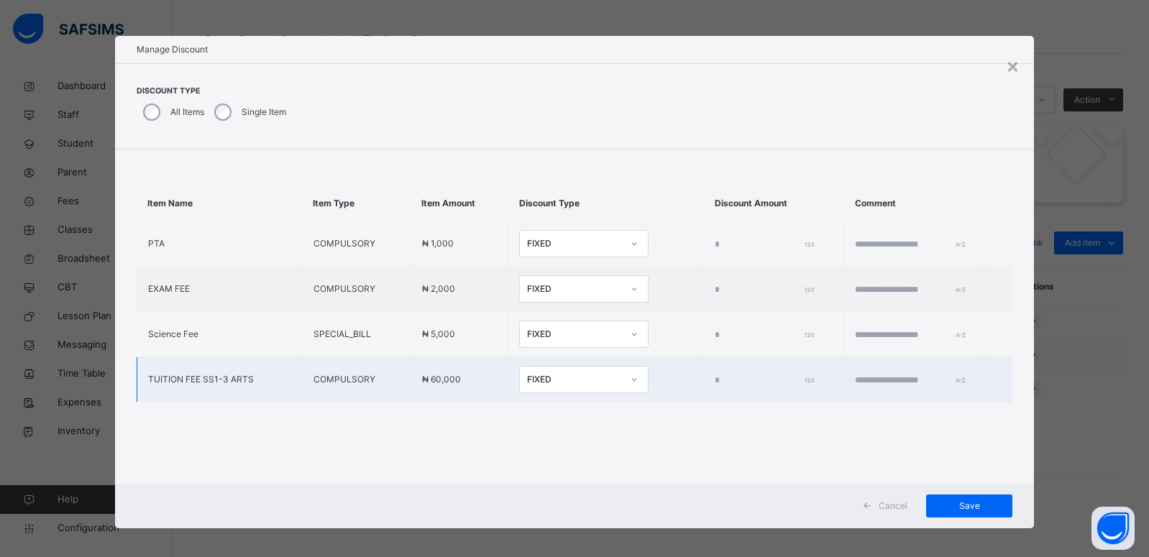
click at [715, 374] on input "*" at bounding box center [763, 380] width 96 height 13
type input "****"
click at [942, 504] on span "Save" at bounding box center [959, 506] width 65 height 13
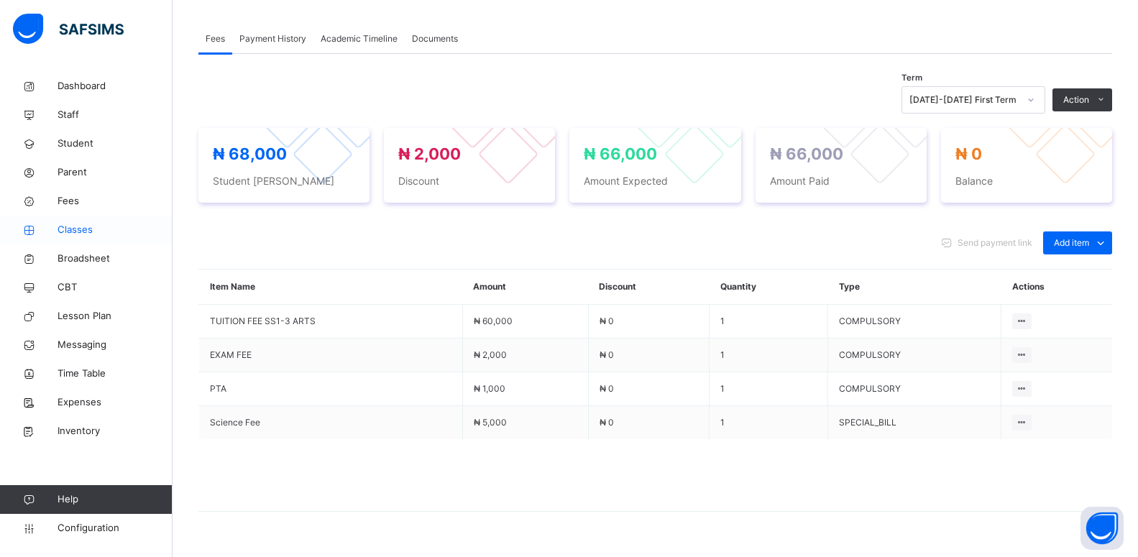
click at [87, 226] on span "Classes" at bounding box center [115, 230] width 115 height 14
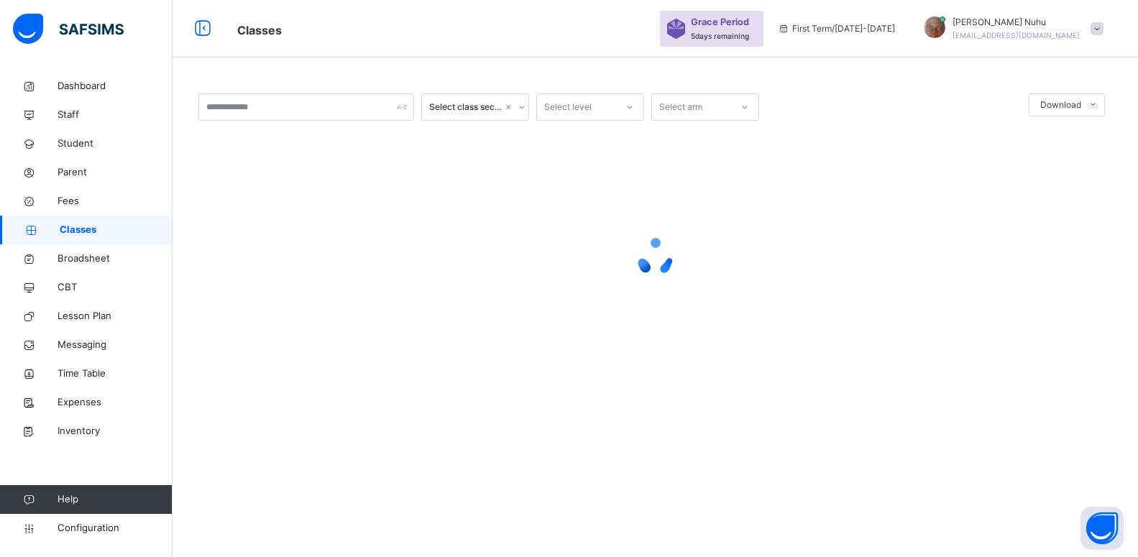
scroll to position [490, 0]
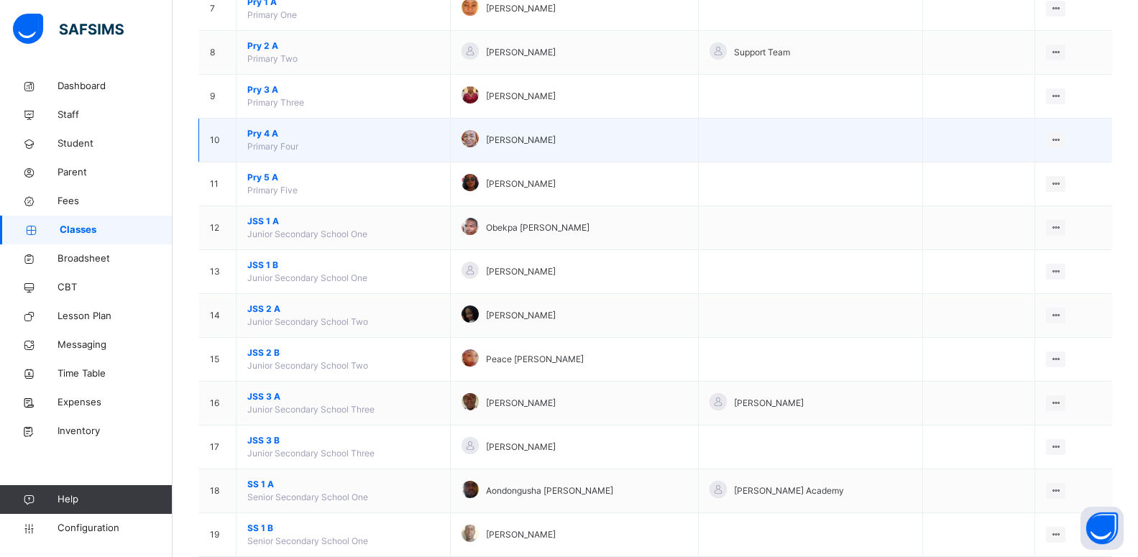
click at [259, 137] on span "Pry 4 A" at bounding box center [343, 133] width 192 height 13
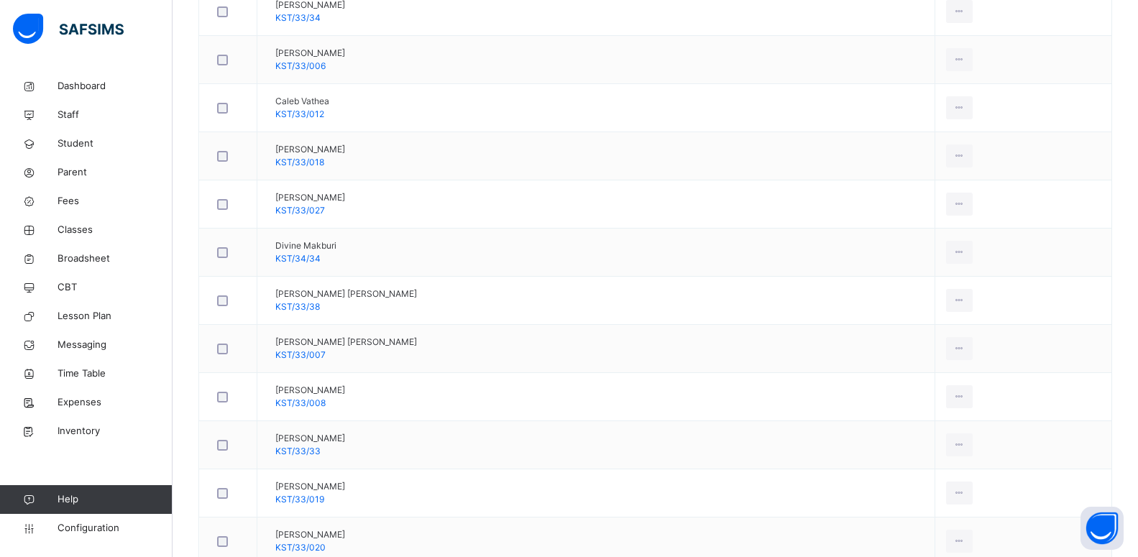
scroll to position [1037, 0]
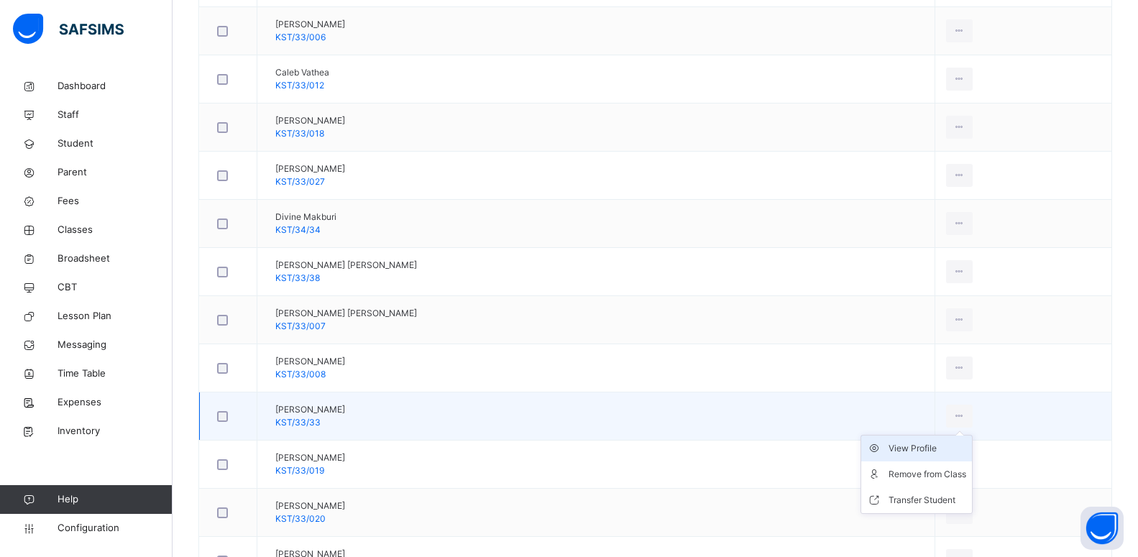
click at [914, 446] on div "View Profile" at bounding box center [928, 448] width 78 height 14
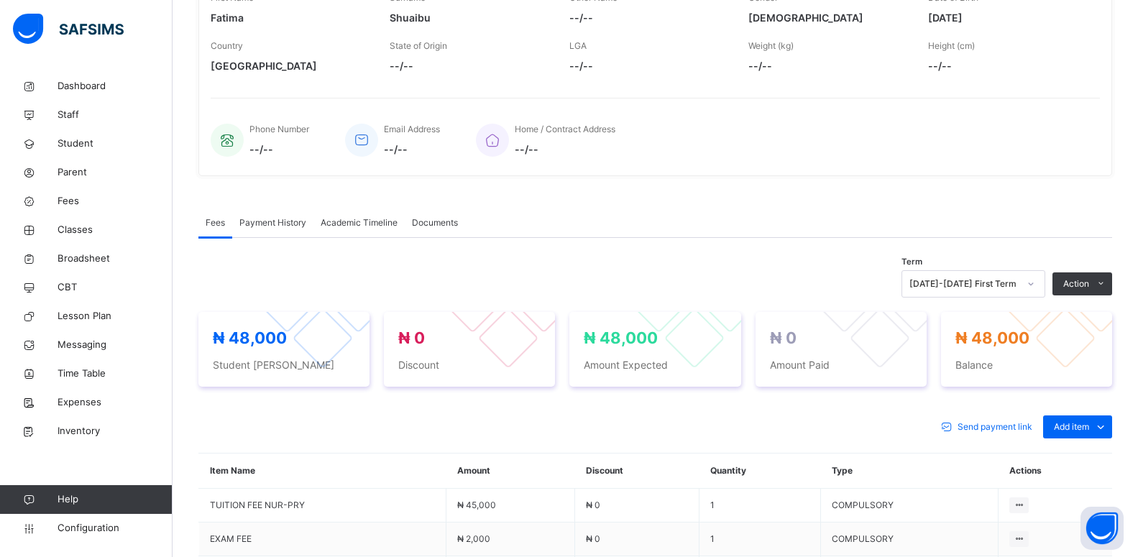
scroll to position [316, 0]
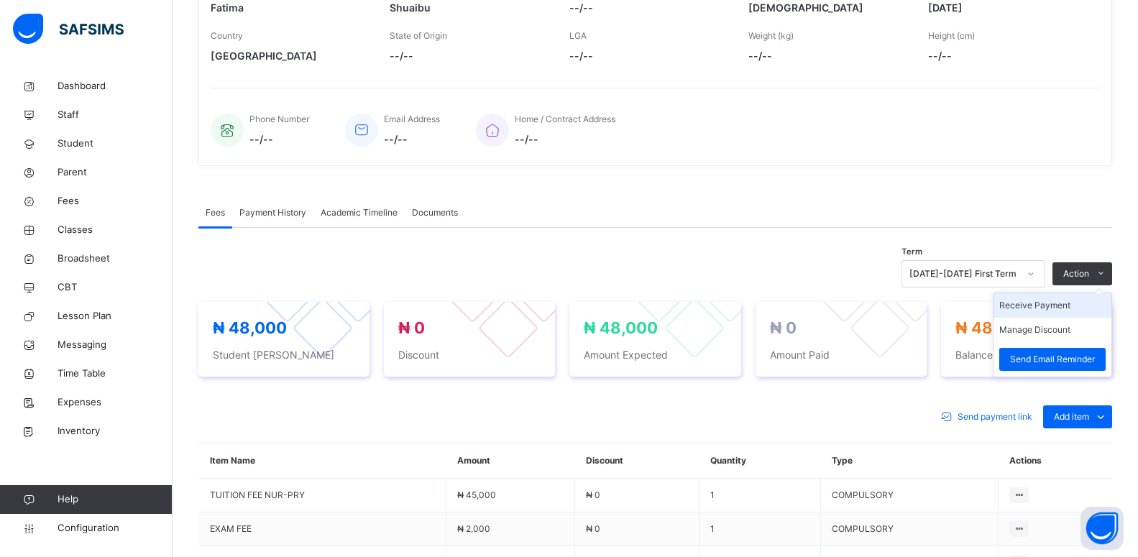
click at [1064, 307] on li "Receive Payment" at bounding box center [1053, 305] width 118 height 24
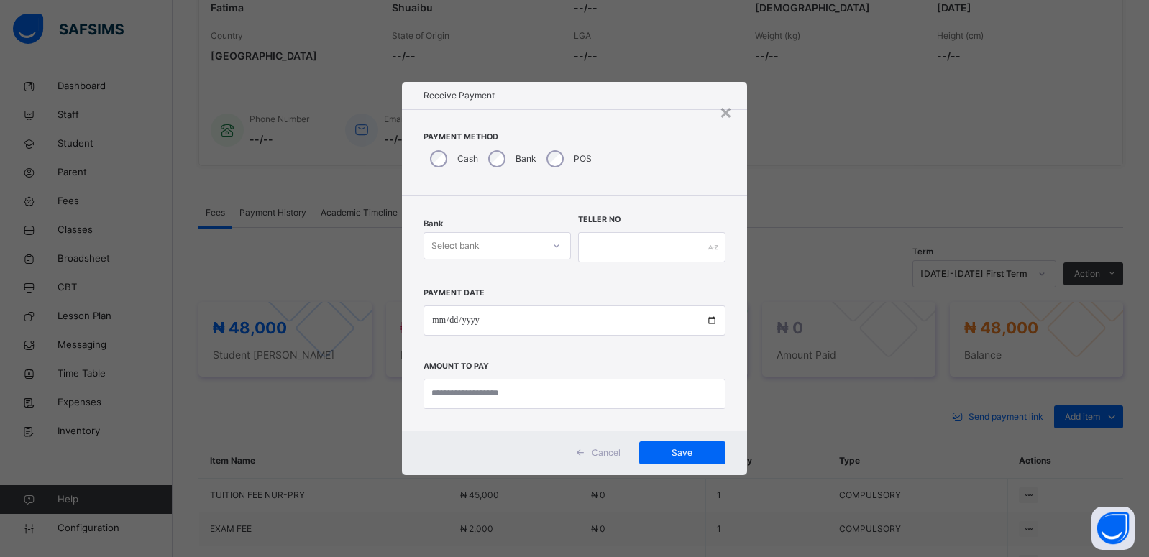
click at [480, 252] on div "Select bank" at bounding box center [483, 245] width 119 height 22
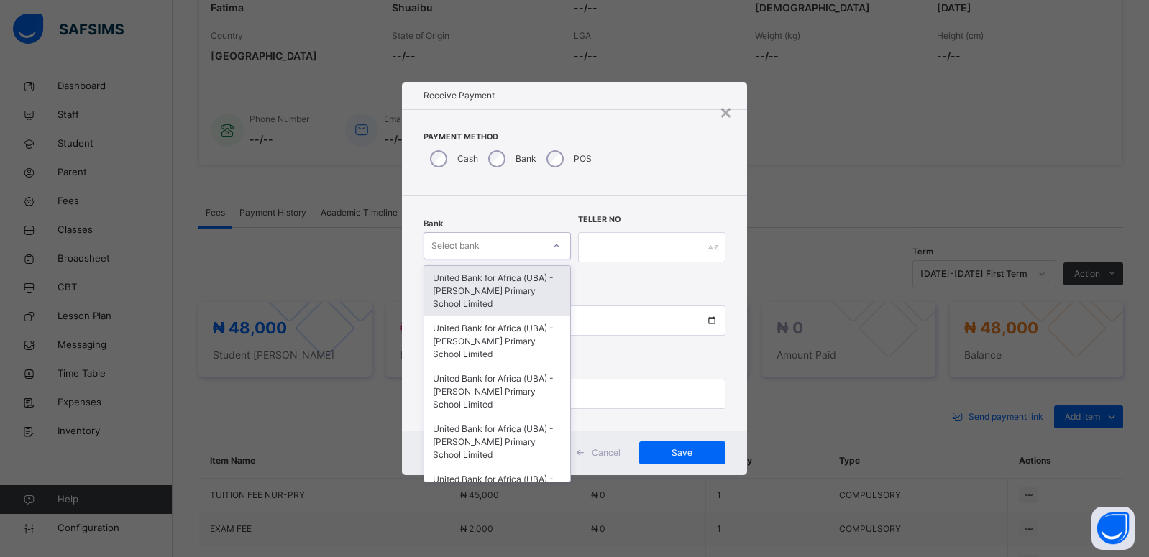
click at [480, 277] on div "United Bank for Africa (UBA) - [PERSON_NAME] Primary School Limited" at bounding box center [497, 291] width 146 height 50
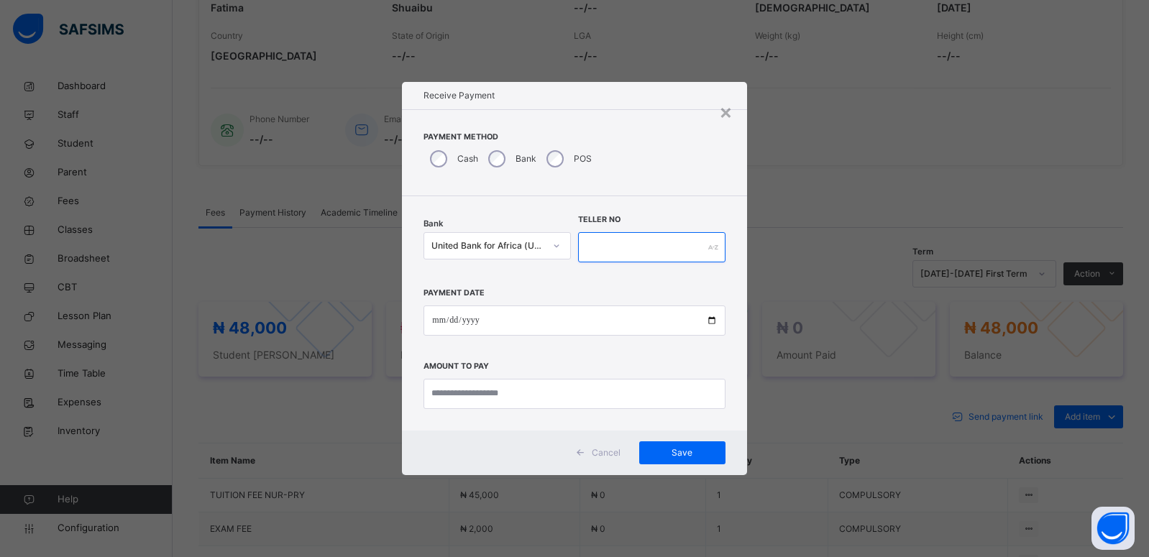
click at [603, 251] on input "text" at bounding box center [651, 247] width 147 height 30
type input "*********"
click at [713, 321] on input "date" at bounding box center [573, 321] width 301 height 30
type input "**********"
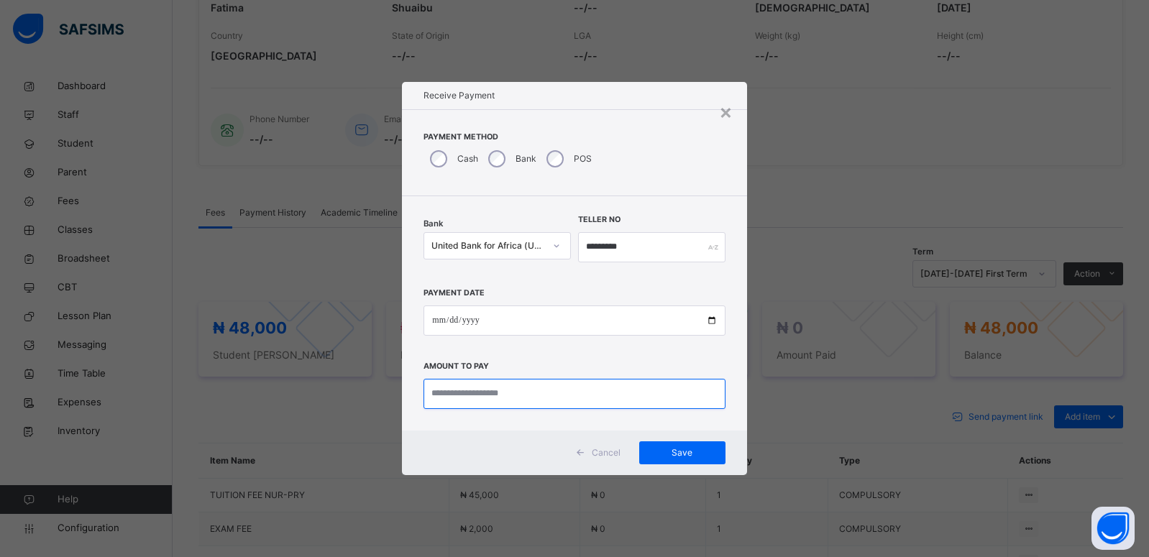
click at [485, 394] on input "currency" at bounding box center [573, 394] width 301 height 30
type input "********"
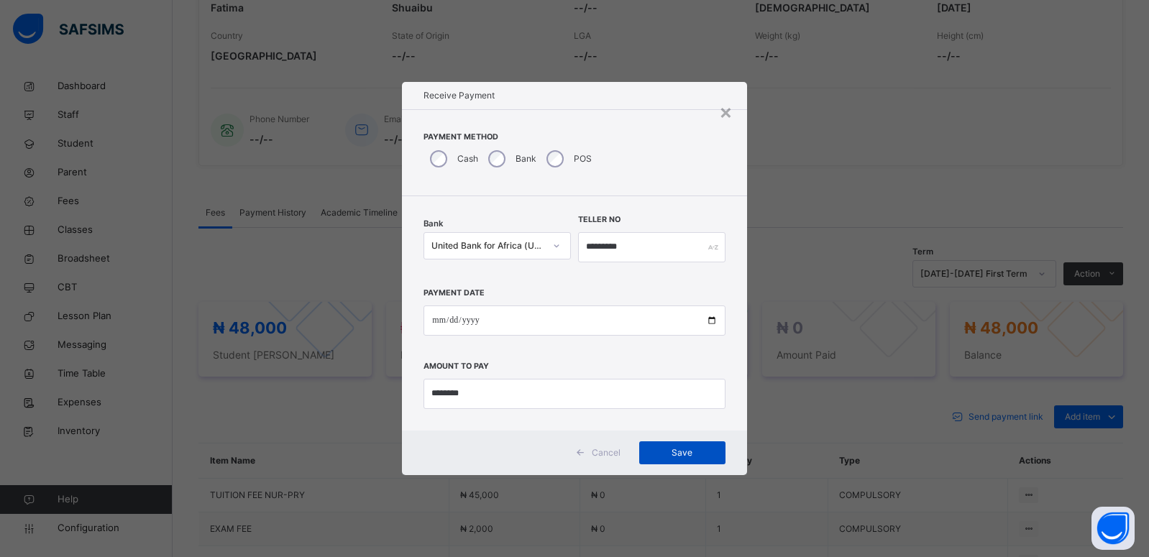
click at [685, 450] on span "Save" at bounding box center [682, 452] width 65 height 13
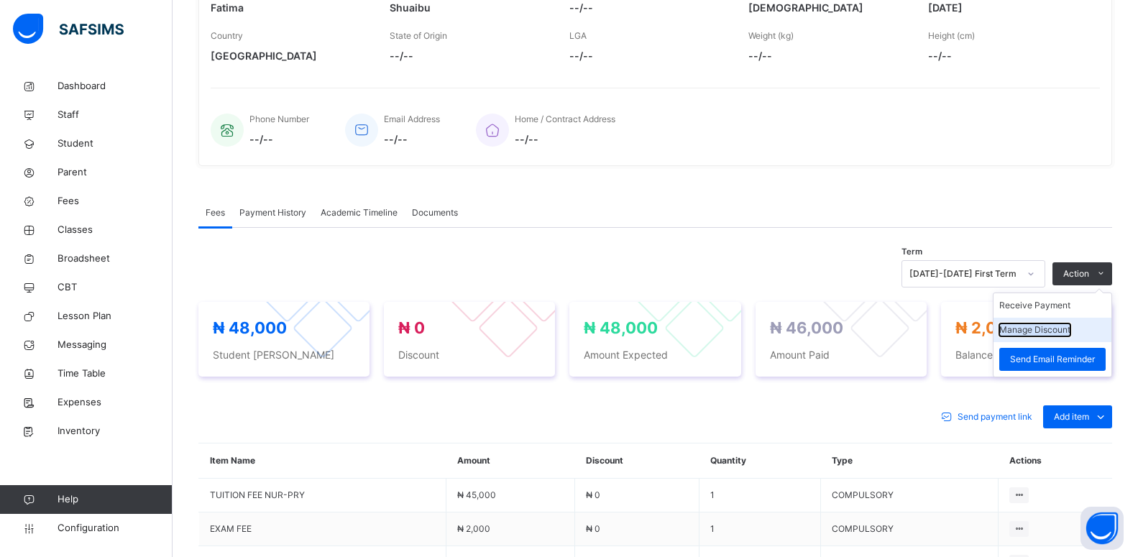
click at [1070, 332] on button "Manage Discount" at bounding box center [1034, 330] width 71 height 13
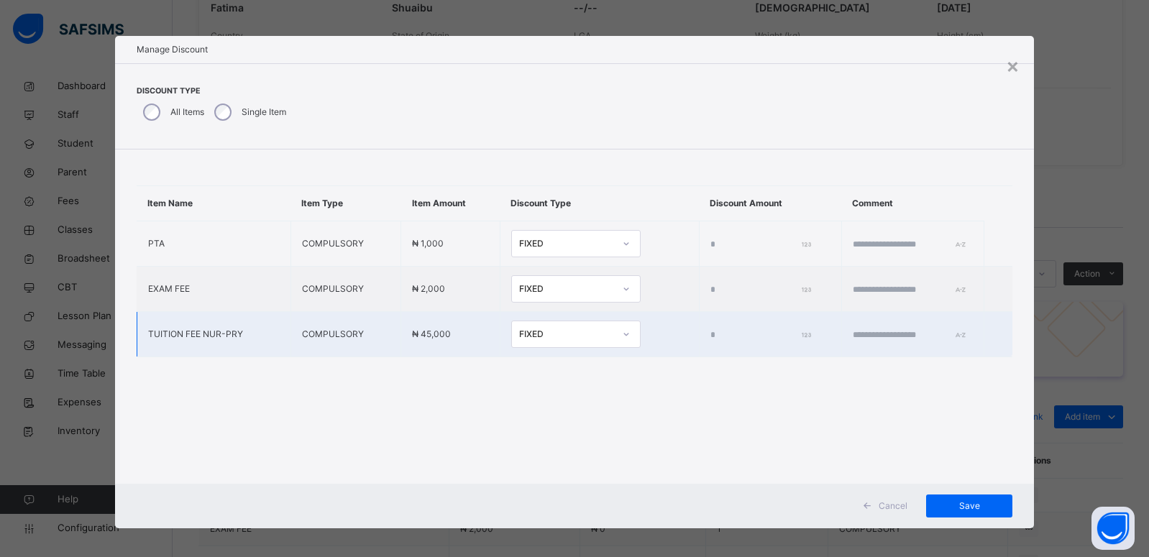
click at [710, 329] on input "*" at bounding box center [758, 335] width 97 height 13
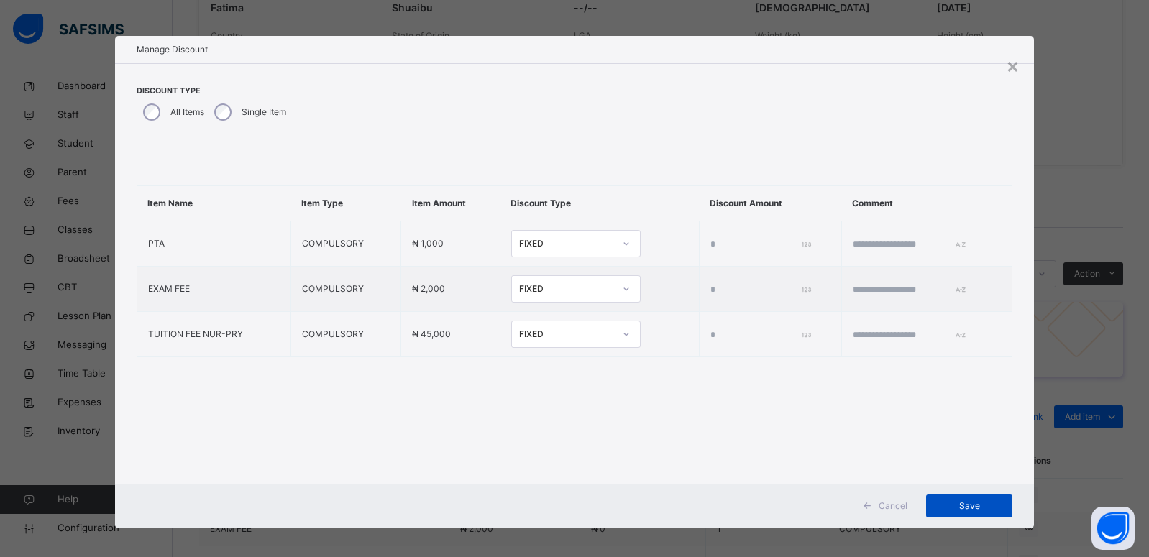
type input "****"
click at [961, 500] on span "Save" at bounding box center [969, 506] width 65 height 13
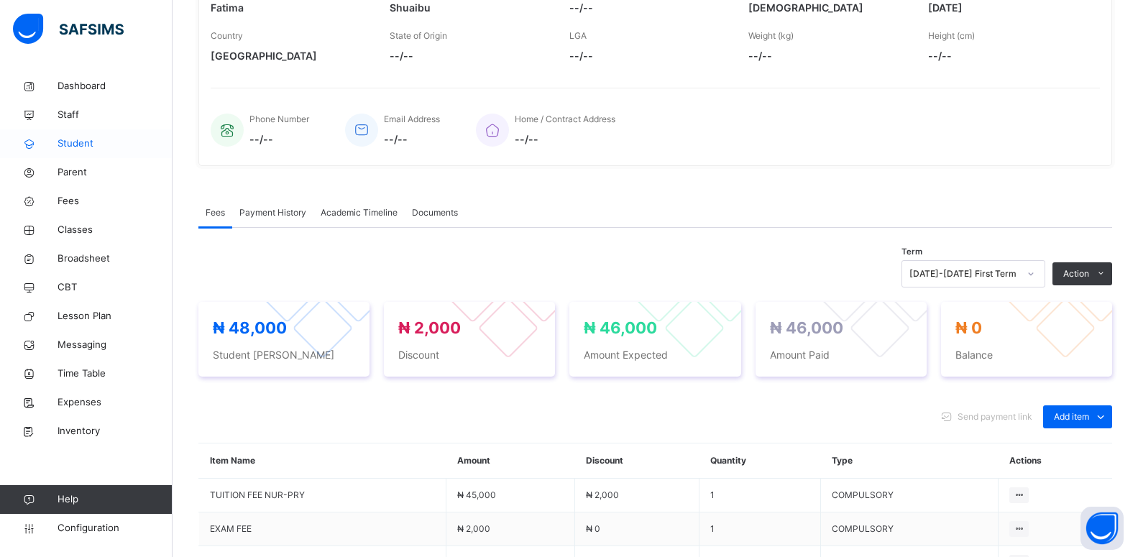
click at [75, 141] on span "Student" at bounding box center [115, 144] width 115 height 14
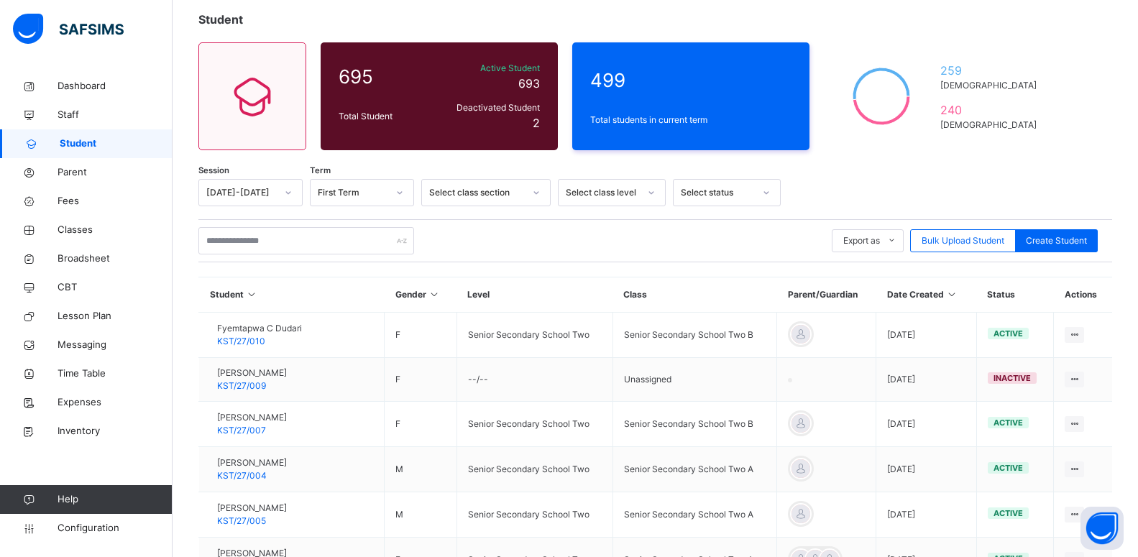
scroll to position [316, 0]
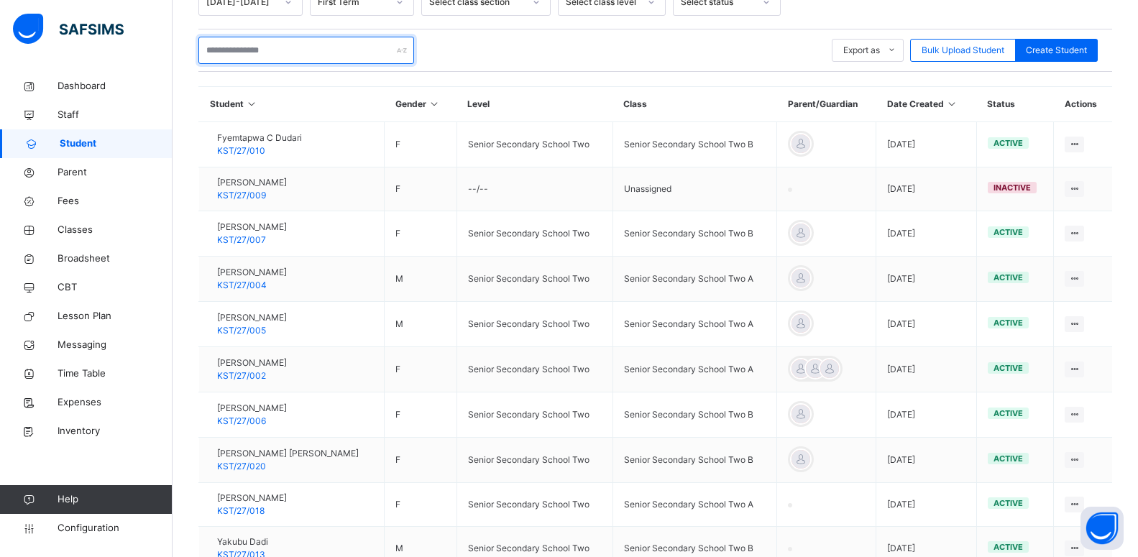
click at [274, 50] on input "text" at bounding box center [306, 50] width 216 height 27
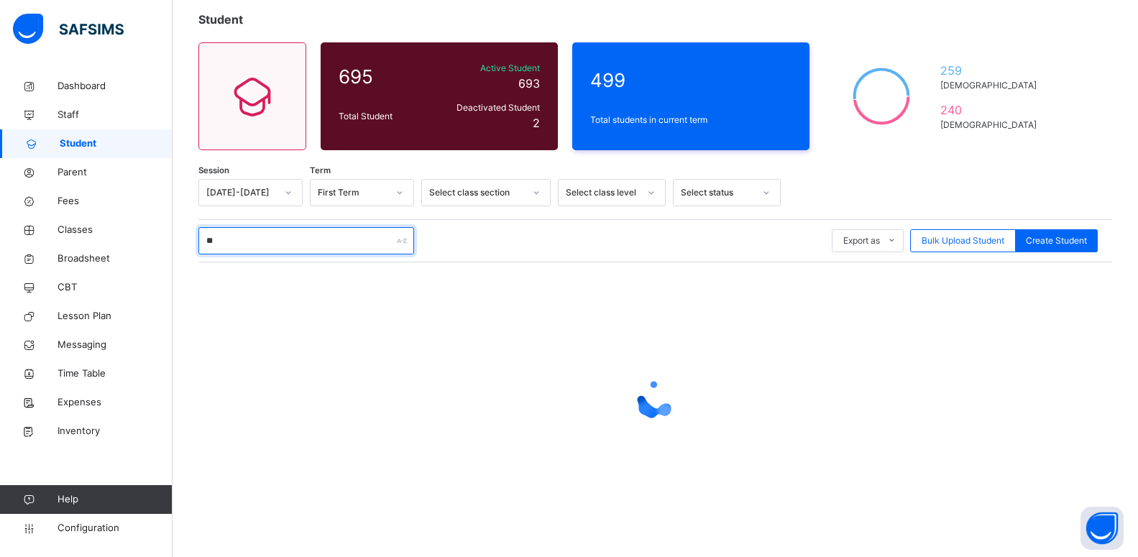
scroll to position [126, 0]
type input "*****"
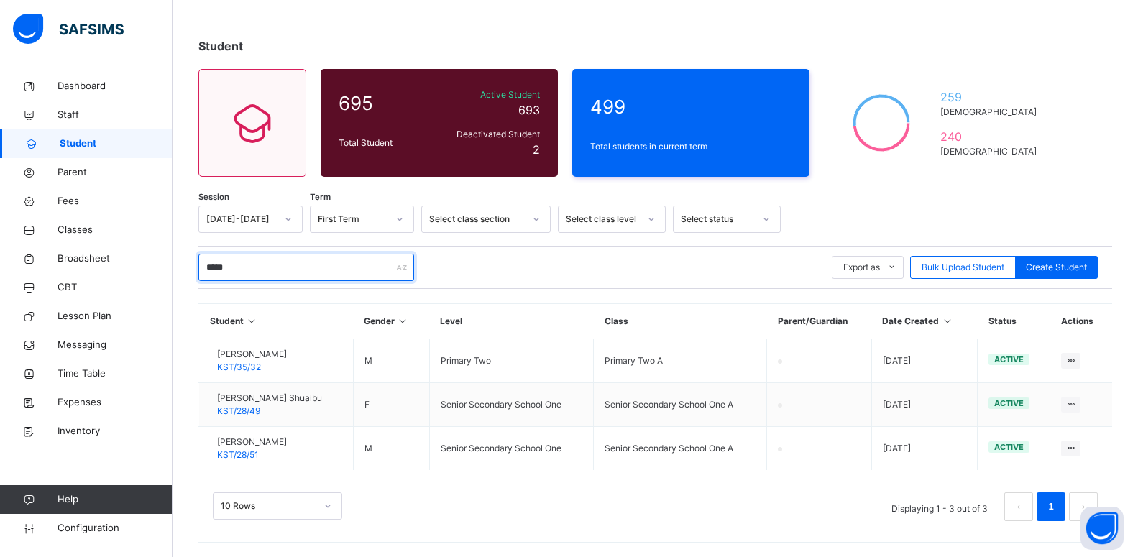
scroll to position [99, 0]
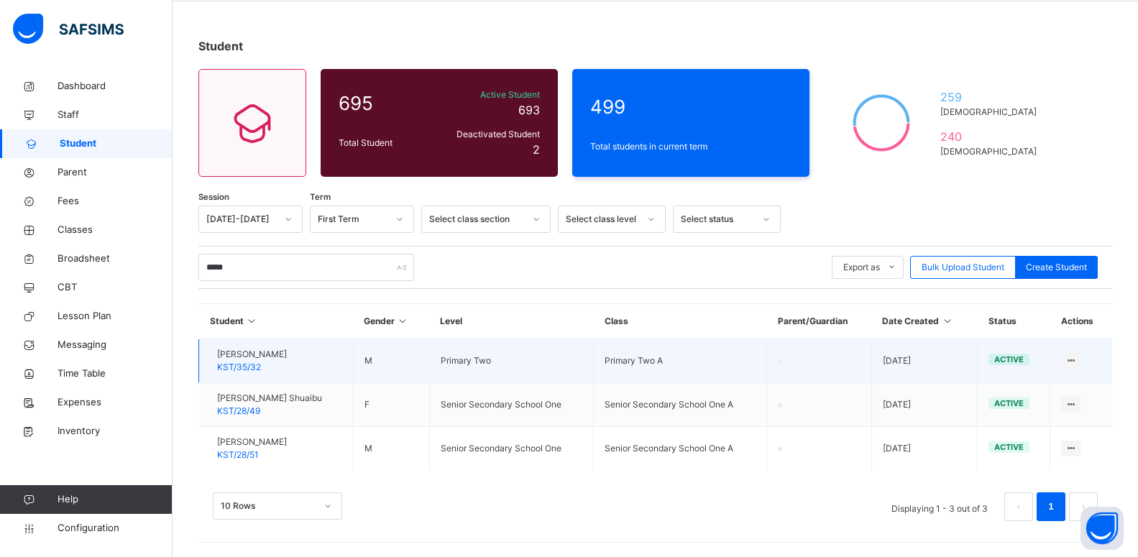
click at [210, 361] on div at bounding box center [210, 361] width 0 height 0
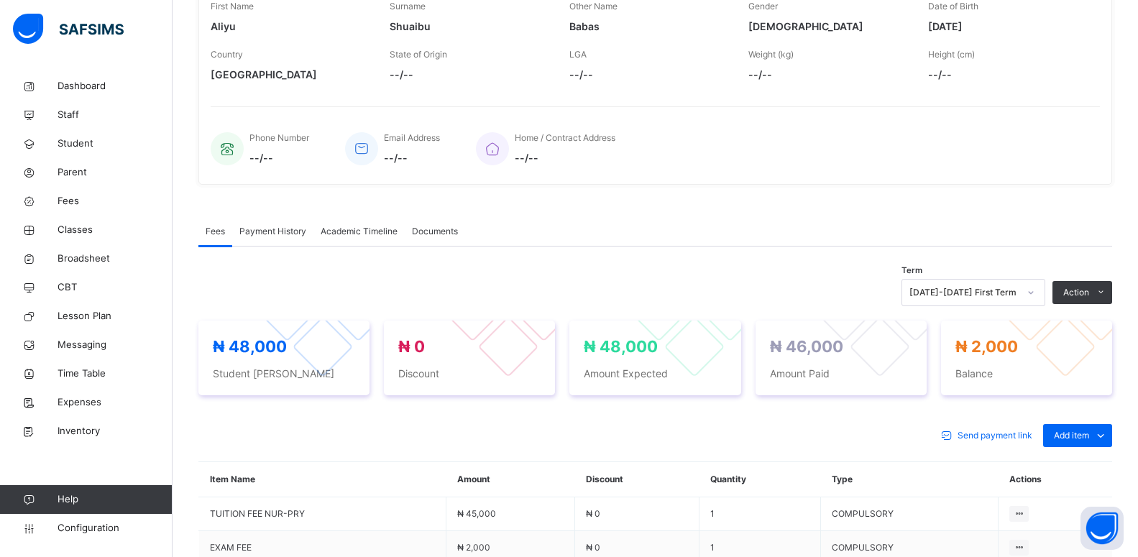
scroll to position [329, 0]
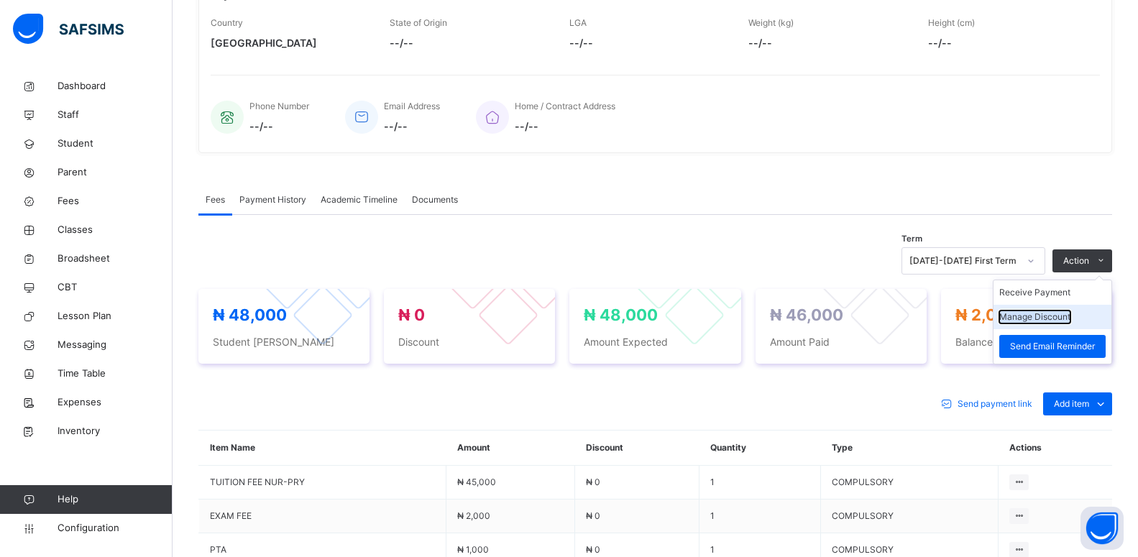
click at [1049, 319] on button "Manage Discount" at bounding box center [1034, 317] width 71 height 13
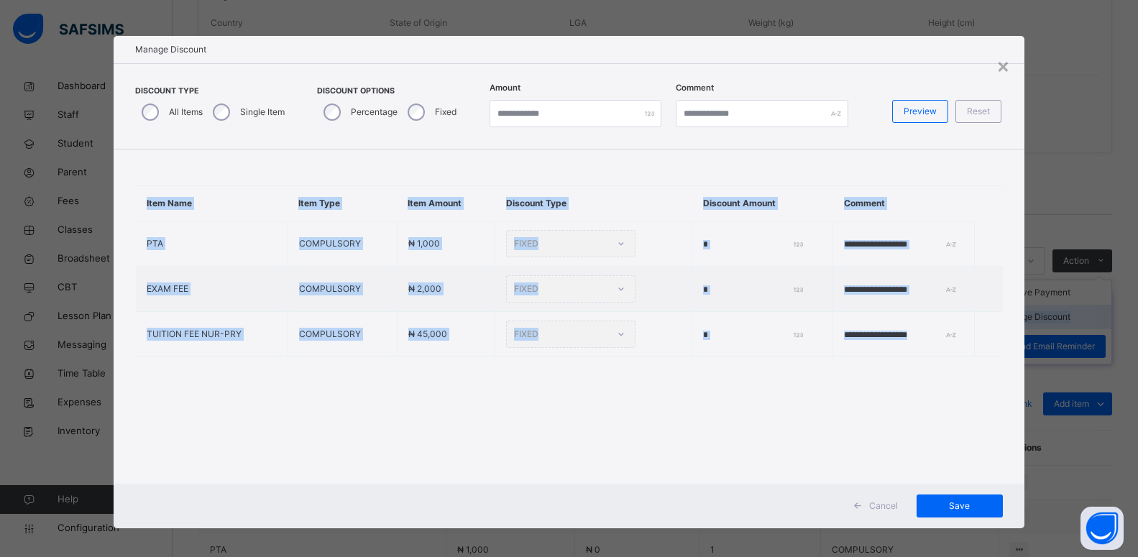
click at [1049, 319] on div "× Manage Discount Discount Type All Items Single Item Discount Options Percenta…" at bounding box center [569, 278] width 1138 height 557
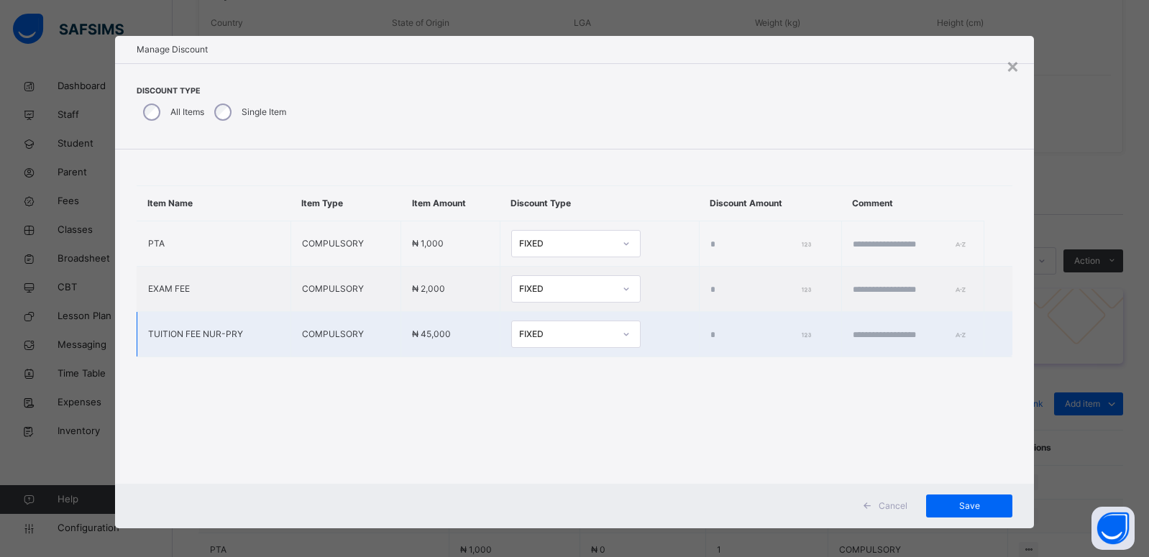
click at [710, 329] on input "*" at bounding box center [758, 335] width 97 height 13
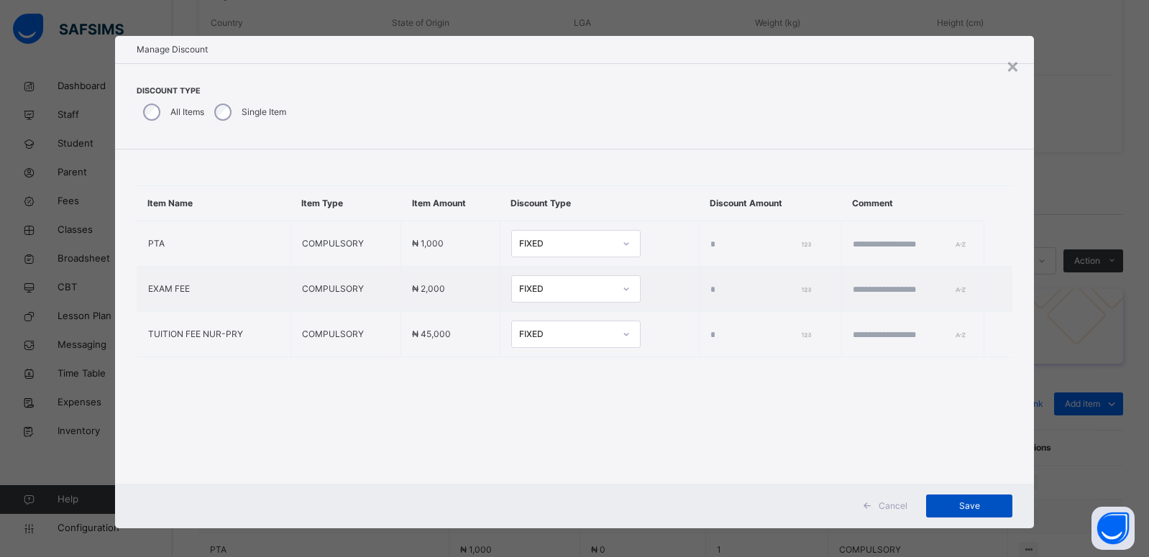
type input "****"
click at [967, 505] on span "Save" at bounding box center [969, 506] width 65 height 13
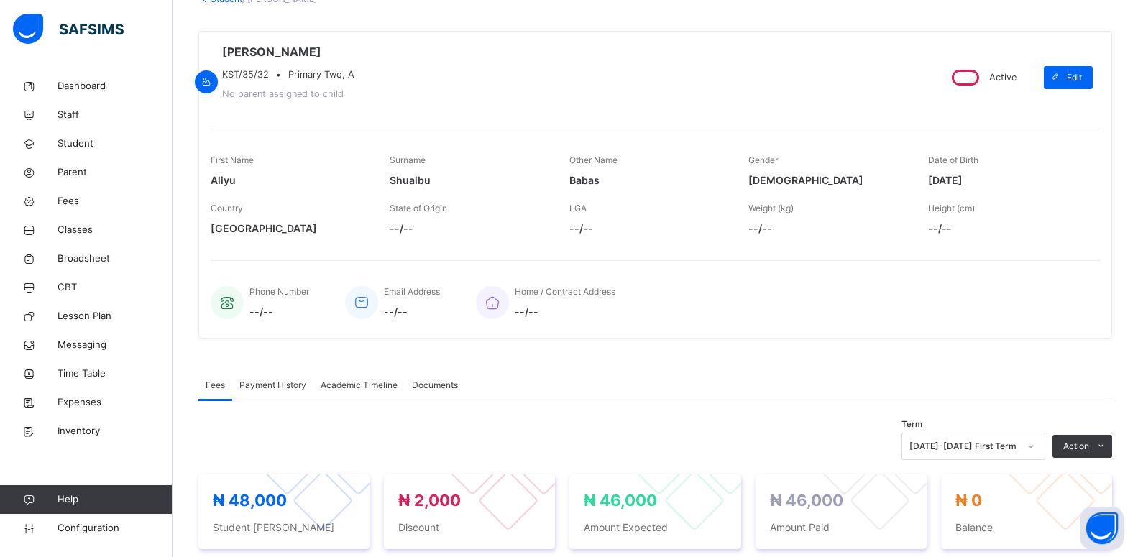
scroll to position [173, 0]
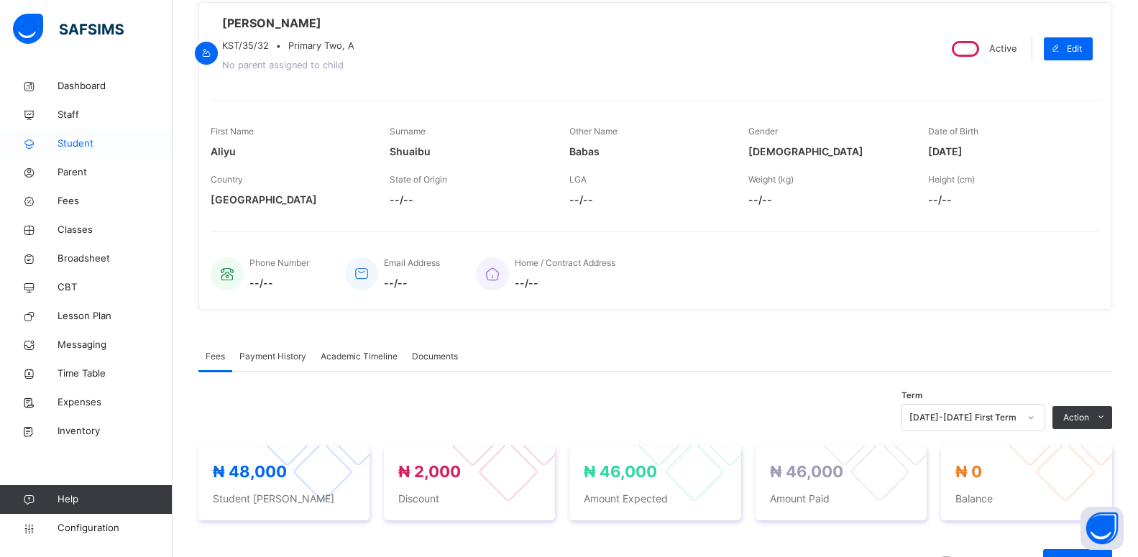
click at [70, 147] on span "Student" at bounding box center [115, 144] width 115 height 14
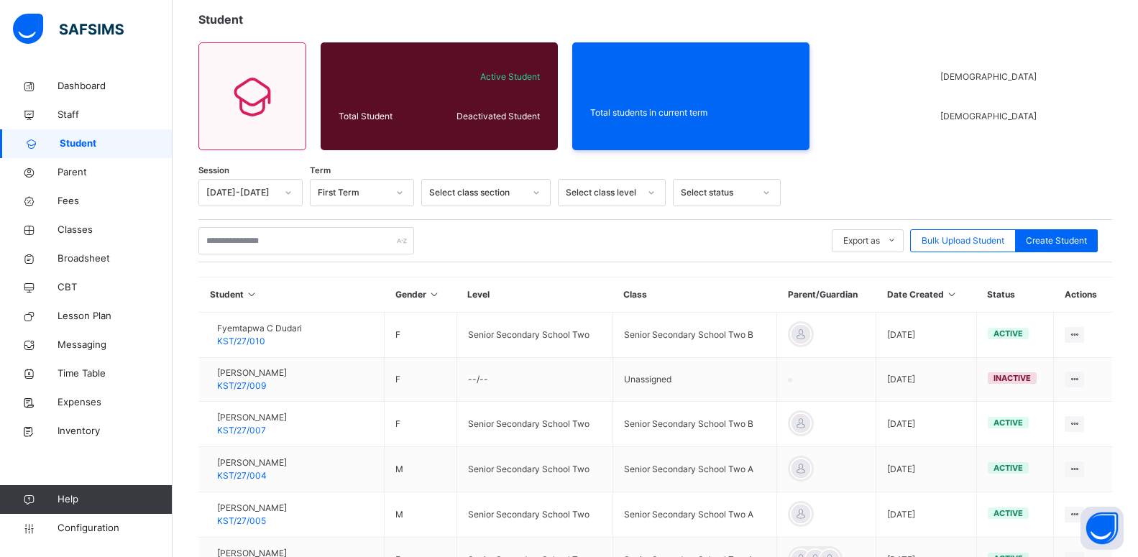
scroll to position [173, 0]
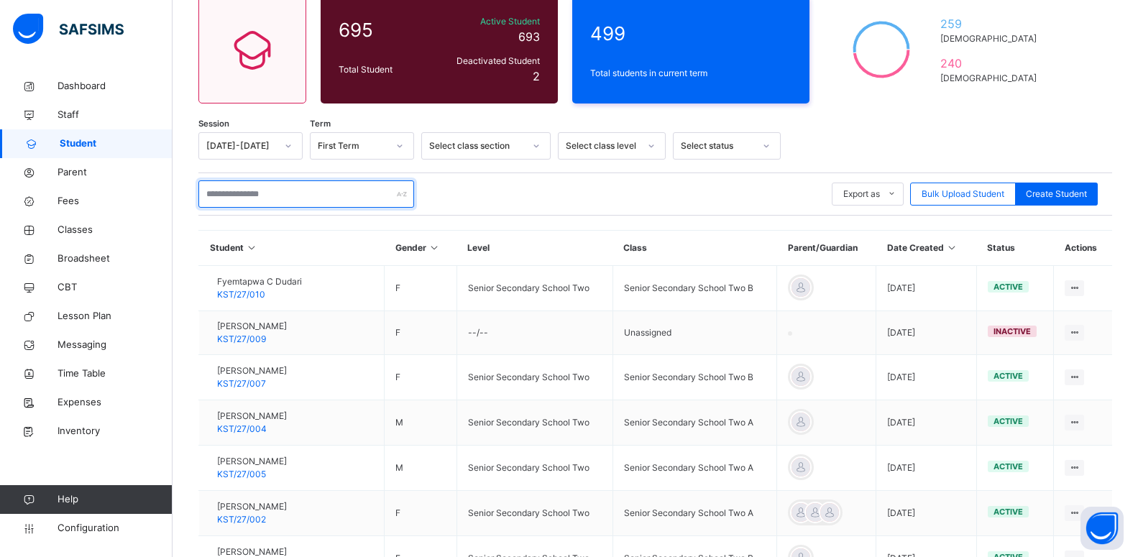
click at [257, 196] on input "text" at bounding box center [306, 193] width 216 height 27
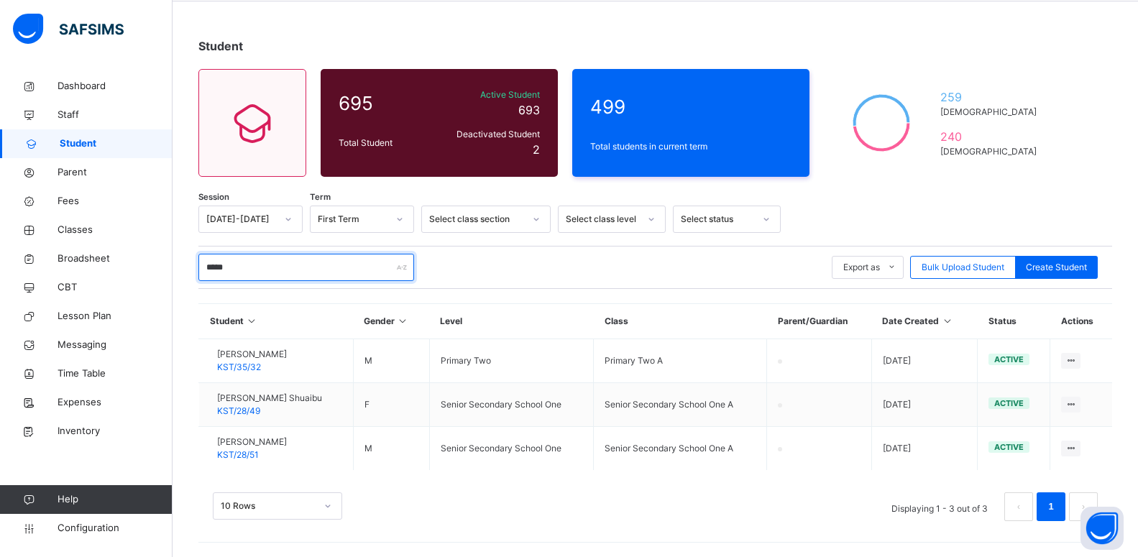
scroll to position [99, 0]
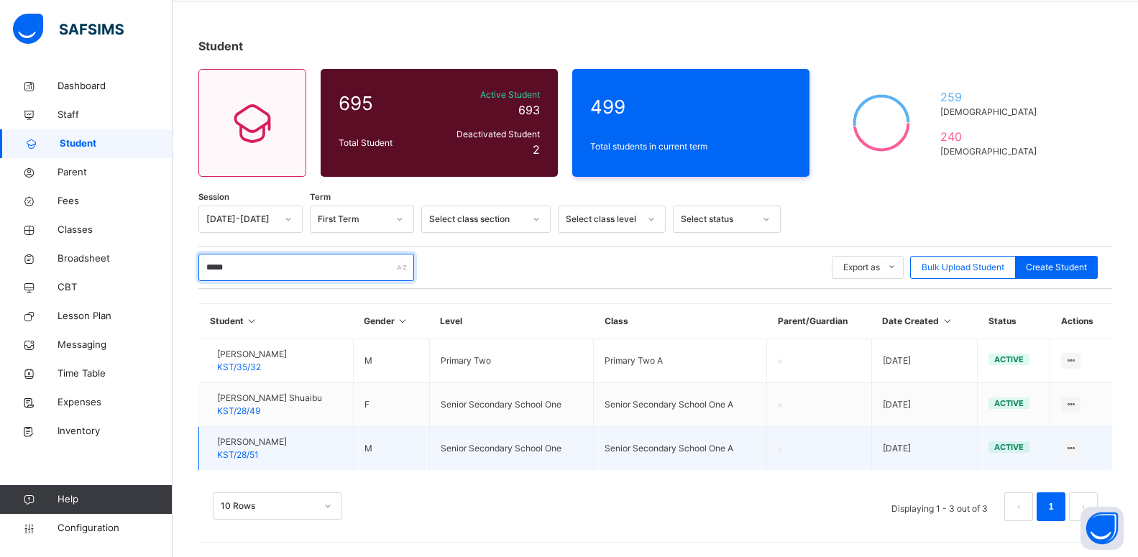
type input "*****"
click at [210, 449] on div at bounding box center [210, 449] width 0 height 0
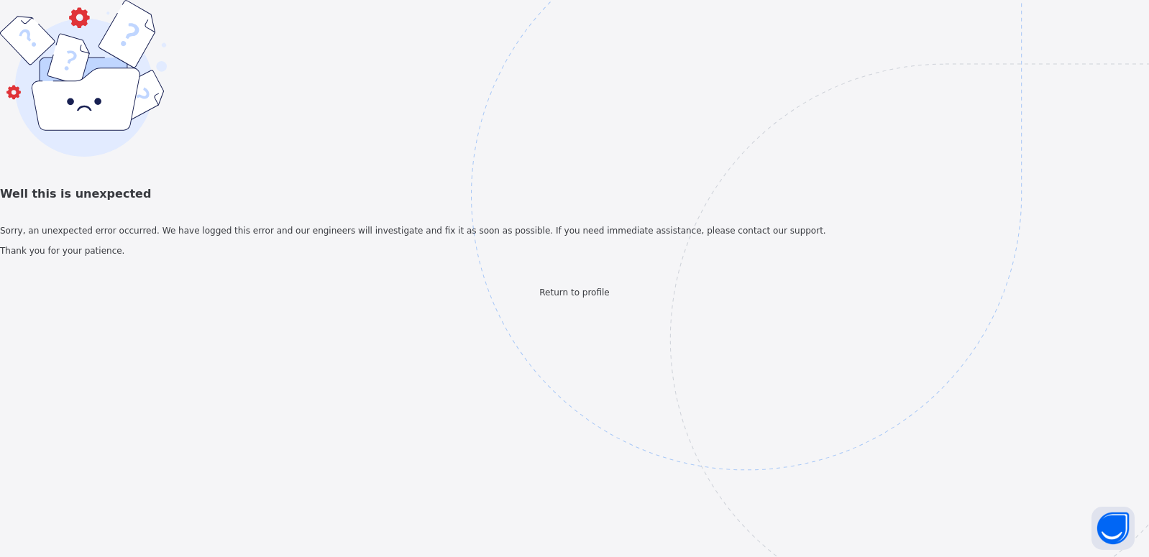
click at [555, 298] on span "Return to profile" at bounding box center [574, 293] width 70 height 10
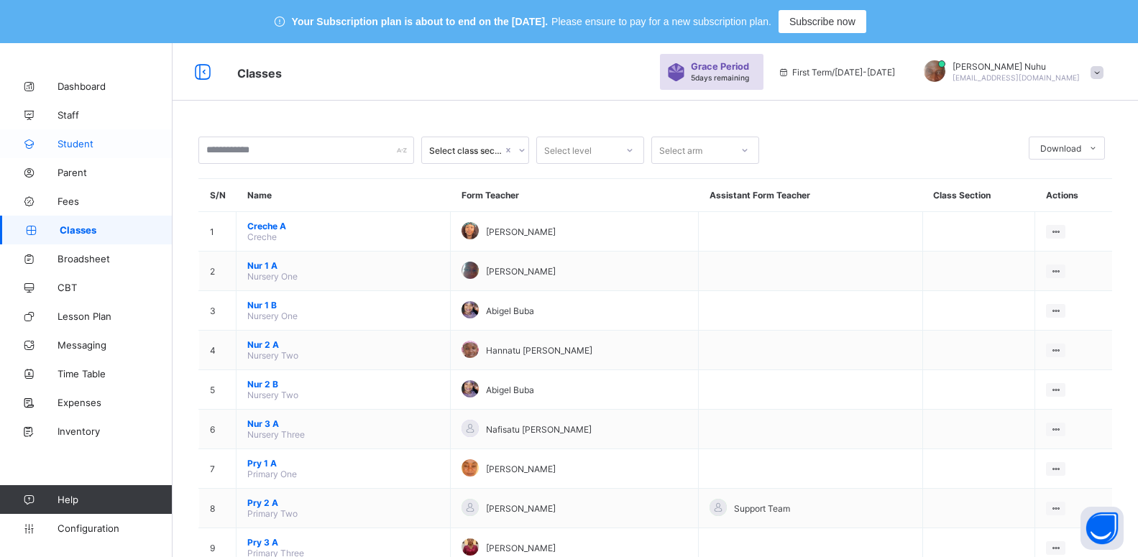
click at [73, 144] on span "Student" at bounding box center [115, 144] width 115 height 12
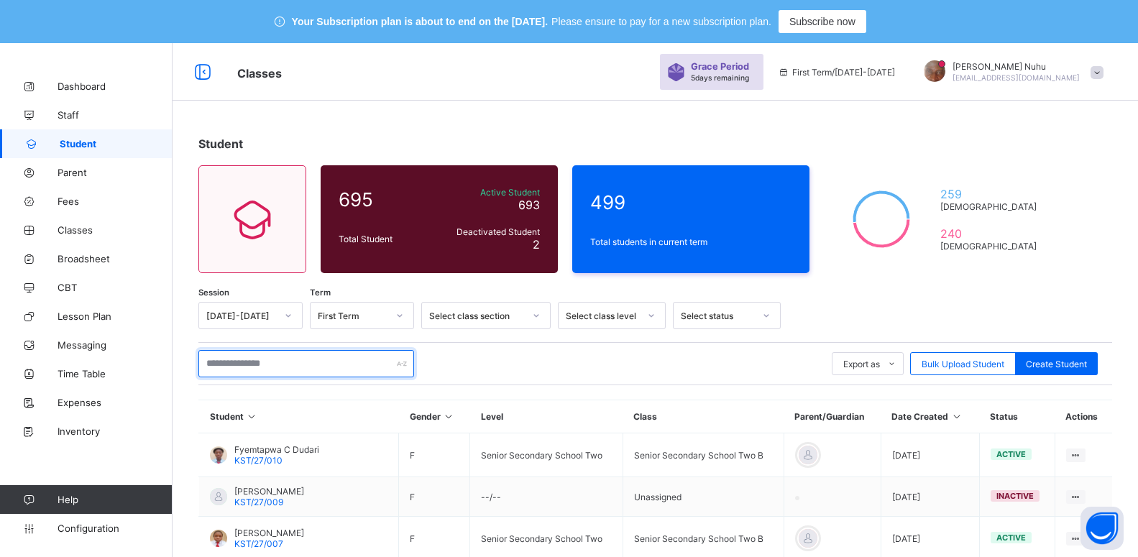
click at [285, 373] on input "text" at bounding box center [306, 363] width 216 height 27
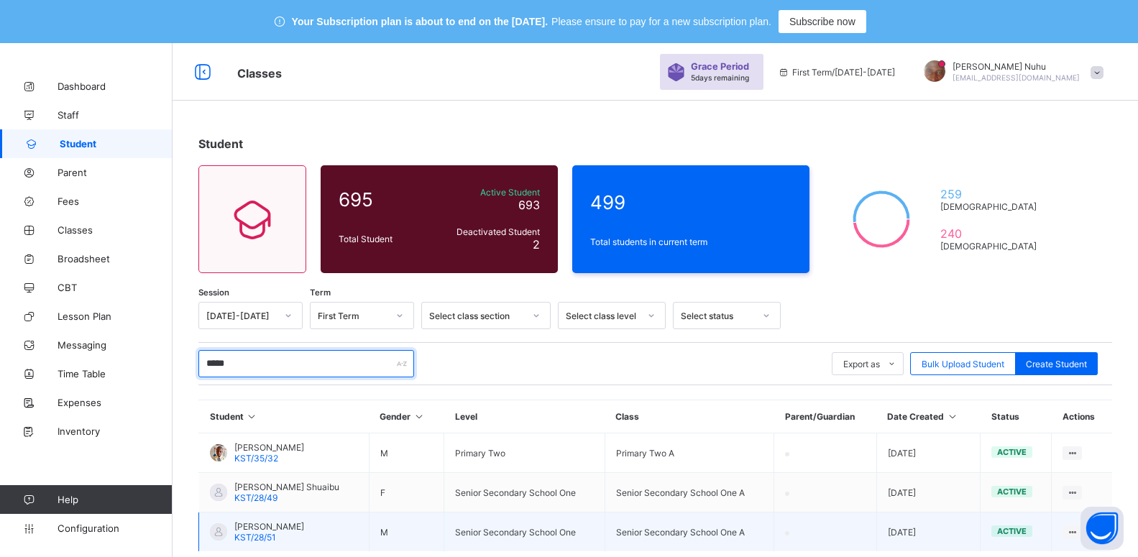
type input "*****"
click at [212, 531] on div at bounding box center [218, 531] width 17 height 17
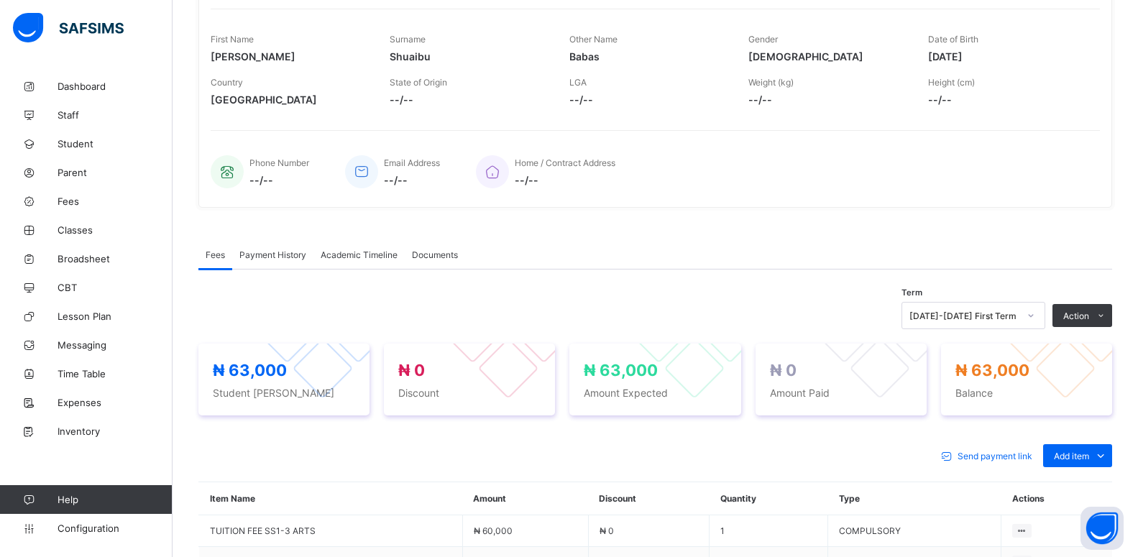
scroll to position [288, 0]
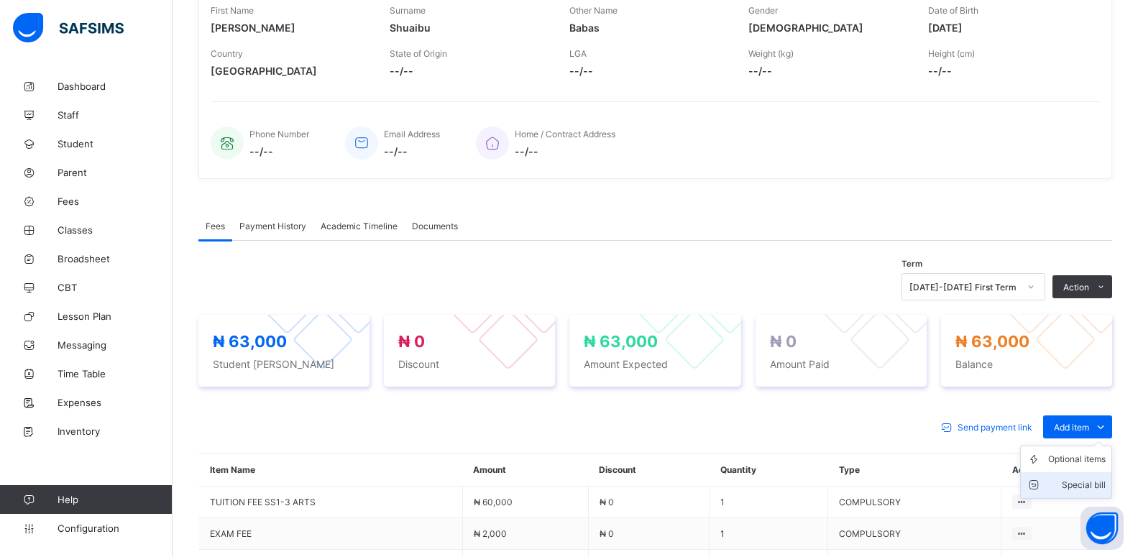
click at [1078, 483] on div "Special bill" at bounding box center [1077, 485] width 58 height 14
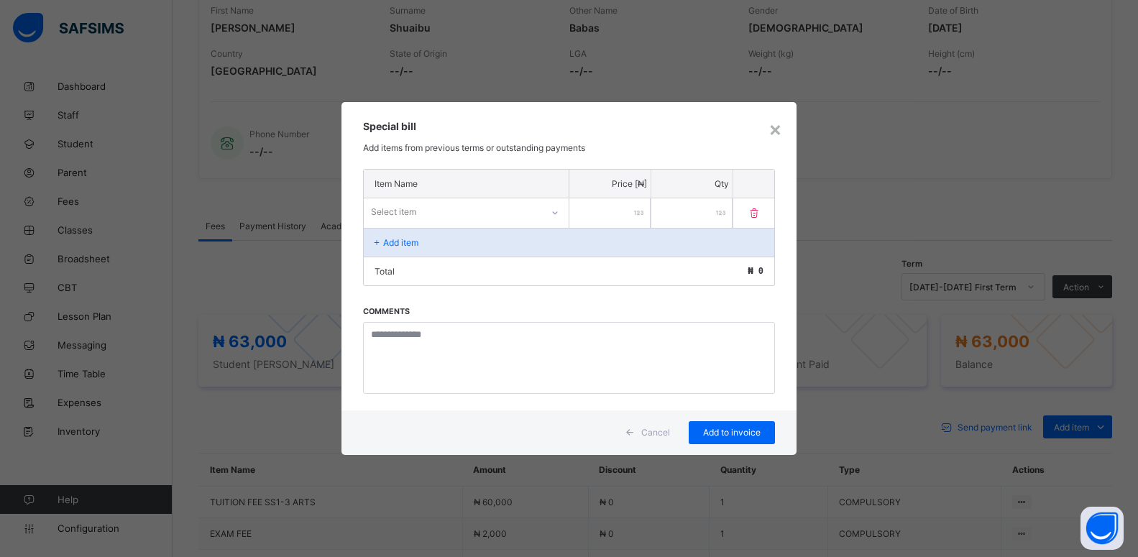
click at [401, 214] on div "Select item" at bounding box center [393, 211] width 45 height 27
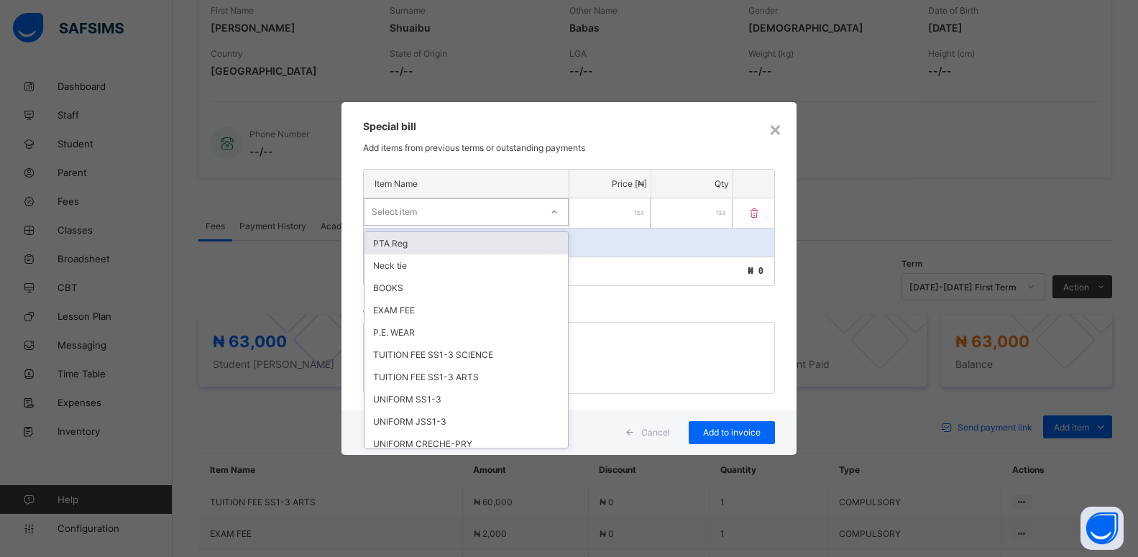
scroll to position [475, 0]
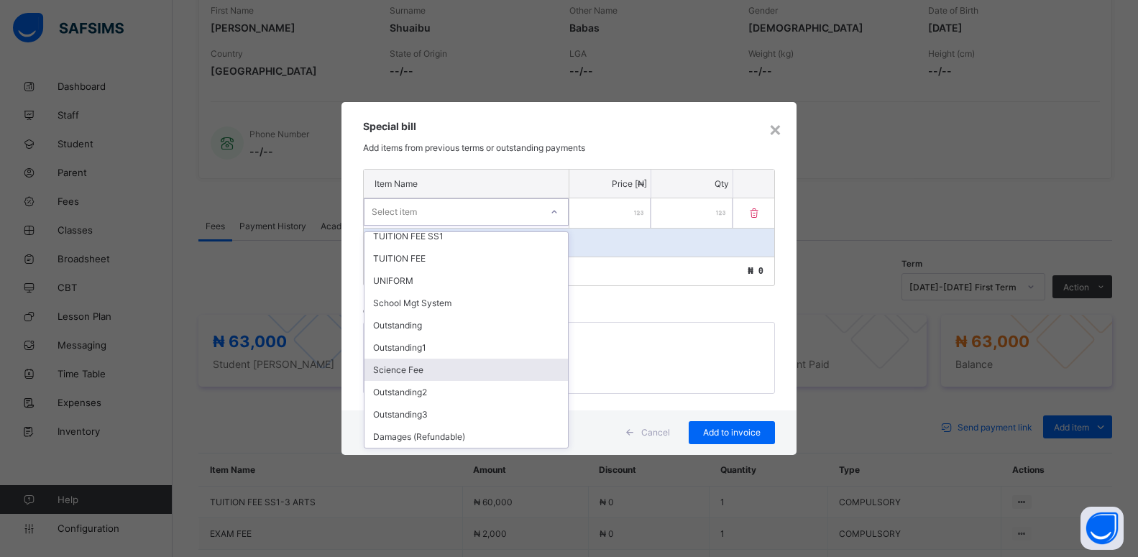
click at [400, 373] on div "Science Fee" at bounding box center [465, 370] width 203 height 22
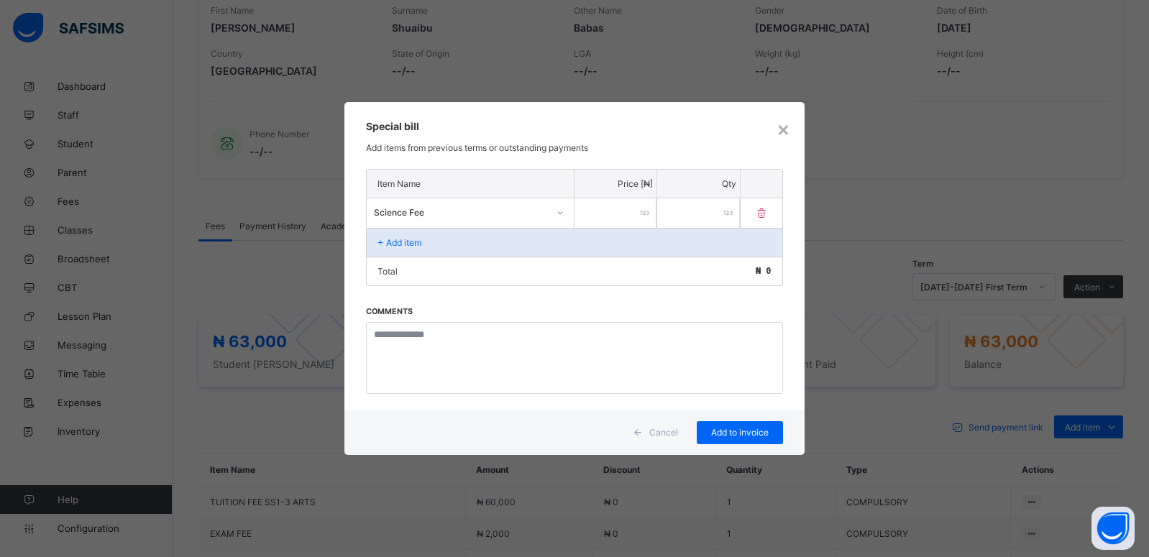
click at [595, 219] on input "number" at bounding box center [615, 212] width 82 height 29
type input "****"
click at [732, 426] on div "Add to invoice" at bounding box center [740, 432] width 86 height 23
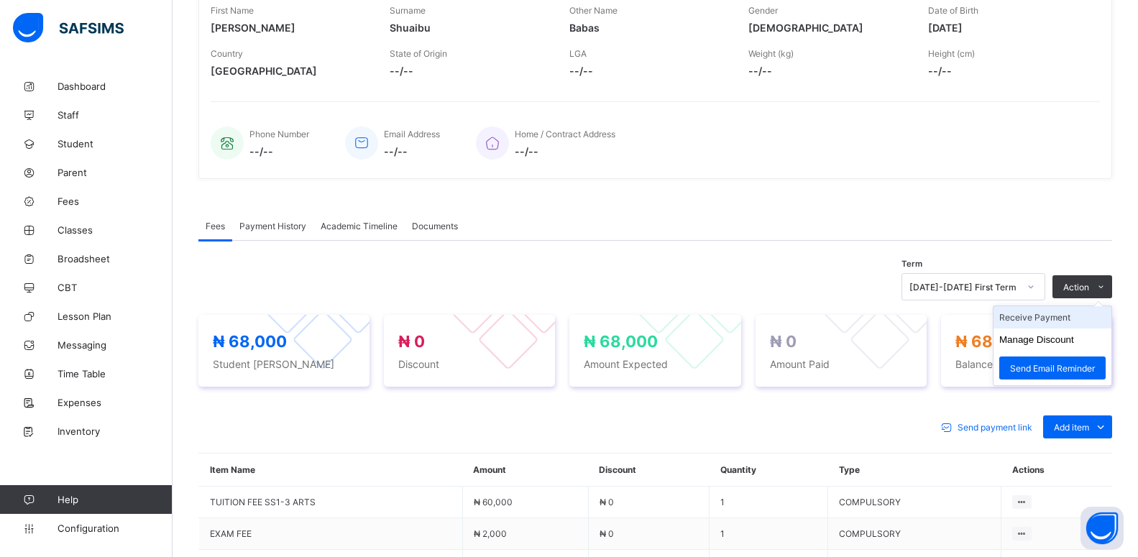
click at [1052, 321] on li "Receive Payment" at bounding box center [1053, 317] width 118 height 22
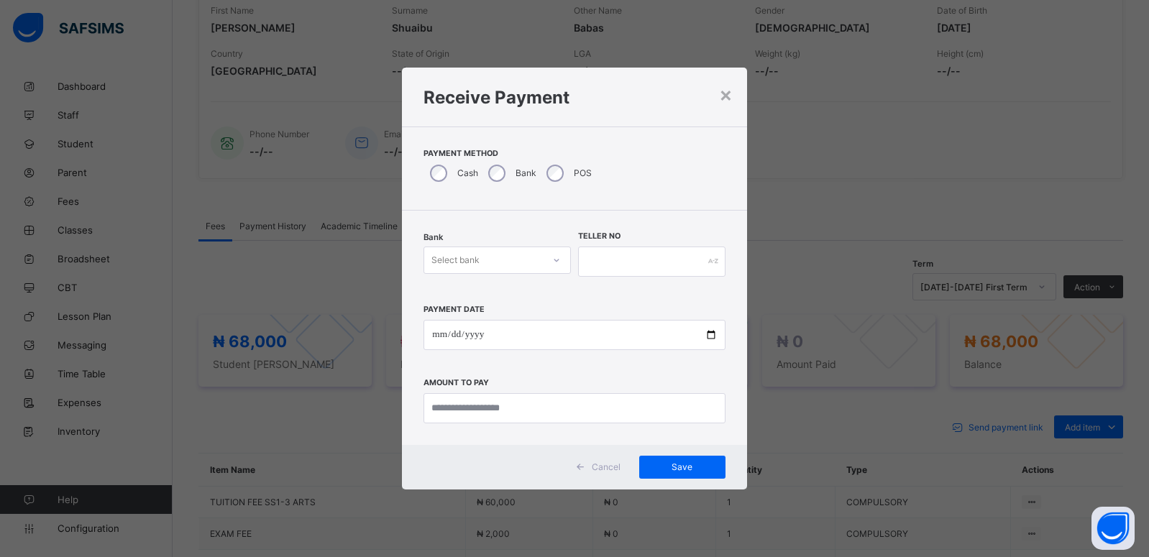
click at [479, 258] on div "Select bank" at bounding box center [455, 260] width 48 height 27
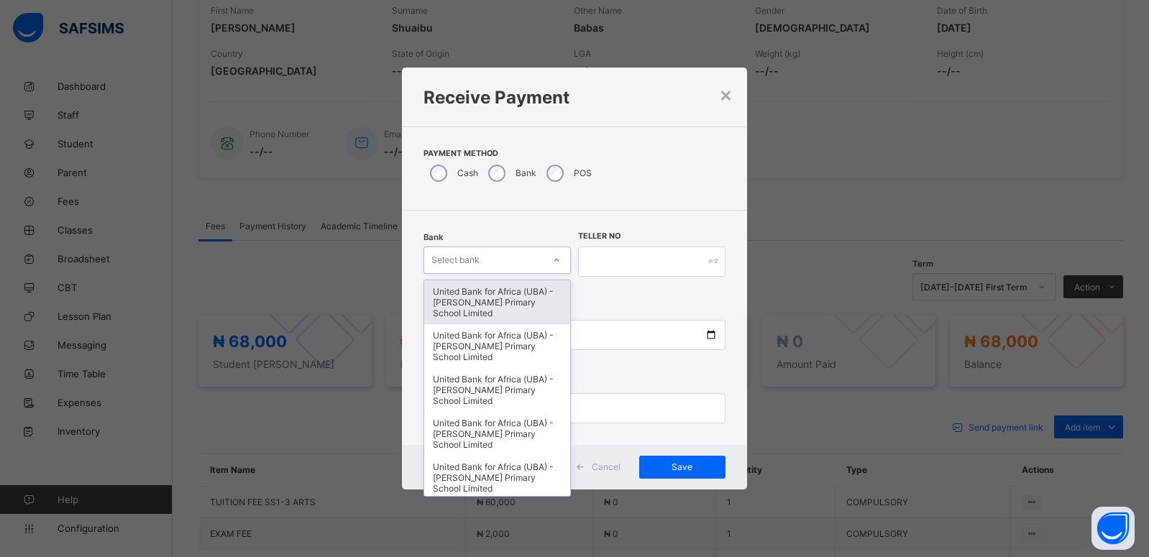
click at [477, 295] on div "United Bank for Africa (UBA) - [PERSON_NAME] Primary School Limited" at bounding box center [497, 302] width 146 height 44
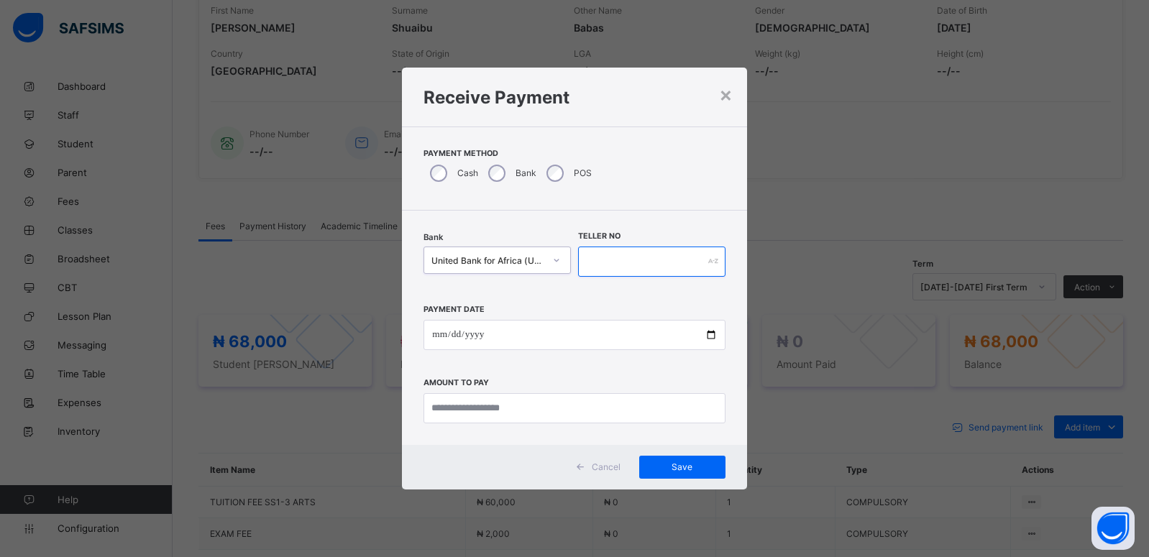
click at [602, 265] on input "text" at bounding box center [651, 262] width 147 height 30
type input "*********"
click at [710, 336] on input "date" at bounding box center [573, 335] width 301 height 30
type input "**********"
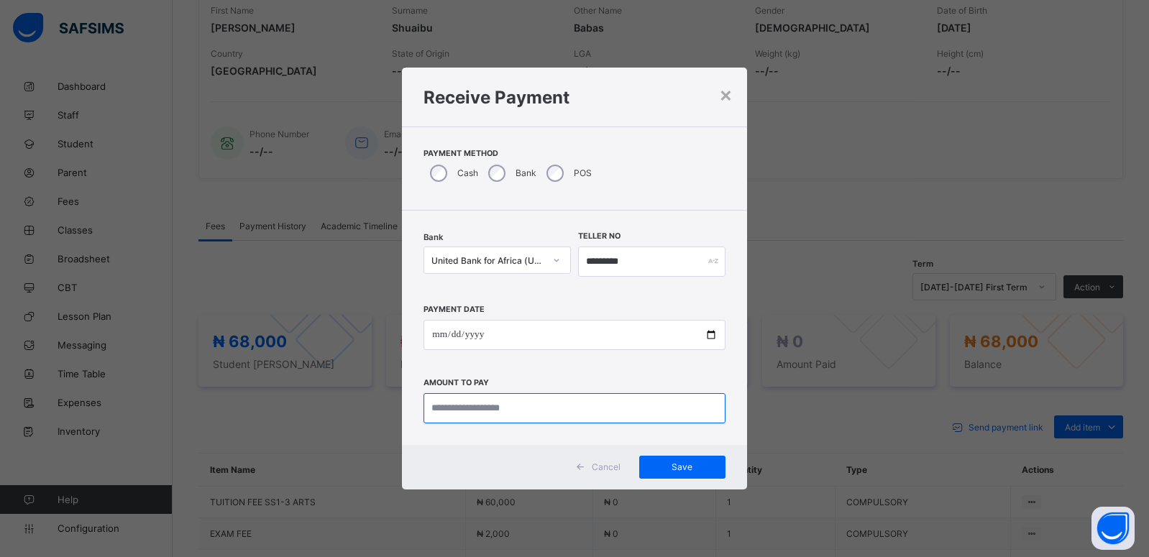
click at [451, 405] on input "currency" at bounding box center [573, 408] width 301 height 30
type input "********"
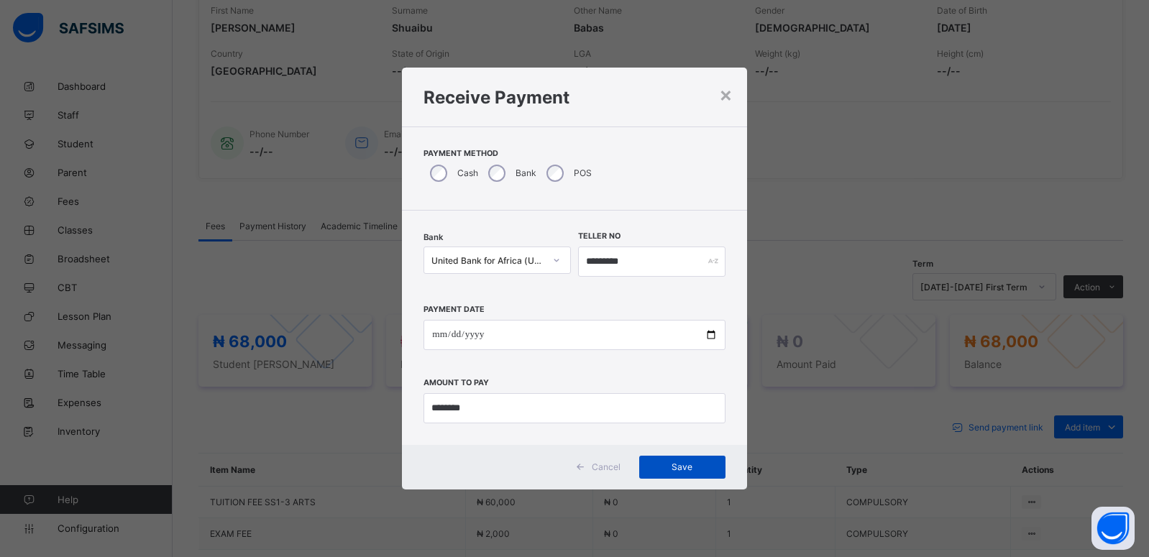
click at [675, 470] on span "Save" at bounding box center [682, 467] width 65 height 11
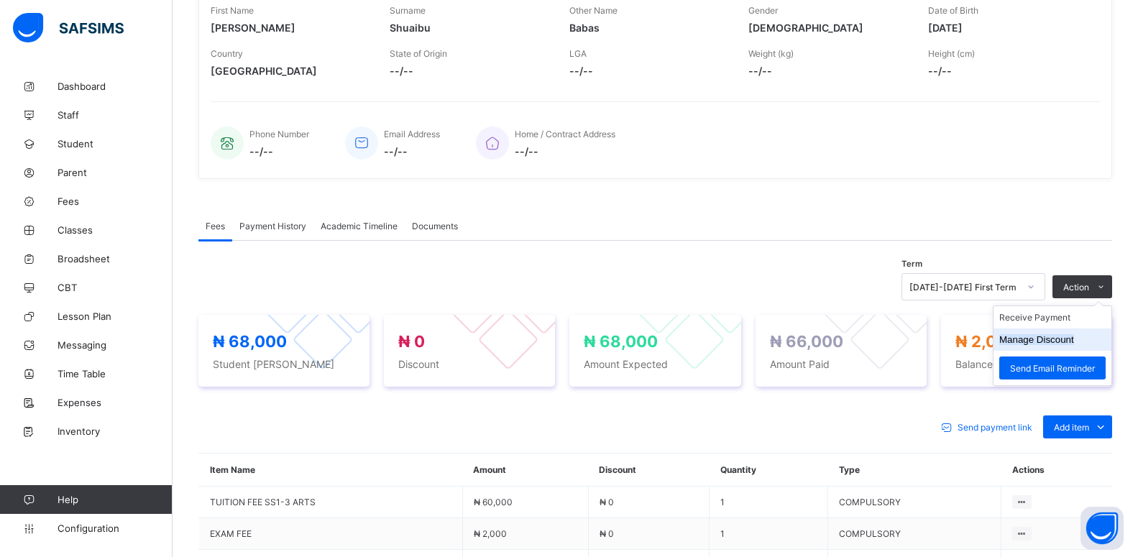
click at [1060, 336] on button "Manage Discount" at bounding box center [1036, 339] width 75 height 11
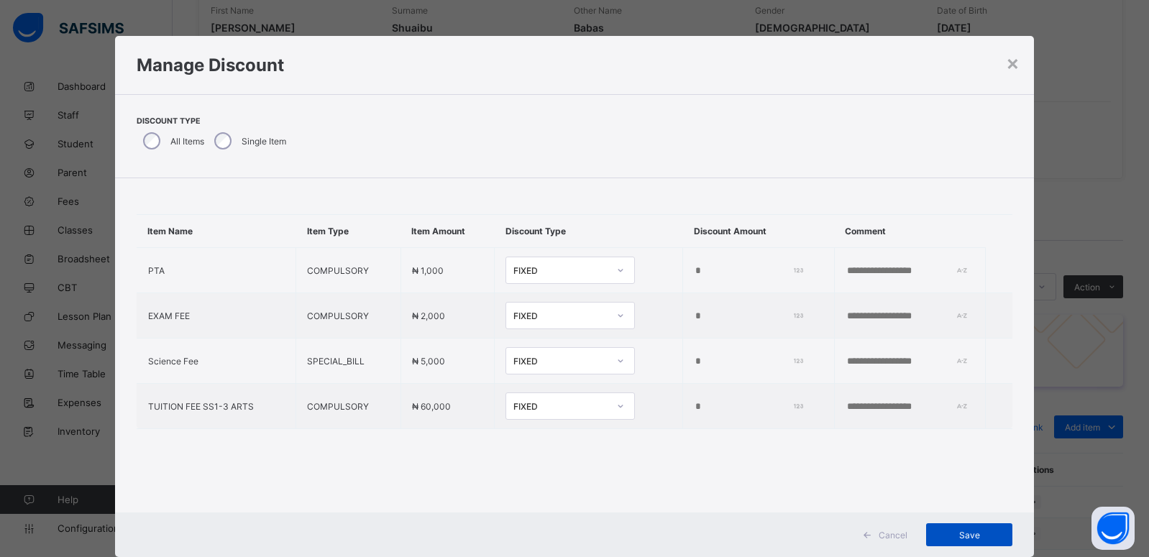
type input "*"
click at [970, 536] on span "Save" at bounding box center [969, 535] width 65 height 11
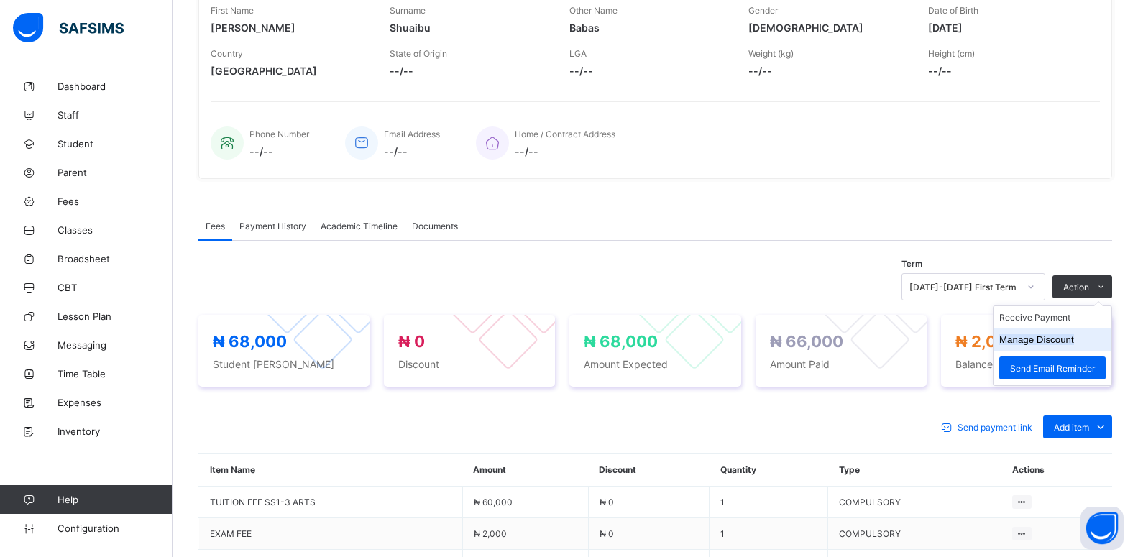
click at [1064, 343] on button "Manage Discount" at bounding box center [1036, 339] width 75 height 11
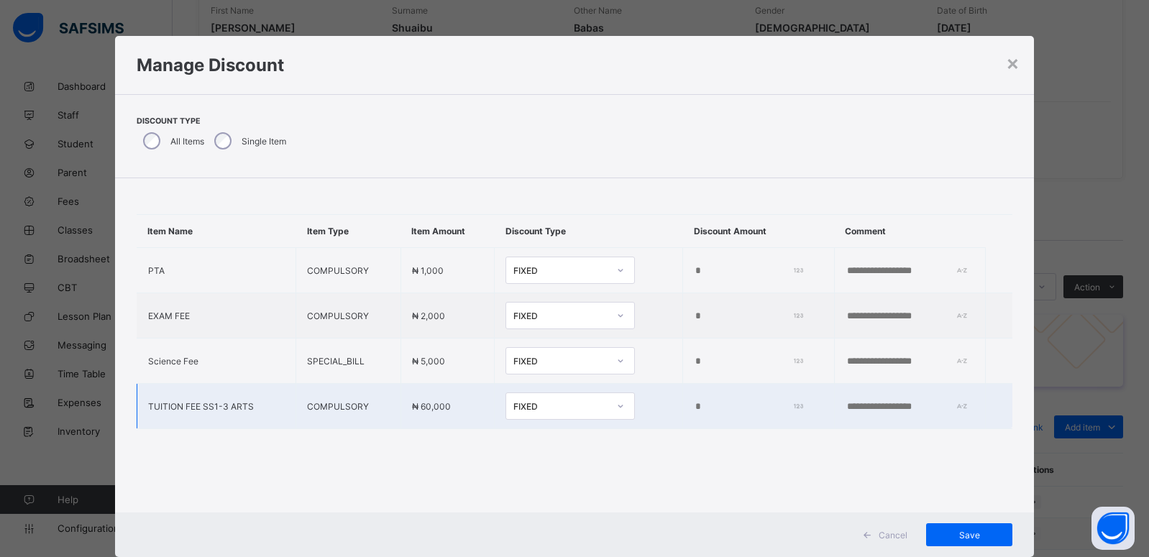
click at [683, 410] on td "*" at bounding box center [758, 406] width 151 height 45
click at [694, 401] on input "*" at bounding box center [746, 407] width 104 height 12
type input "****"
click at [969, 533] on span "Save" at bounding box center [969, 535] width 65 height 11
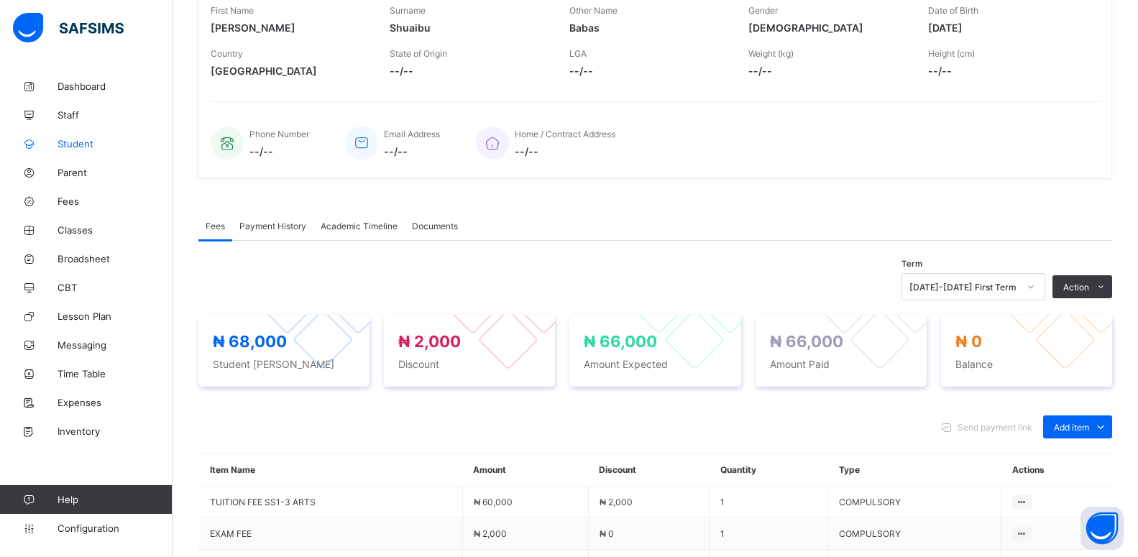
click at [71, 146] on span "Student" at bounding box center [115, 144] width 115 height 12
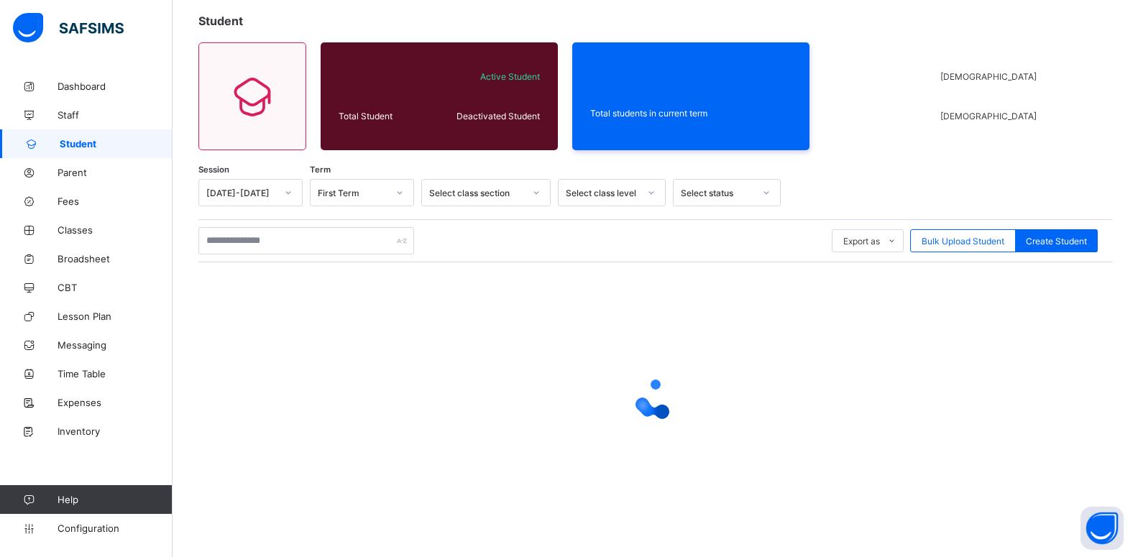
scroll to position [123, 0]
click at [220, 240] on input "text" at bounding box center [306, 240] width 216 height 27
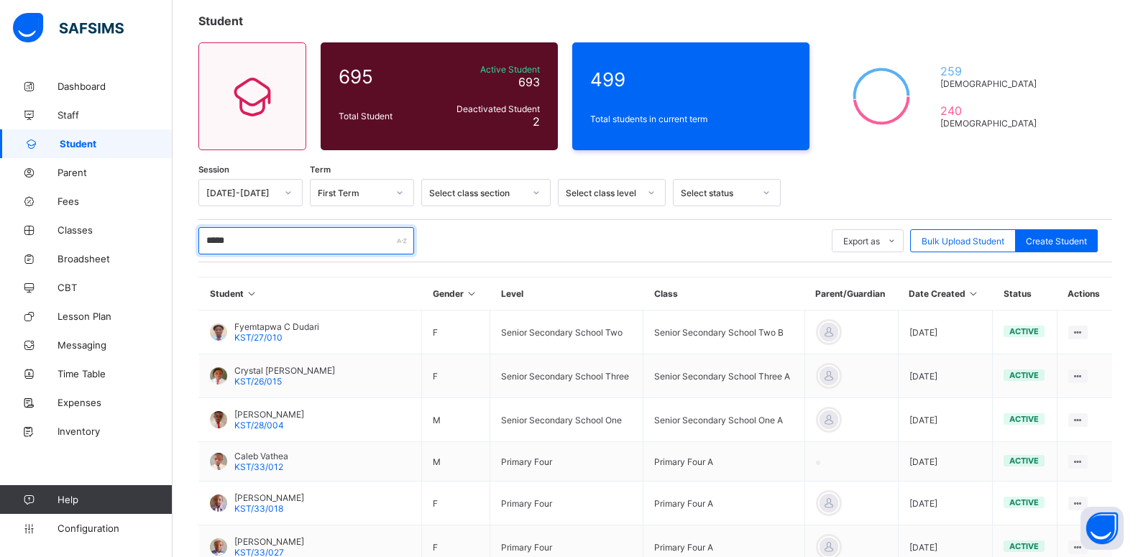
type input "******"
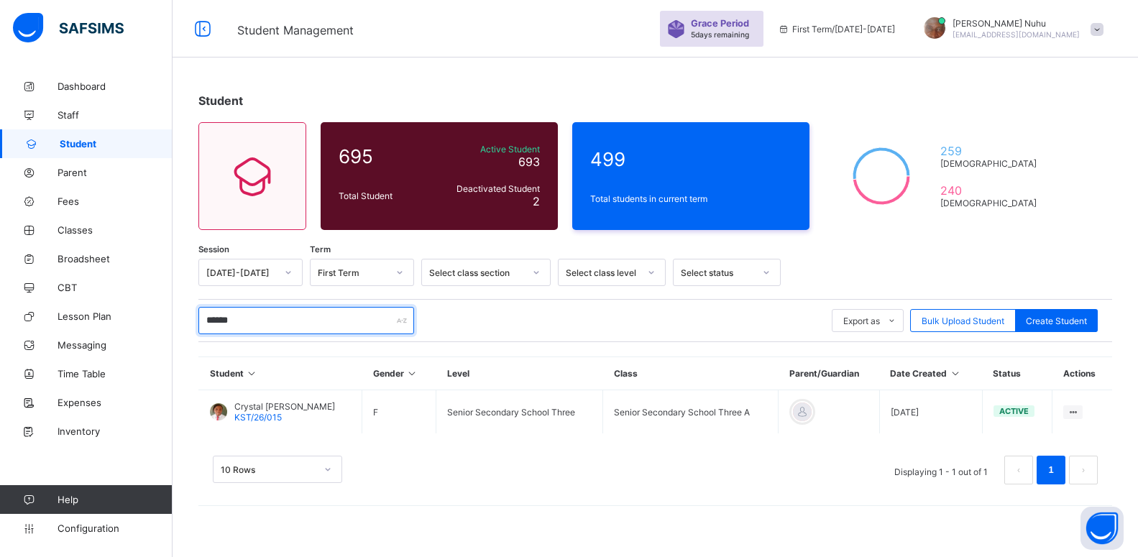
scroll to position [43, 0]
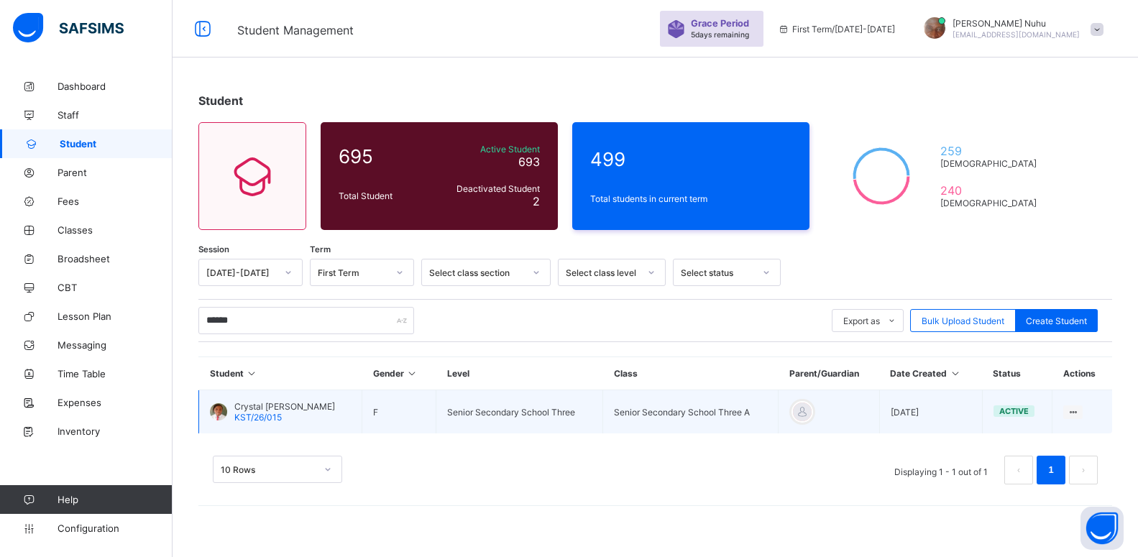
click at [217, 413] on div at bounding box center [218, 411] width 17 height 17
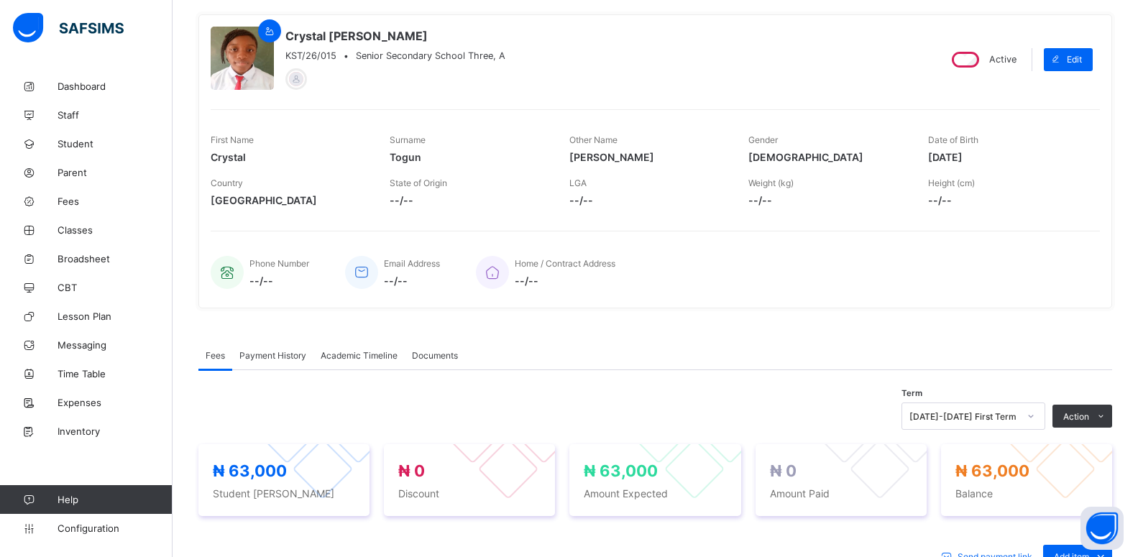
scroll to position [187, 0]
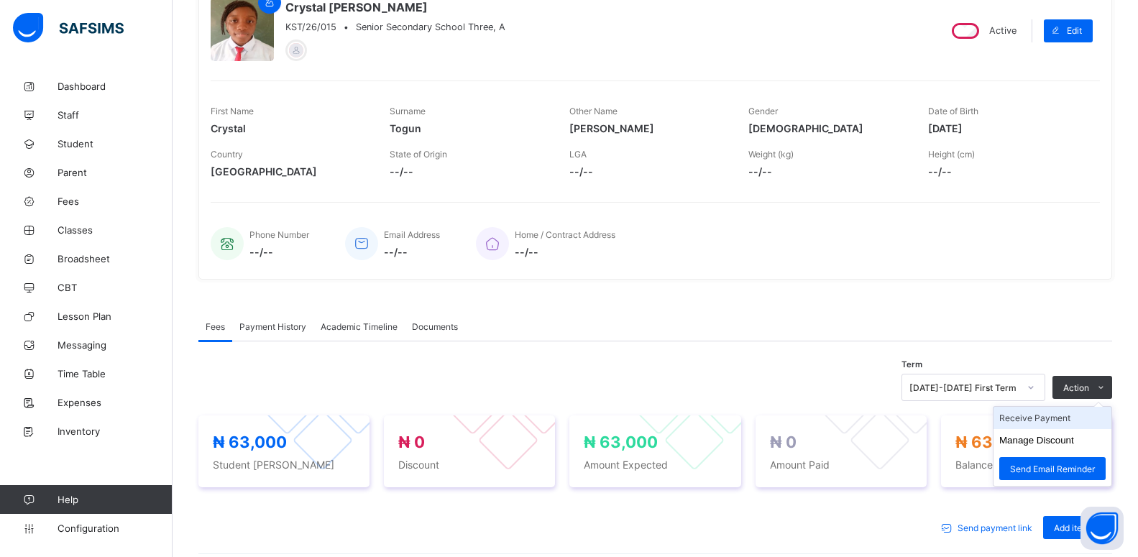
click at [1070, 419] on li "Receive Payment" at bounding box center [1053, 418] width 118 height 22
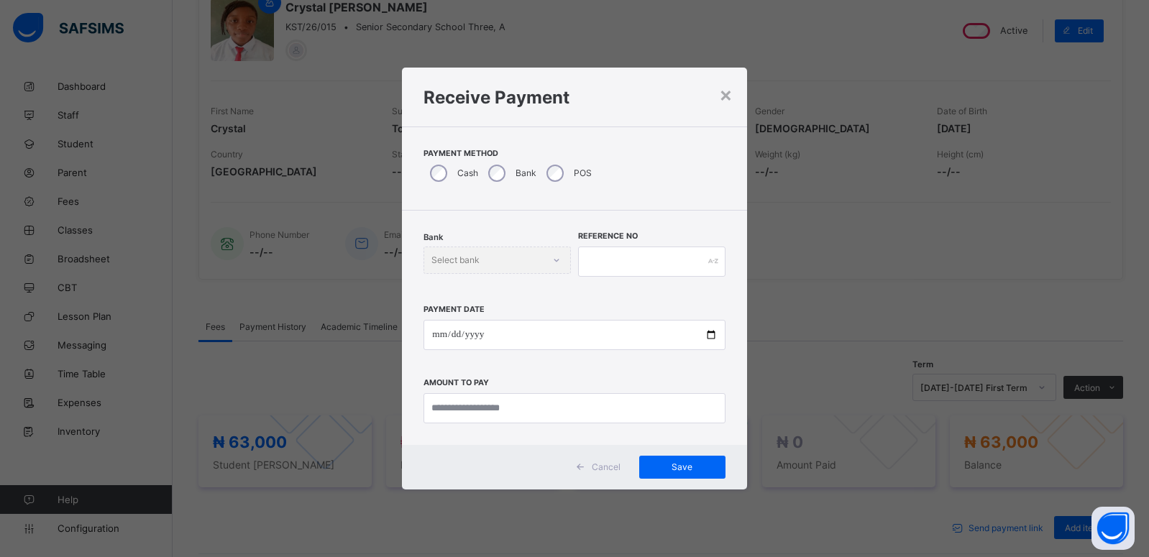
click at [489, 166] on div "Bank" at bounding box center [511, 173] width 58 height 30
click at [451, 254] on div "Select bank" at bounding box center [455, 260] width 48 height 27
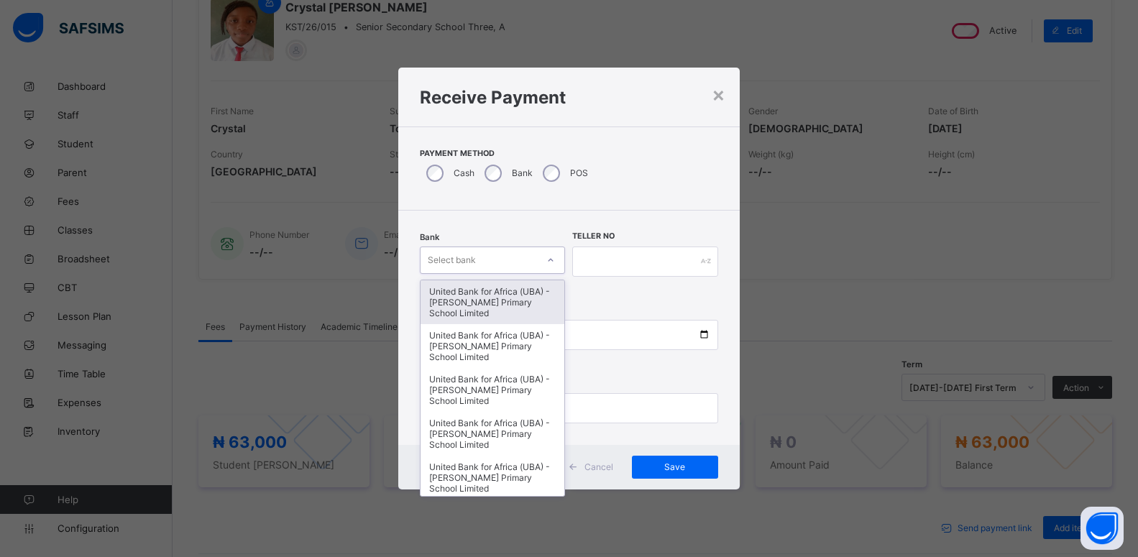
click at [454, 298] on div "United Bank for Africa (UBA) - [PERSON_NAME] Primary School Limited" at bounding box center [493, 302] width 144 height 44
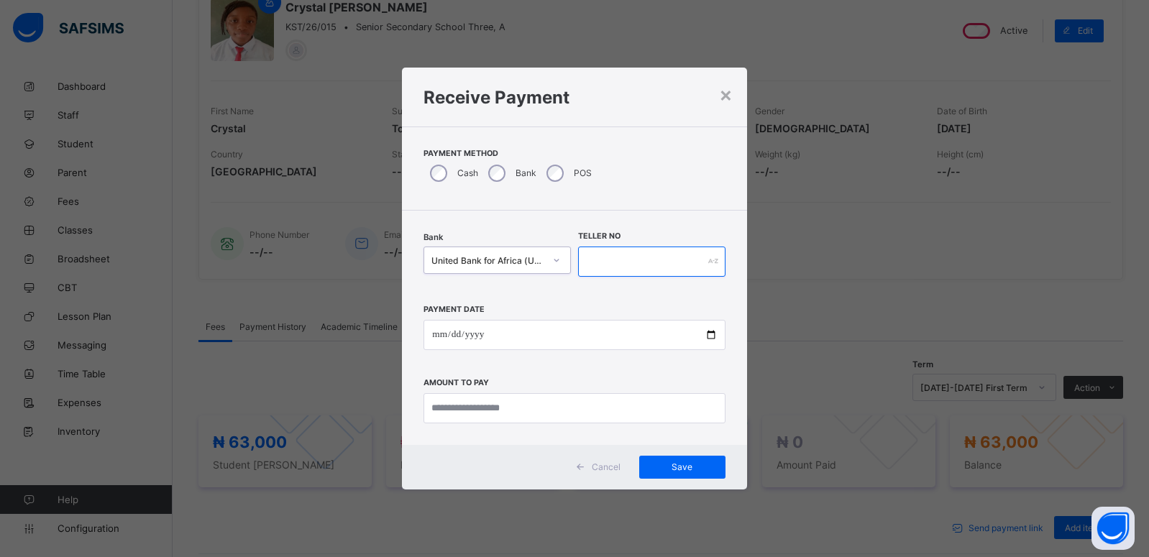
click at [604, 262] on input "text" at bounding box center [651, 262] width 147 height 30
type input "*********"
click at [711, 334] on input "date" at bounding box center [573, 335] width 301 height 30
type input "**********"
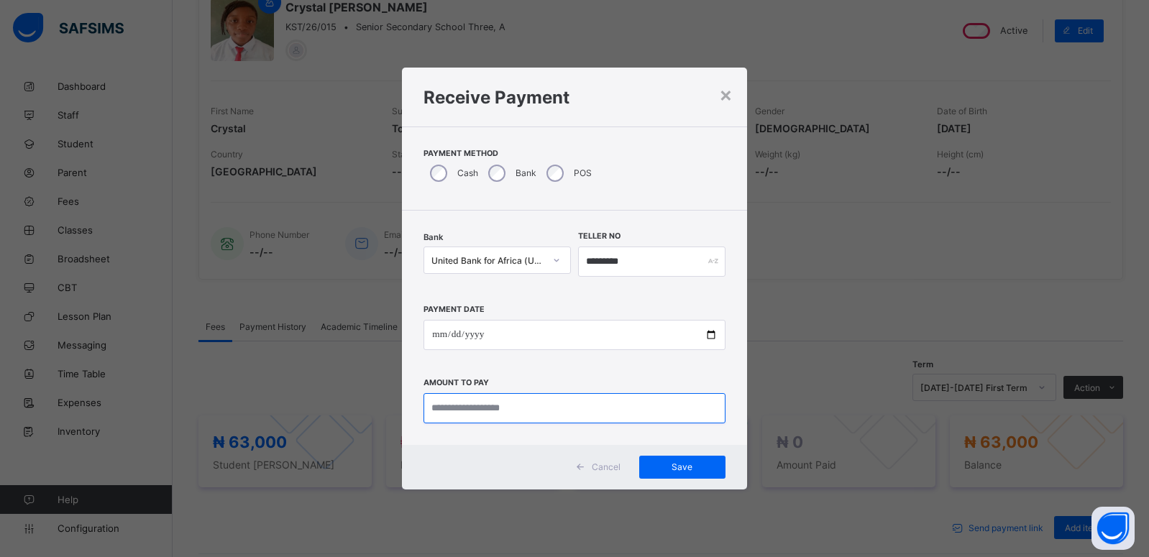
click at [459, 408] on input "currency" at bounding box center [573, 408] width 301 height 30
type input "********"
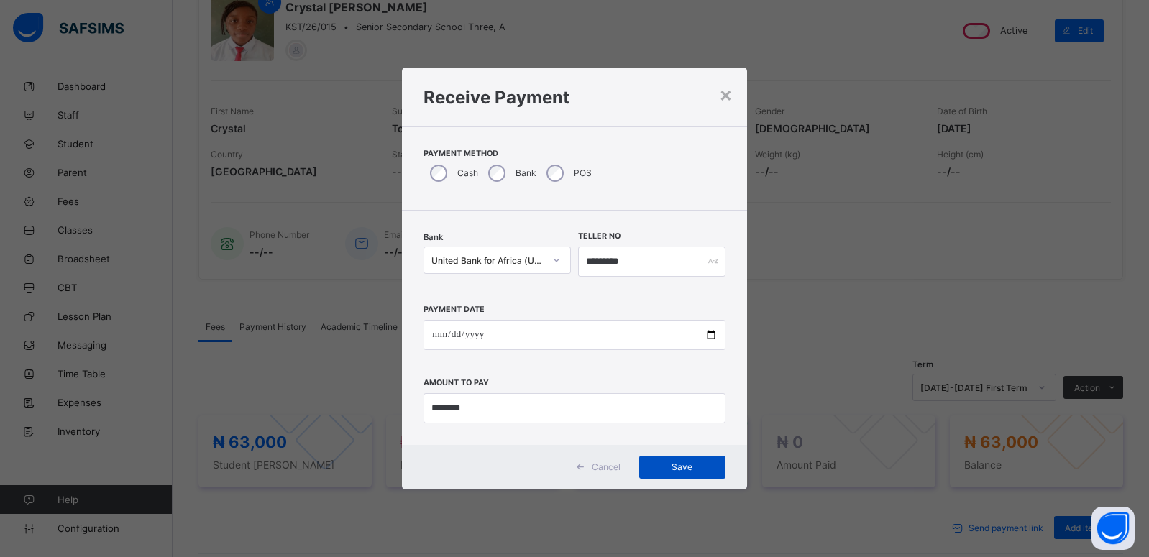
click at [676, 464] on span "Save" at bounding box center [682, 467] width 65 height 11
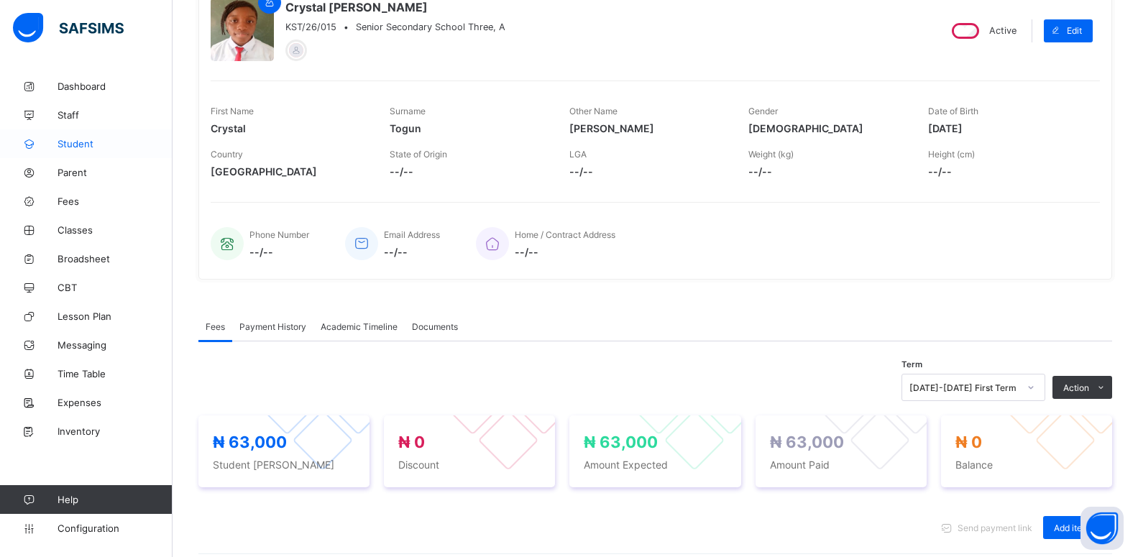
click at [70, 148] on span "Student" at bounding box center [115, 144] width 115 height 12
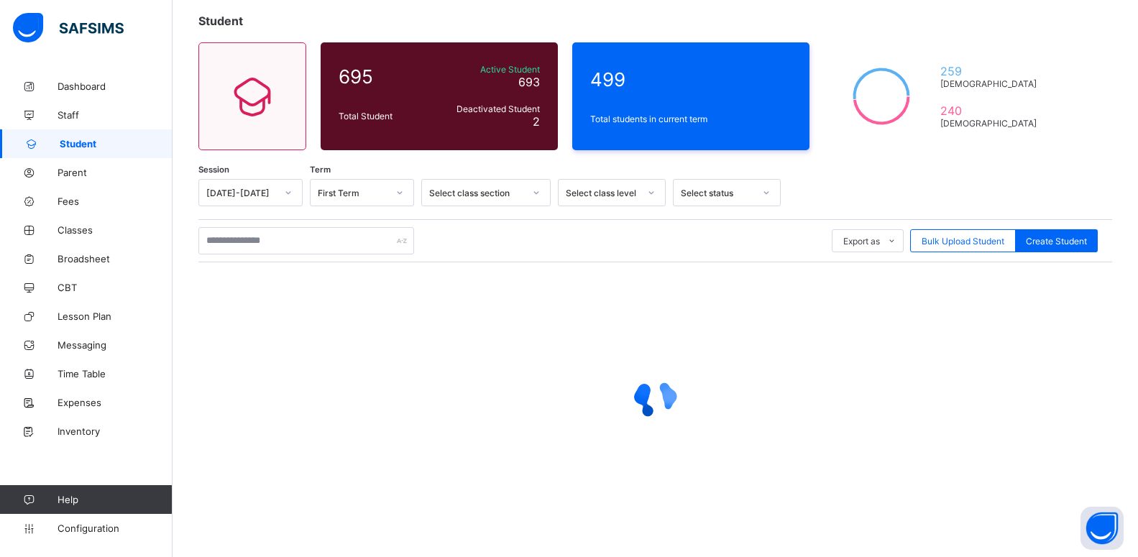
scroll to position [187, 0]
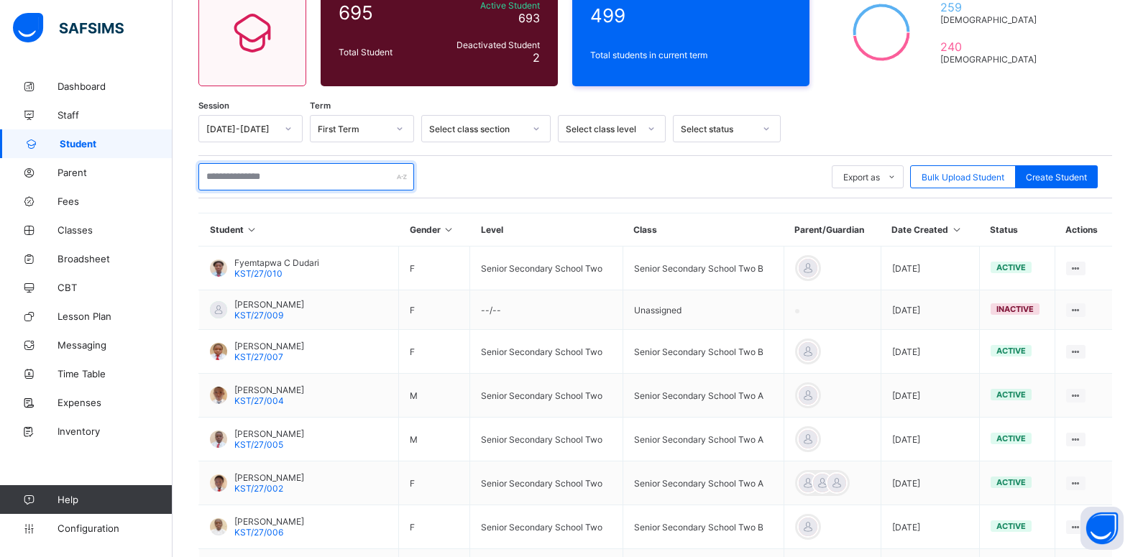
click at [218, 184] on input "text" at bounding box center [306, 176] width 216 height 27
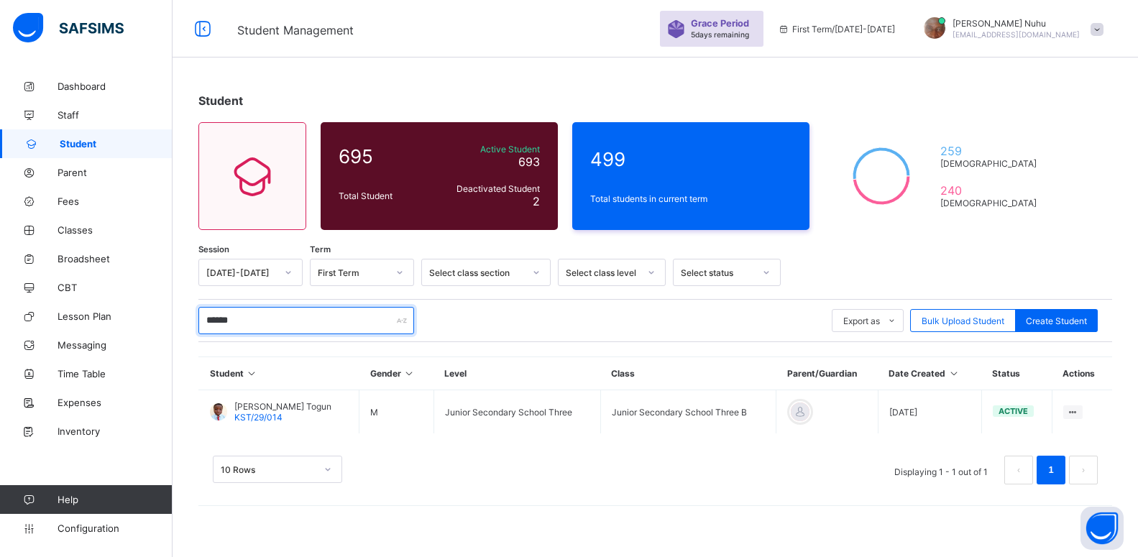
type input "*******"
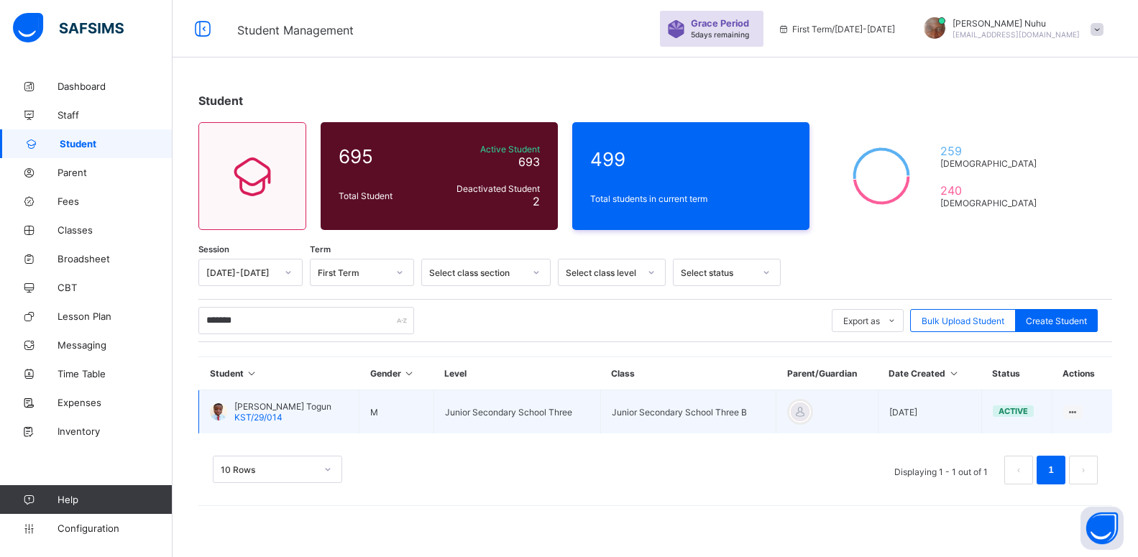
click at [216, 413] on div at bounding box center [218, 411] width 17 height 17
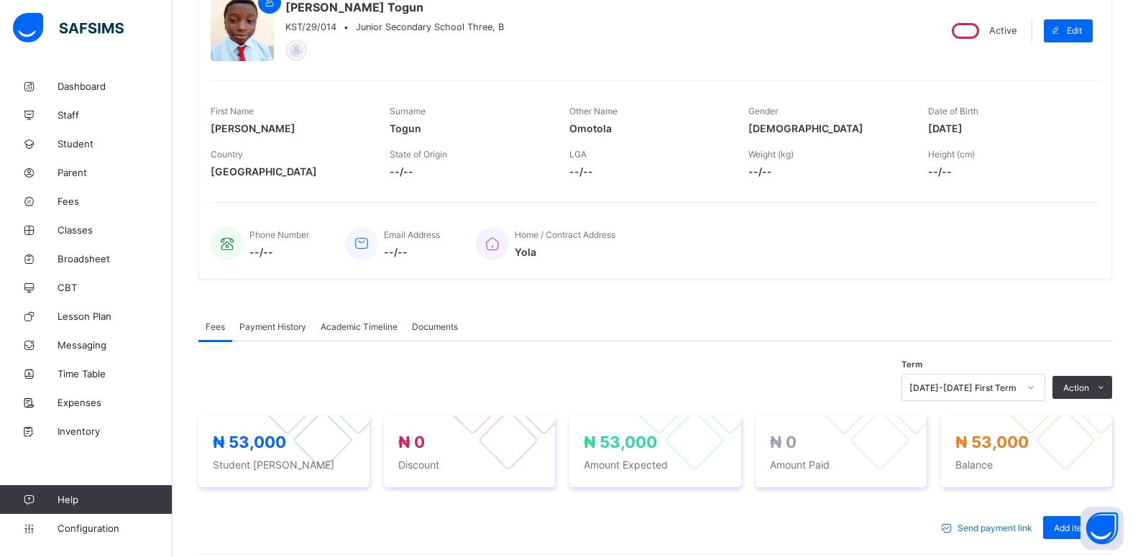
scroll to position [216, 0]
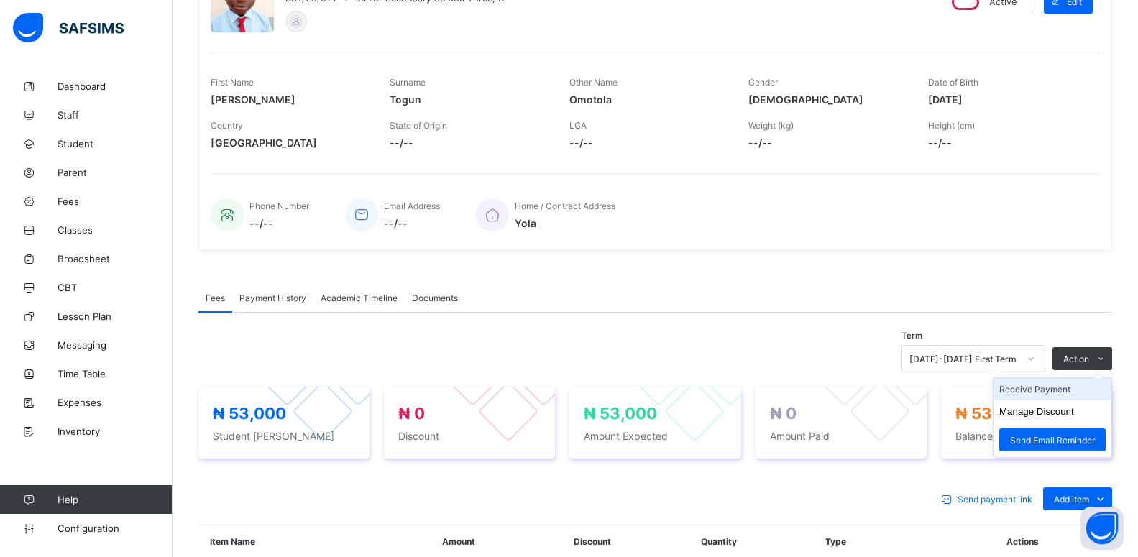
click at [1070, 398] on li "Receive Payment" at bounding box center [1053, 389] width 118 height 22
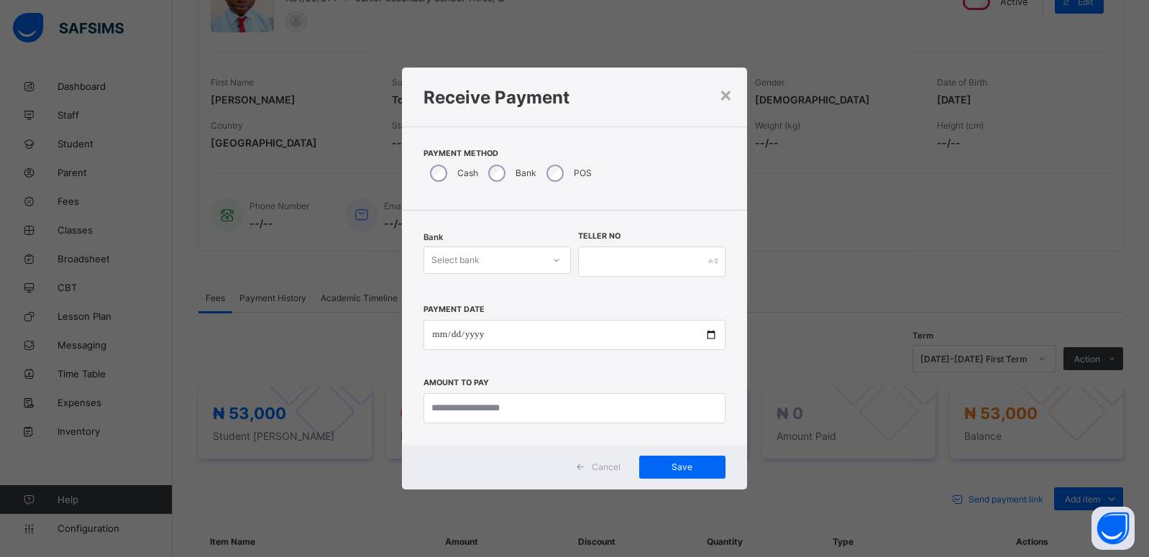
click at [469, 267] on div "Select bank" at bounding box center [455, 260] width 48 height 27
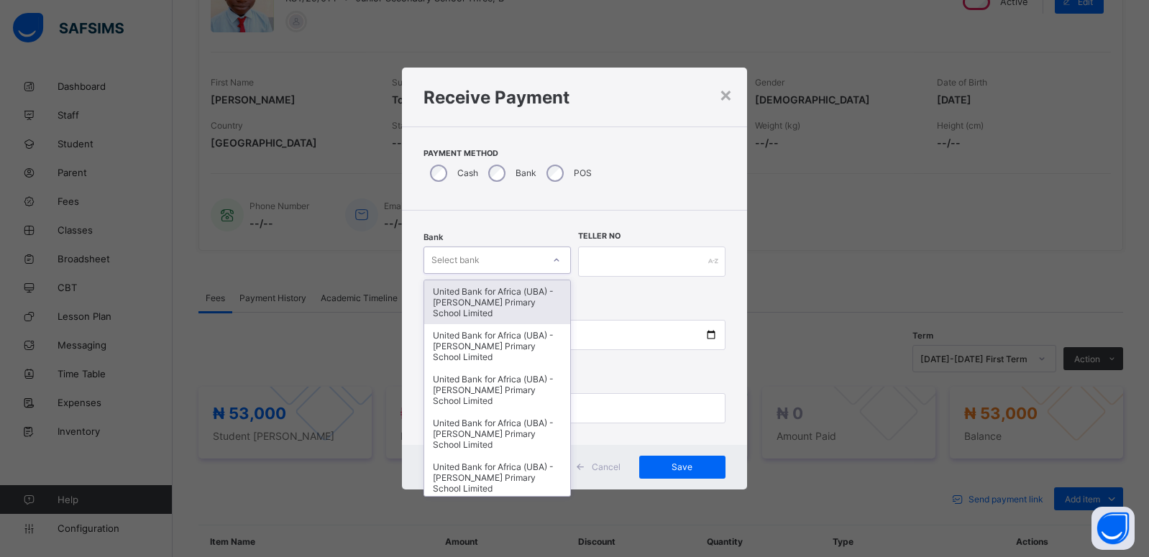
click at [468, 288] on div "United Bank for Africa (UBA) - [PERSON_NAME] Primary School Limited" at bounding box center [497, 302] width 146 height 44
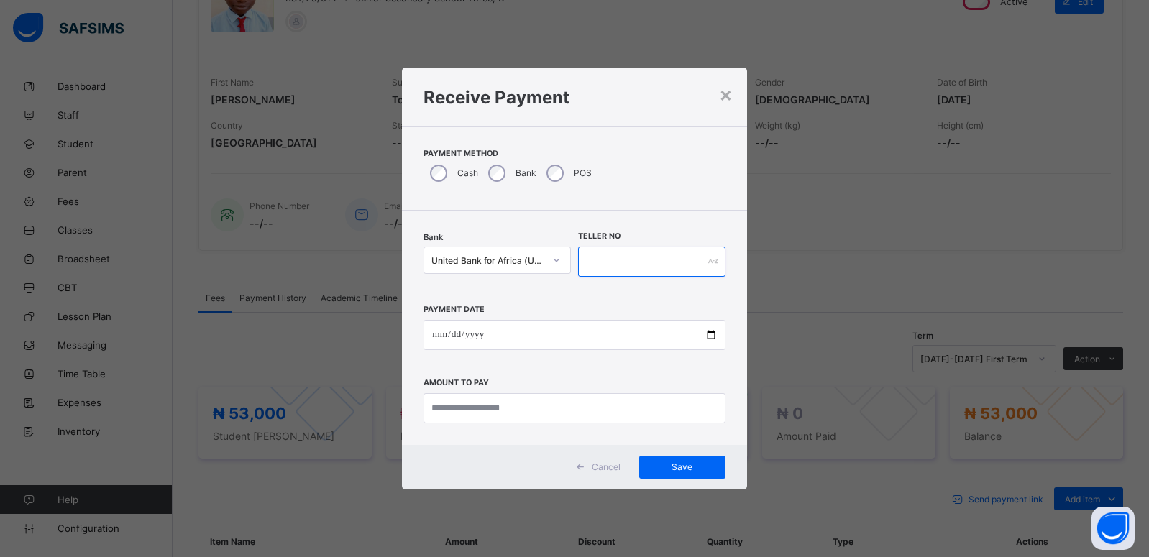
click at [608, 262] on input "text" at bounding box center [651, 262] width 147 height 30
type input "*********"
click at [708, 335] on input "date" at bounding box center [573, 335] width 301 height 30
type input "**********"
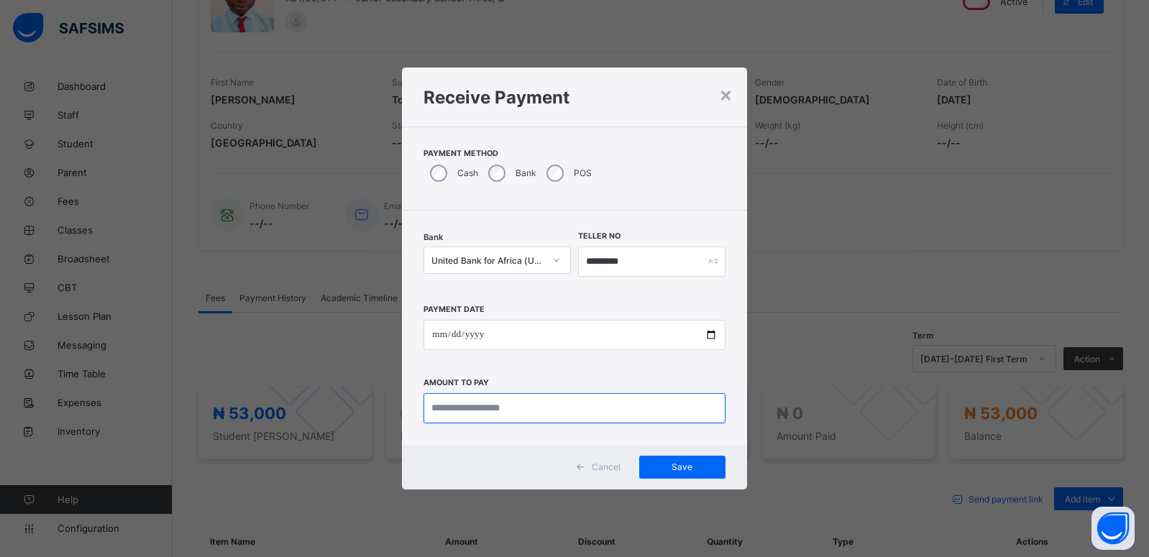
click at [469, 410] on input "currency" at bounding box center [573, 408] width 301 height 30
type input "********"
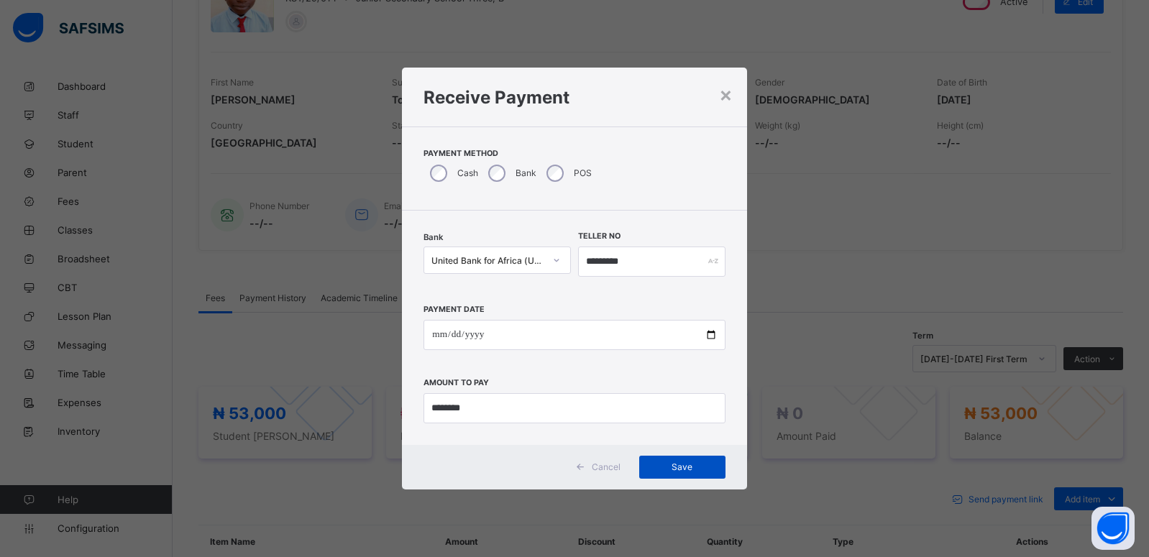
click at [674, 469] on span "Save" at bounding box center [682, 467] width 65 height 11
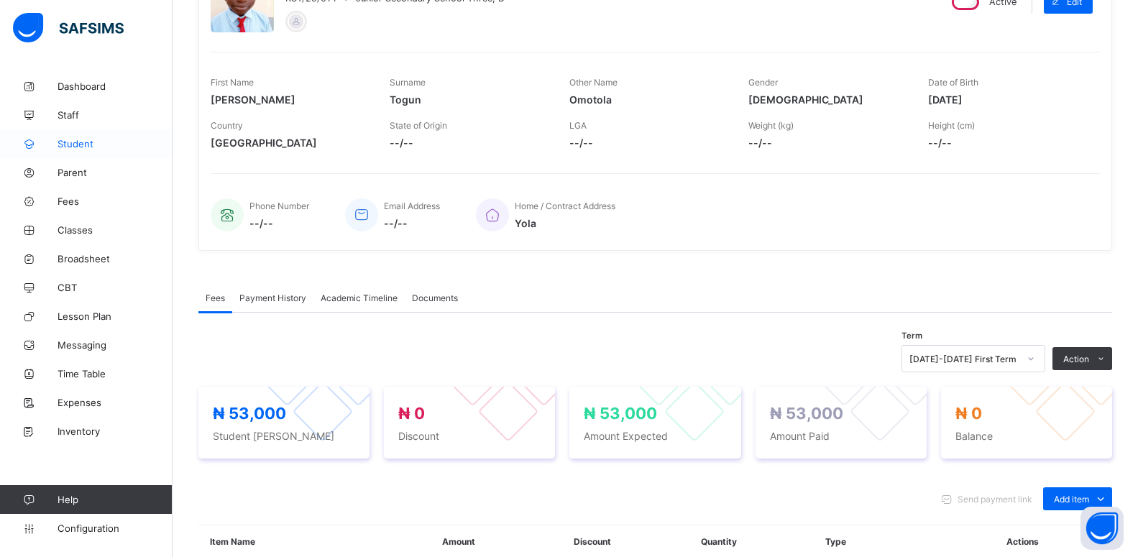
click at [70, 146] on span "Student" at bounding box center [115, 144] width 115 height 12
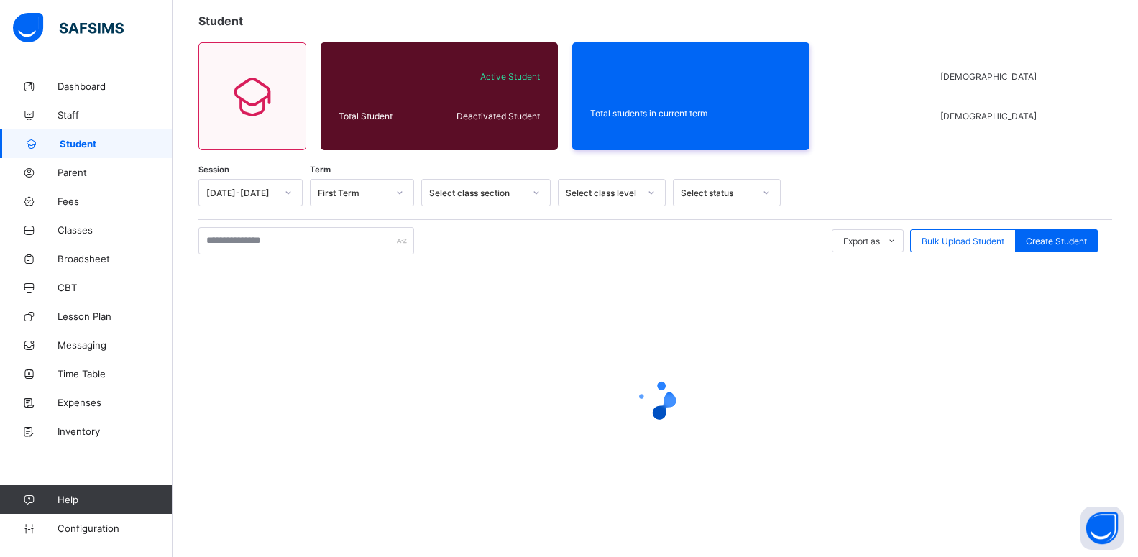
scroll to position [123, 0]
click at [229, 243] on input "text" at bounding box center [306, 240] width 216 height 27
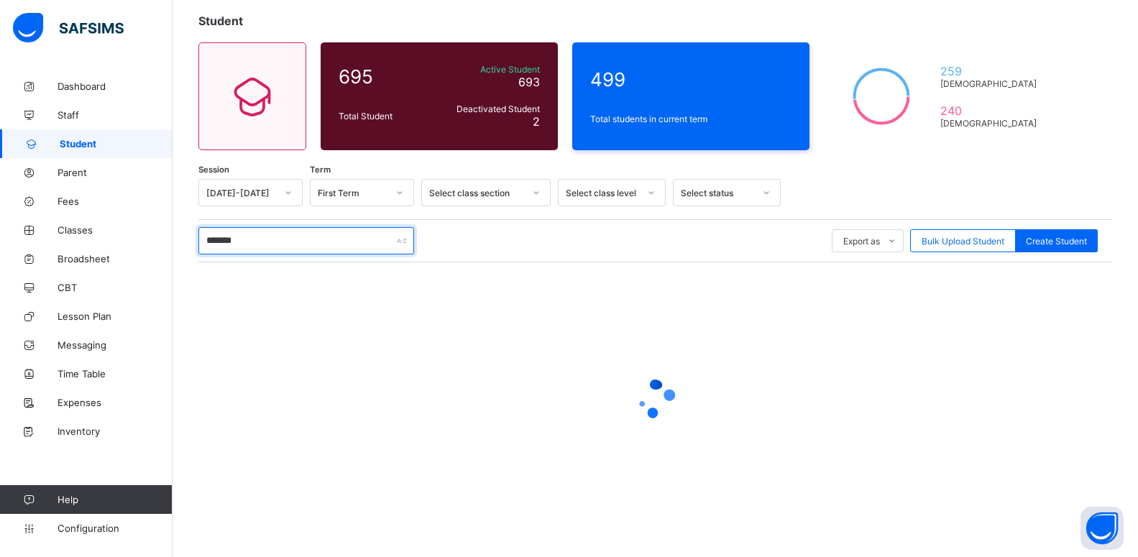
scroll to position [43, 0]
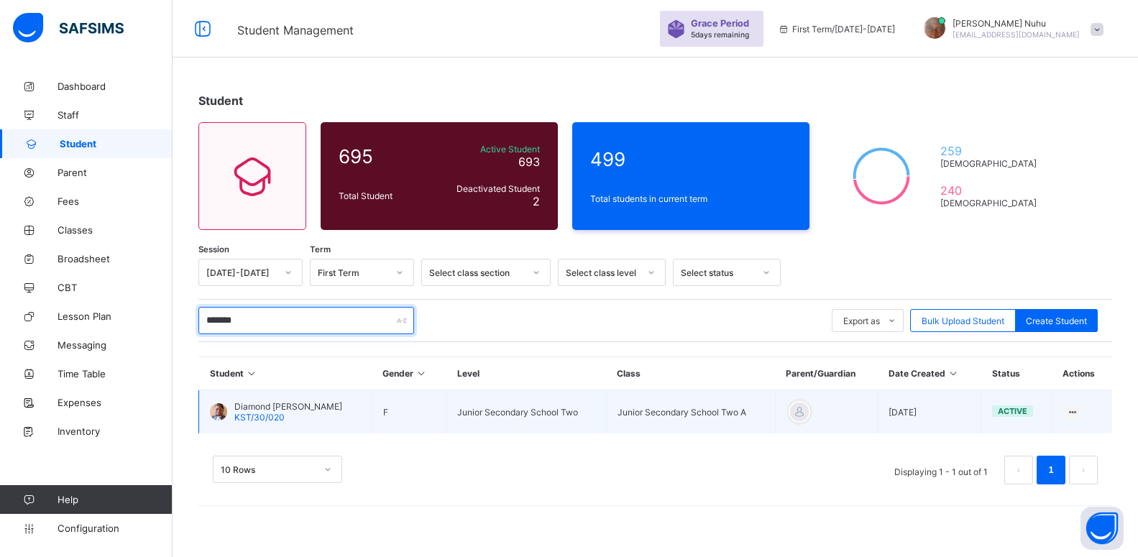
type input "*******"
click at [214, 410] on div at bounding box center [218, 411] width 17 height 17
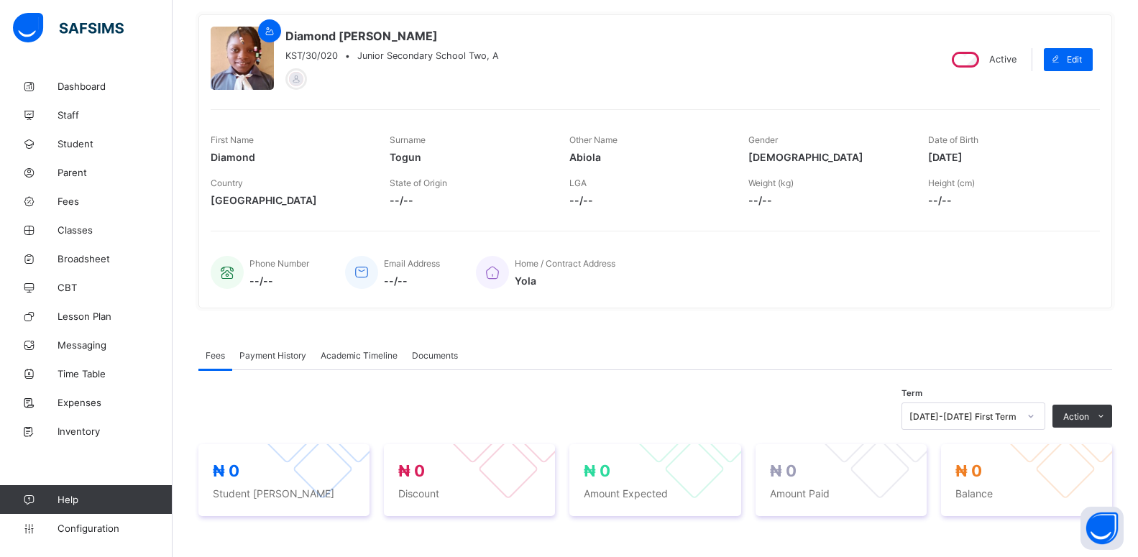
scroll to position [187, 0]
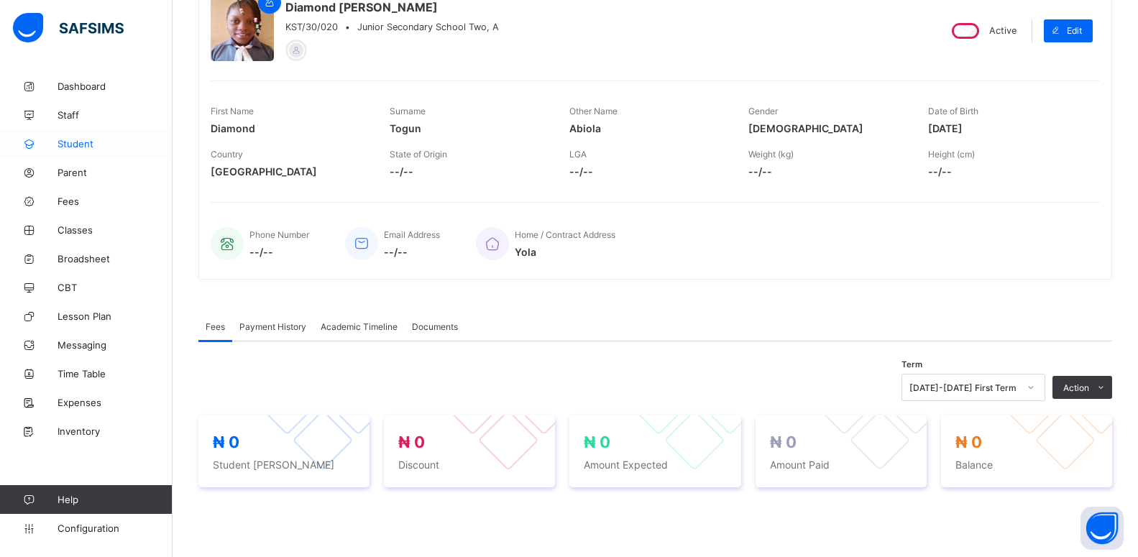
click at [78, 150] on link "Student" at bounding box center [86, 143] width 173 height 29
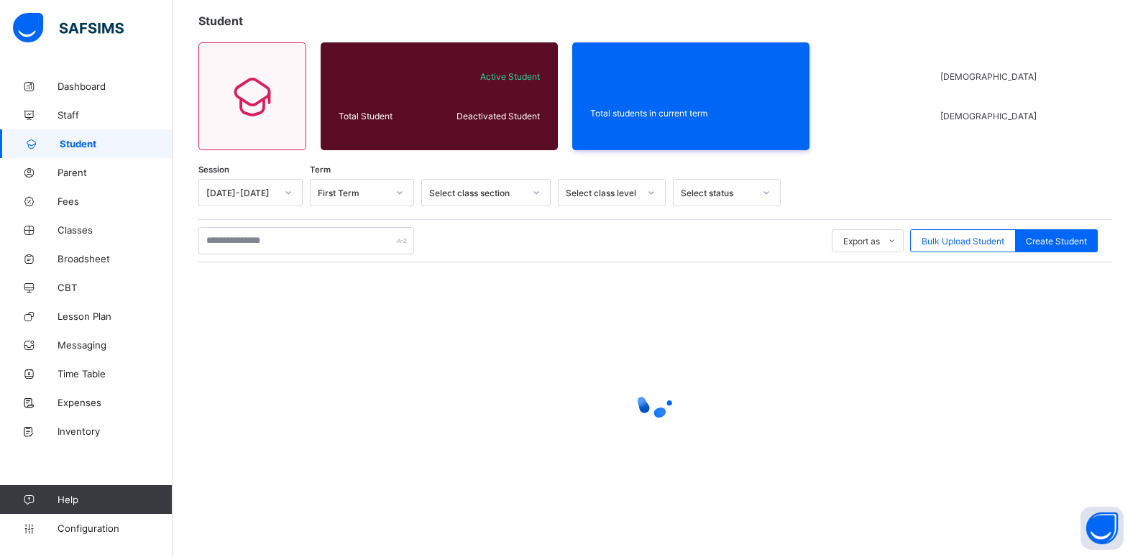
scroll to position [123, 0]
click at [221, 232] on input "text" at bounding box center [306, 240] width 216 height 27
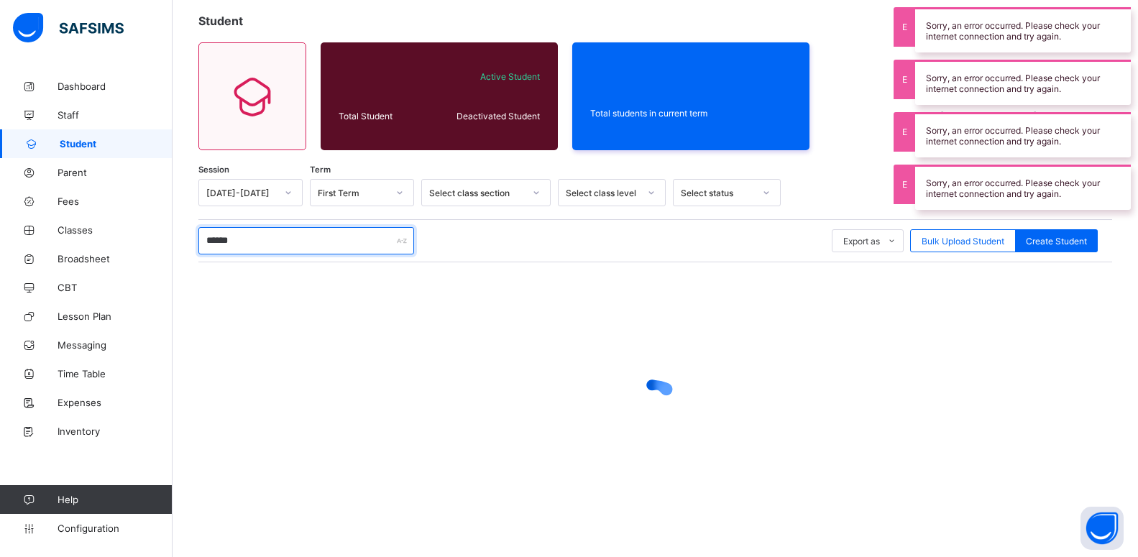
click at [213, 238] on input "******" at bounding box center [306, 240] width 216 height 27
type input "*******"
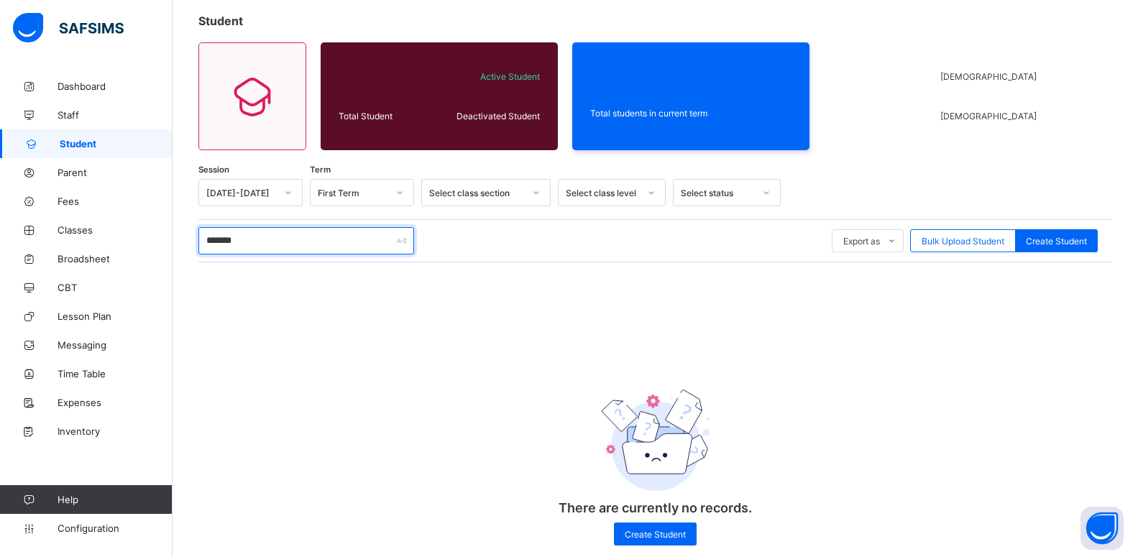
click at [213, 238] on input "*******" at bounding box center [306, 240] width 216 height 27
click at [242, 243] on input "**********" at bounding box center [306, 240] width 216 height 27
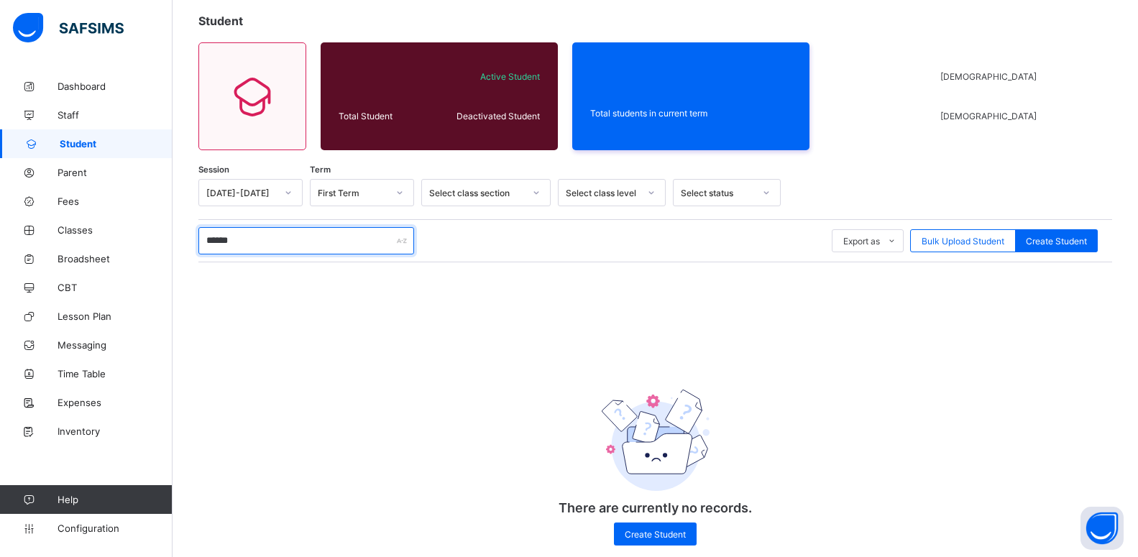
click at [254, 241] on input "*****" at bounding box center [306, 240] width 216 height 27
type input "*"
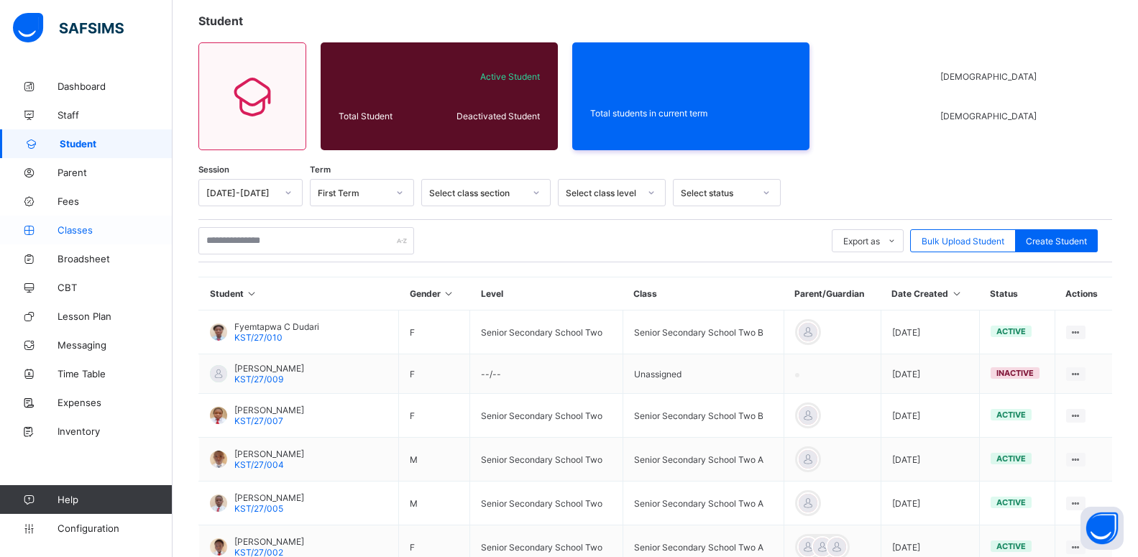
click at [73, 234] on span "Classes" at bounding box center [115, 230] width 115 height 12
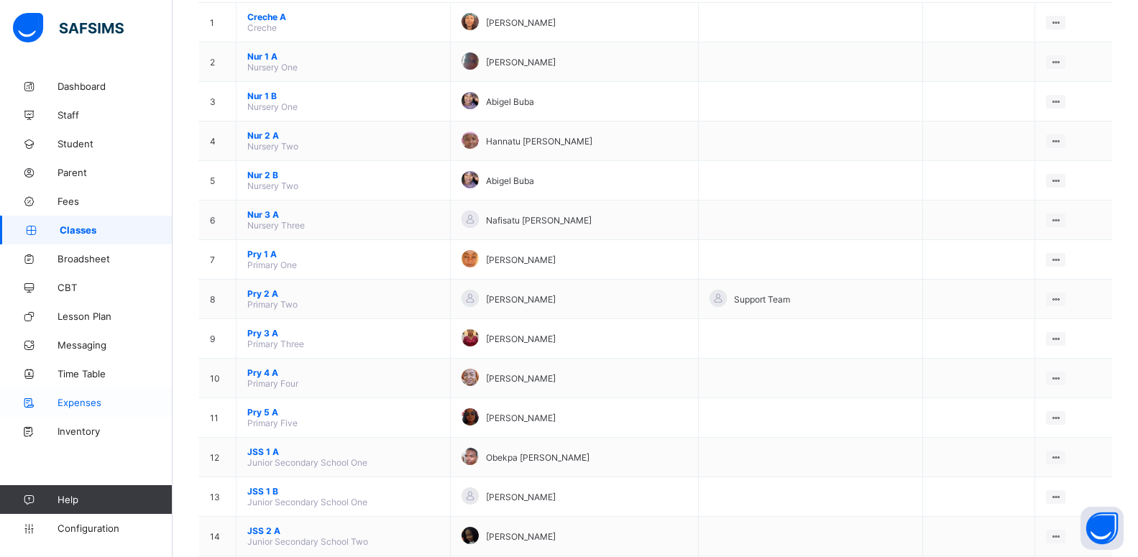
scroll to position [238, 0]
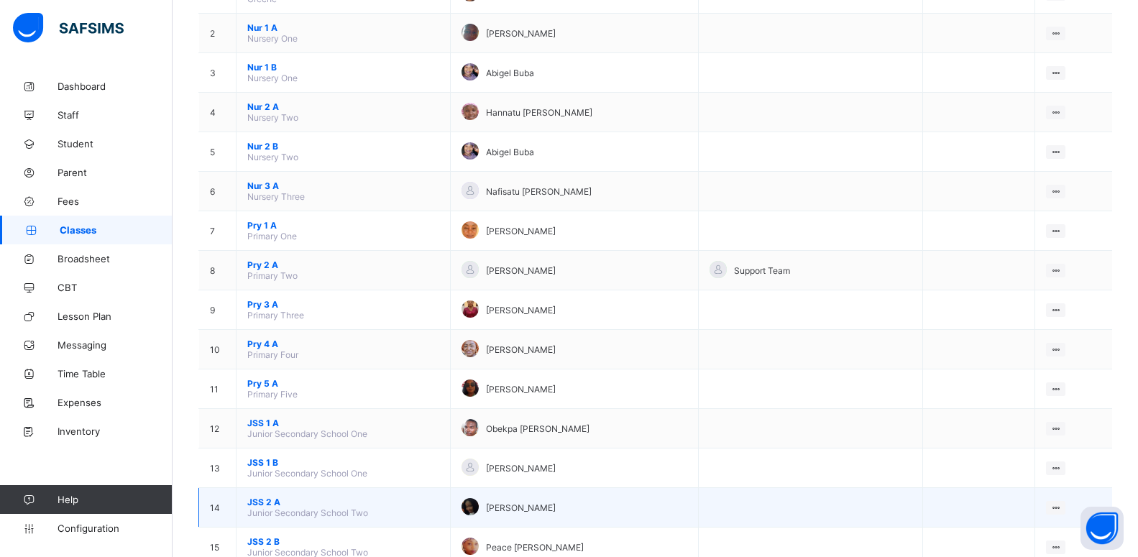
click at [270, 505] on span "JSS 2 A" at bounding box center [343, 502] width 192 height 11
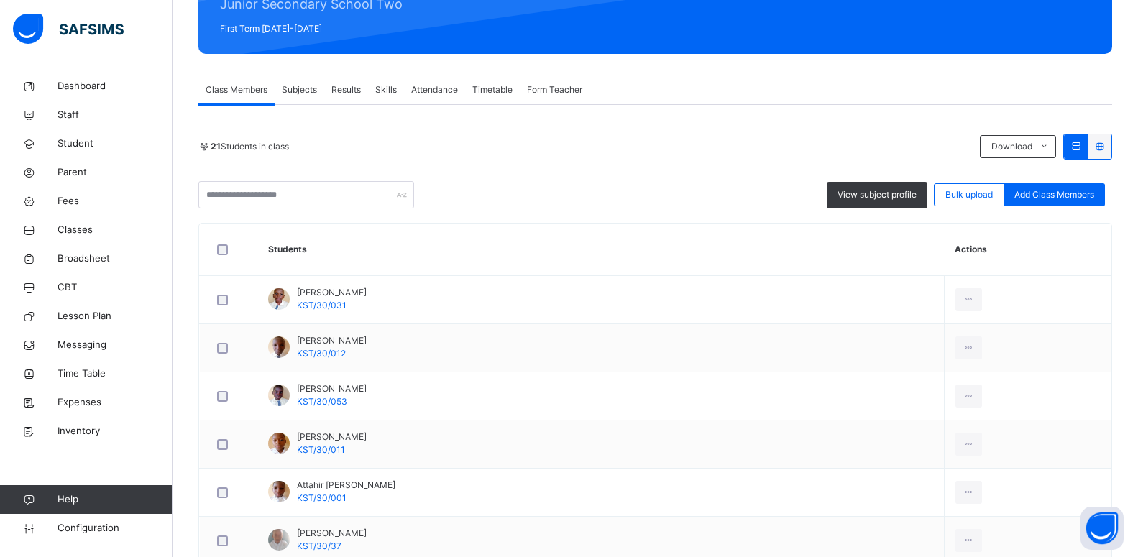
scroll to position [410, 0]
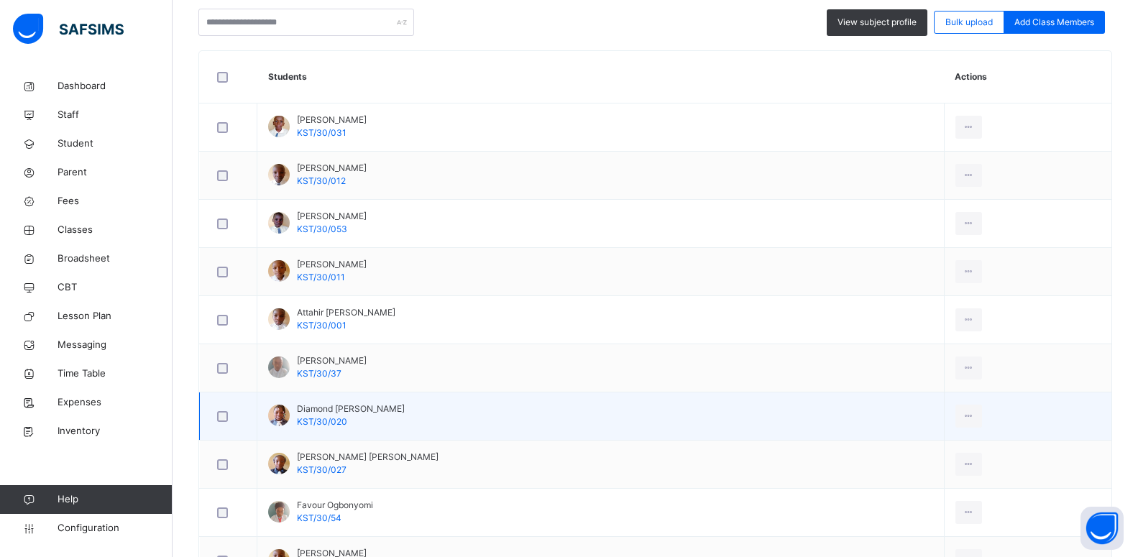
click at [278, 417] on div at bounding box center [279, 416] width 22 height 22
click at [898, 451] on div "View Profile" at bounding box center [937, 448] width 78 height 14
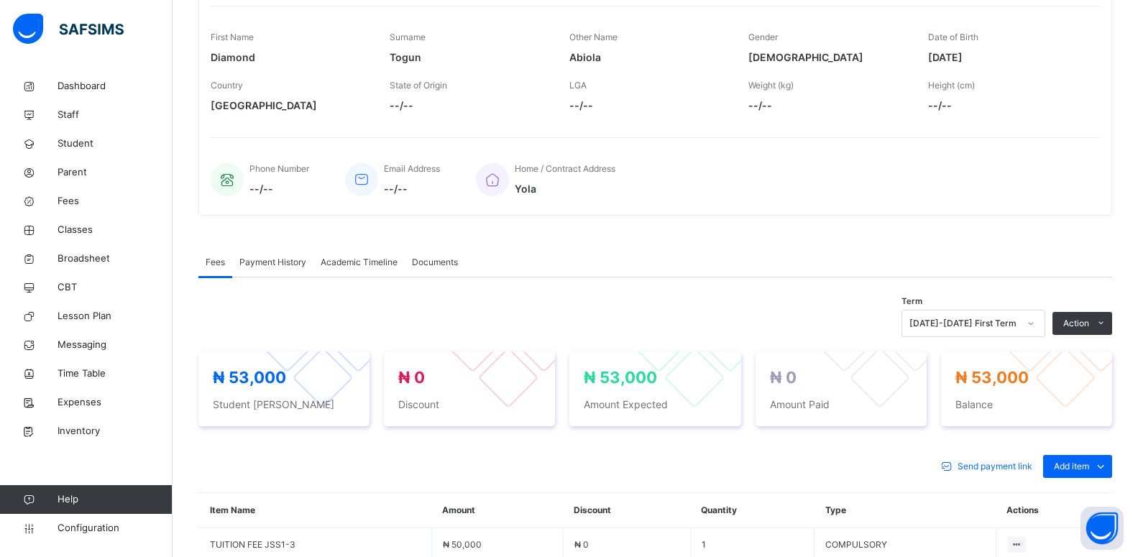
scroll to position [238, 0]
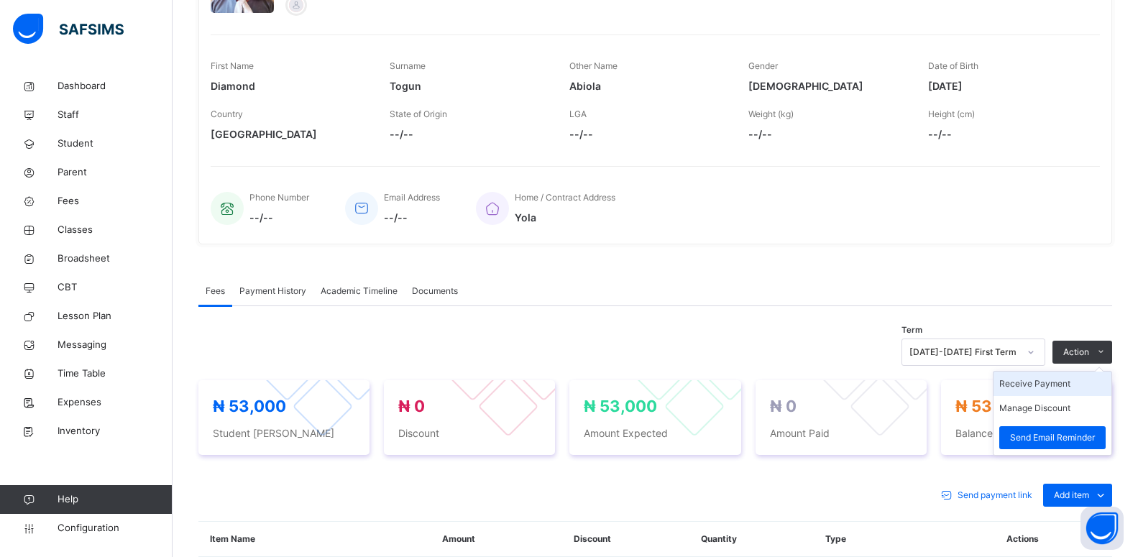
click at [1073, 385] on li "Receive Payment" at bounding box center [1053, 384] width 118 height 24
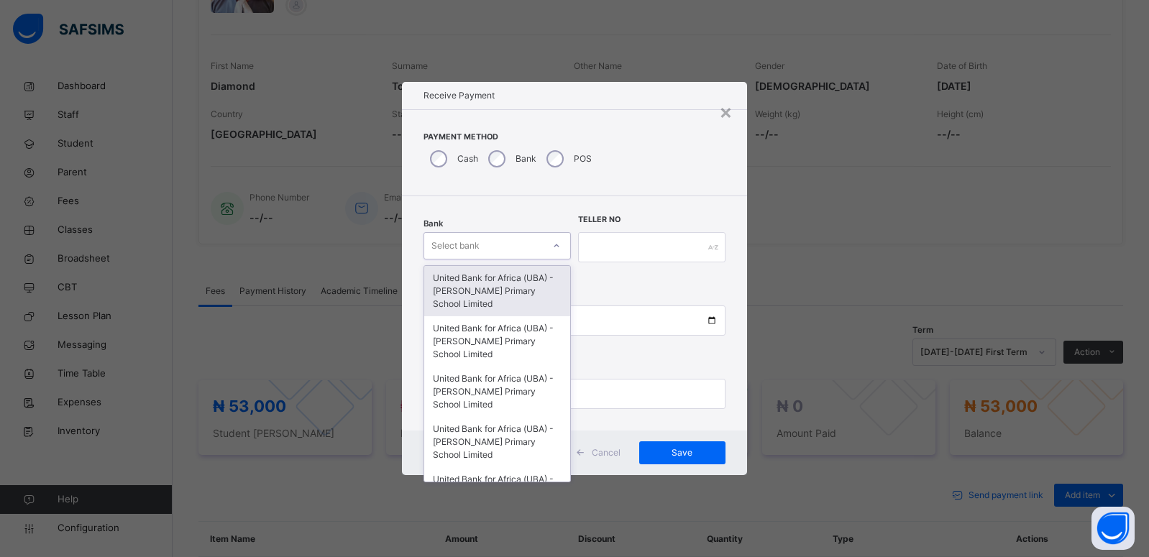
click at [486, 248] on div "Select bank" at bounding box center [483, 245] width 119 height 22
click at [485, 292] on div "United Bank for Africa (UBA) - [PERSON_NAME] Primary School Limited" at bounding box center [497, 291] width 146 height 50
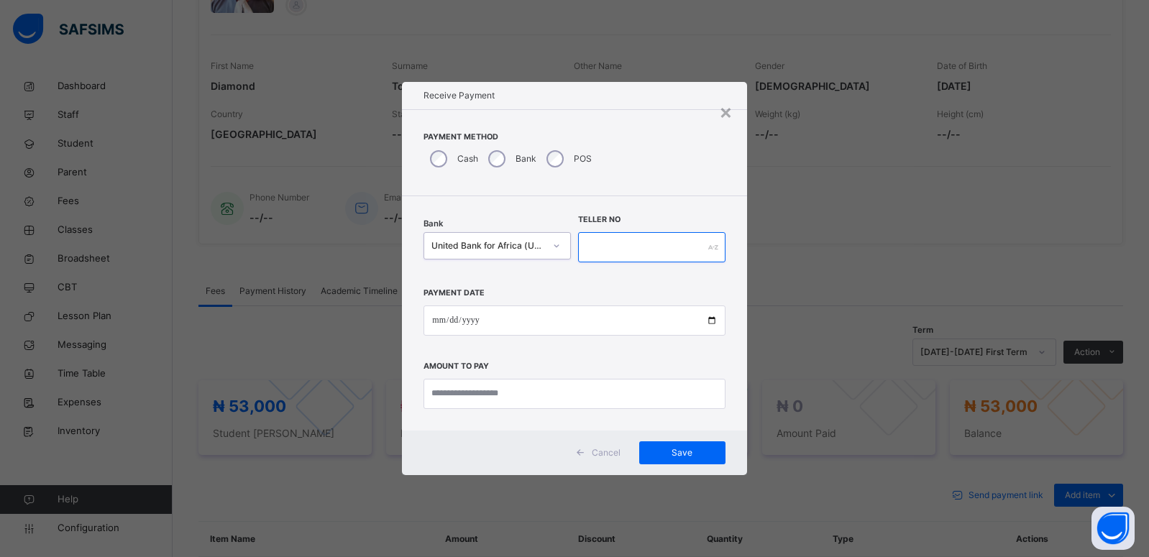
click at [615, 242] on input "text" at bounding box center [651, 247] width 147 height 30
type input "*"
type input "*********"
click at [709, 322] on input "date" at bounding box center [573, 321] width 301 height 30
type input "**********"
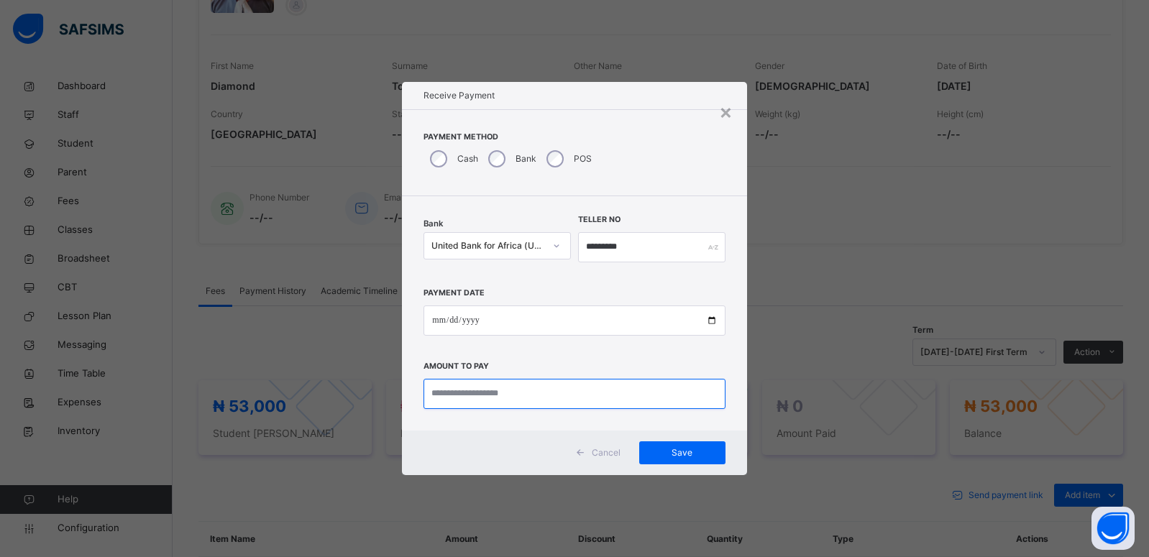
click at [451, 390] on input "currency" at bounding box center [573, 394] width 301 height 30
type input "********"
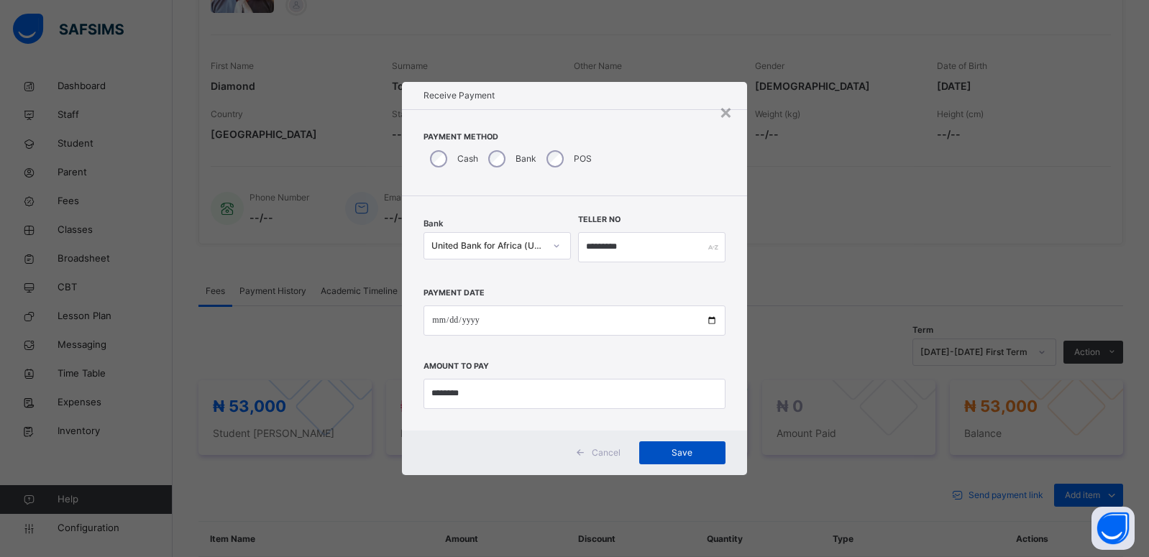
click at [676, 452] on span "Save" at bounding box center [682, 452] width 65 height 13
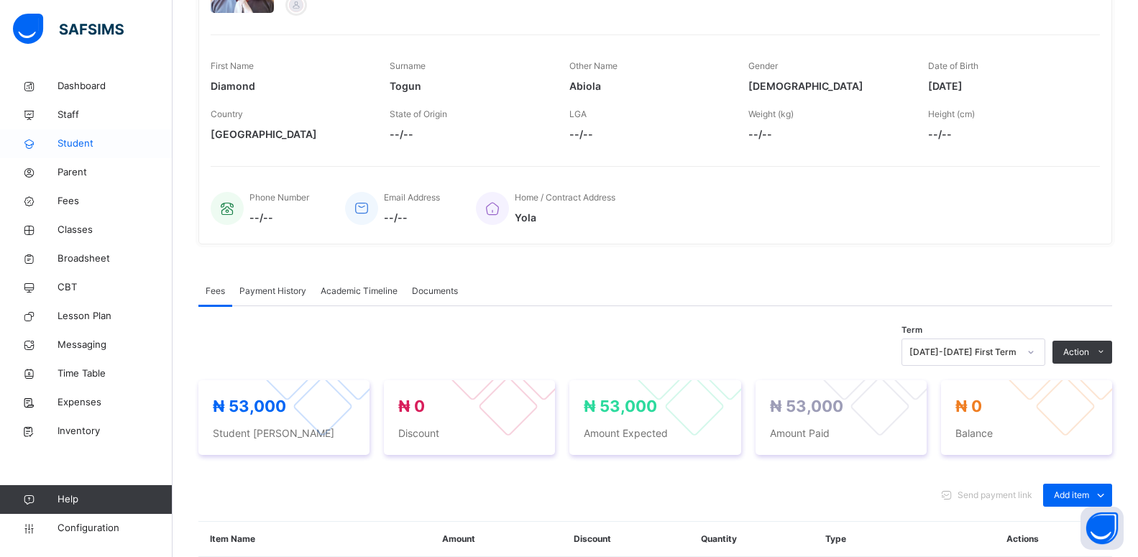
click at [78, 150] on span "Student" at bounding box center [115, 144] width 115 height 14
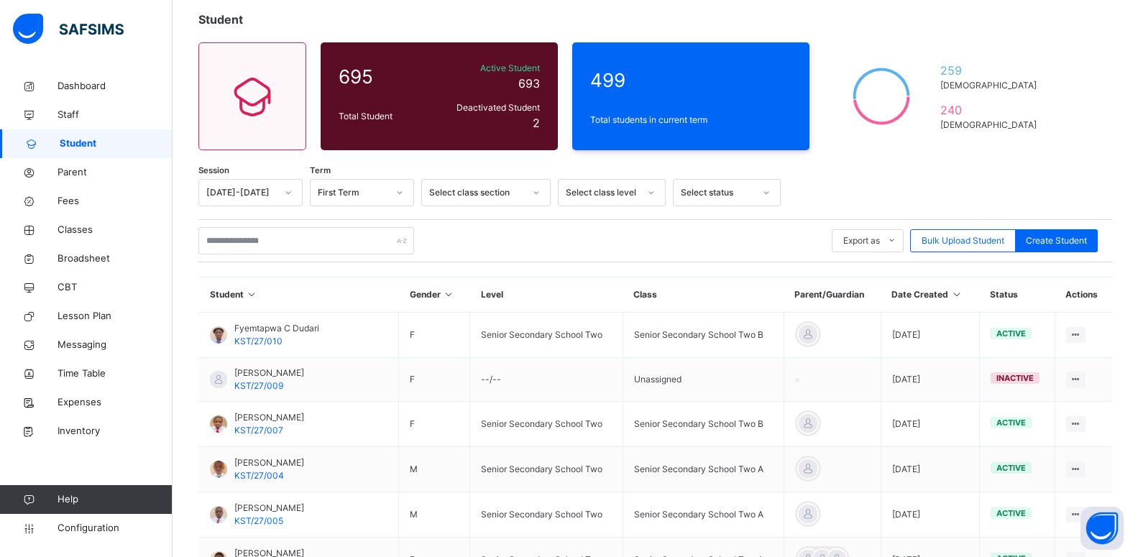
scroll to position [238, 0]
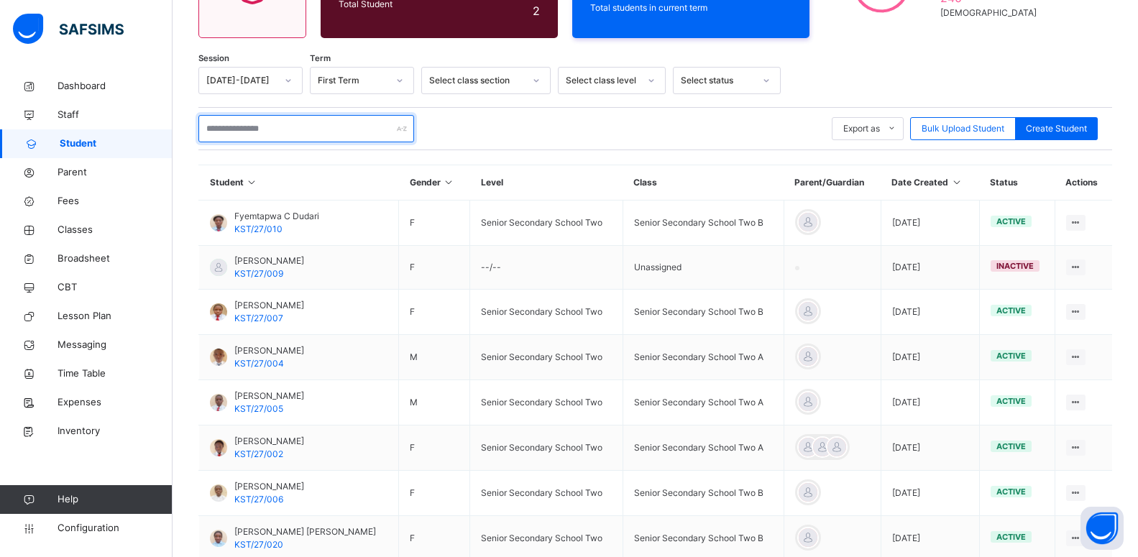
click at [262, 132] on input "text" at bounding box center [306, 128] width 216 height 27
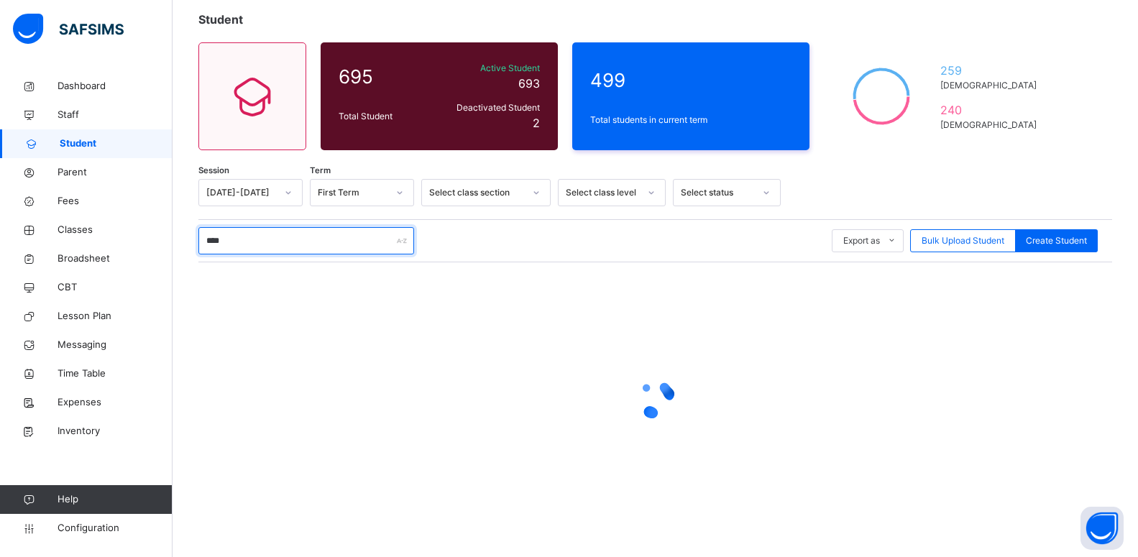
scroll to position [126, 0]
type input "*****"
